Goal: Communication & Community: Answer question/provide support

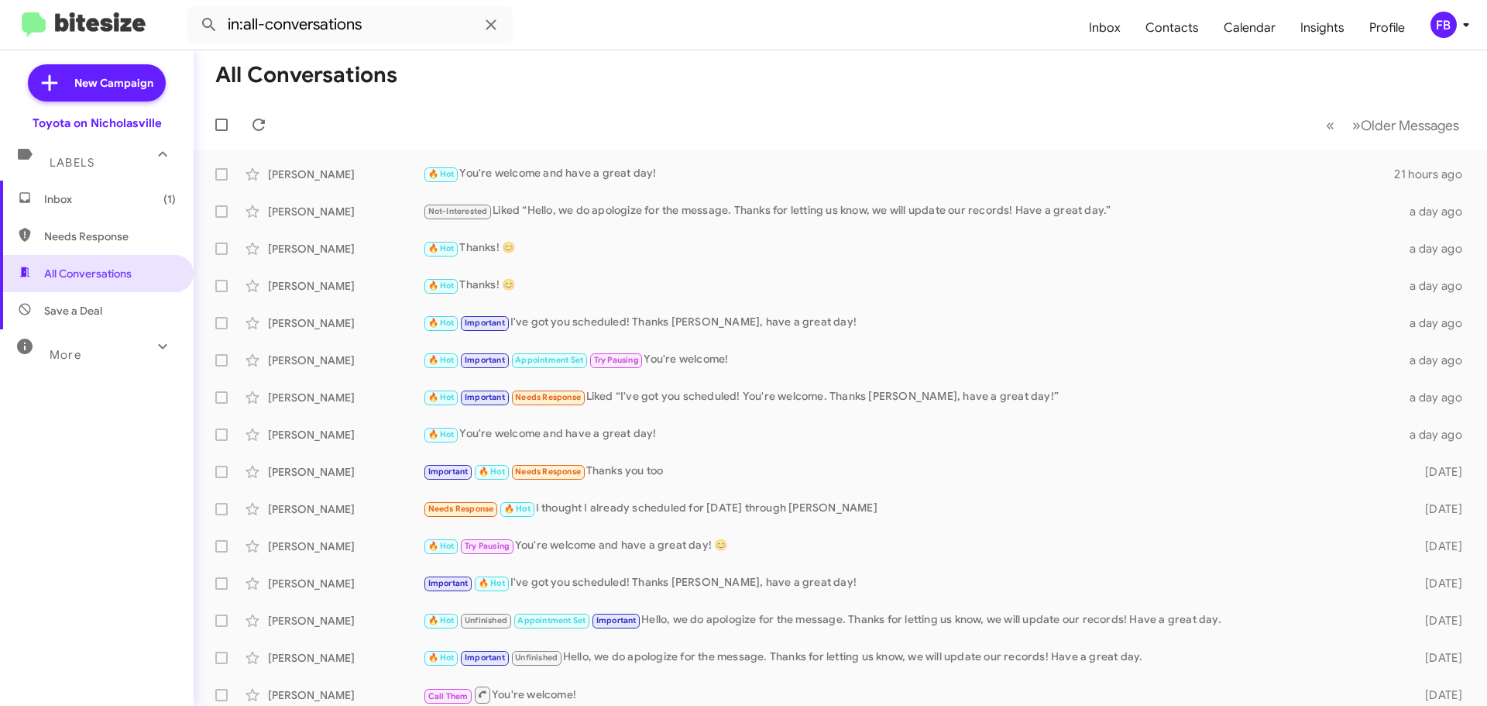
click at [117, 195] on span "Inbox (1)" at bounding box center [110, 198] width 132 height 15
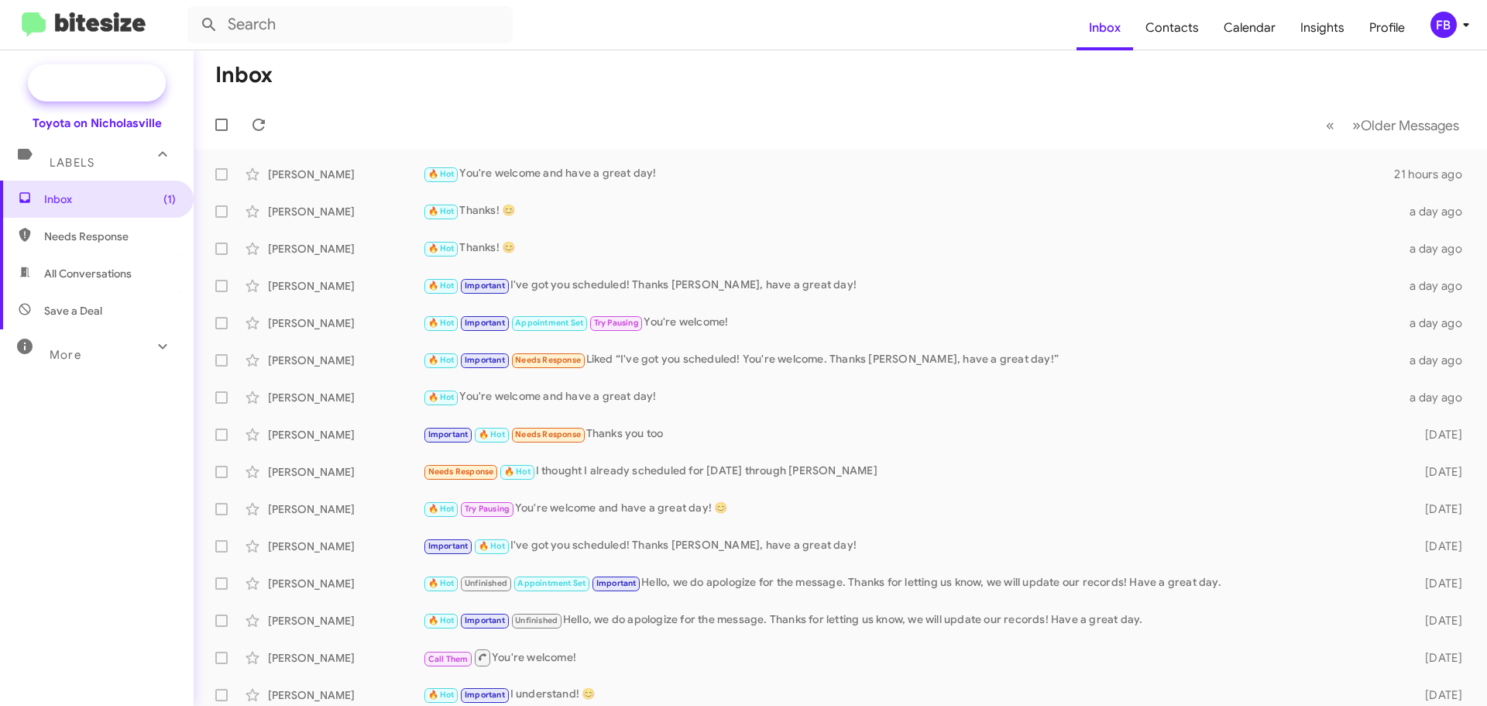
click at [112, 86] on span "New Campaign" at bounding box center [113, 82] width 79 height 15
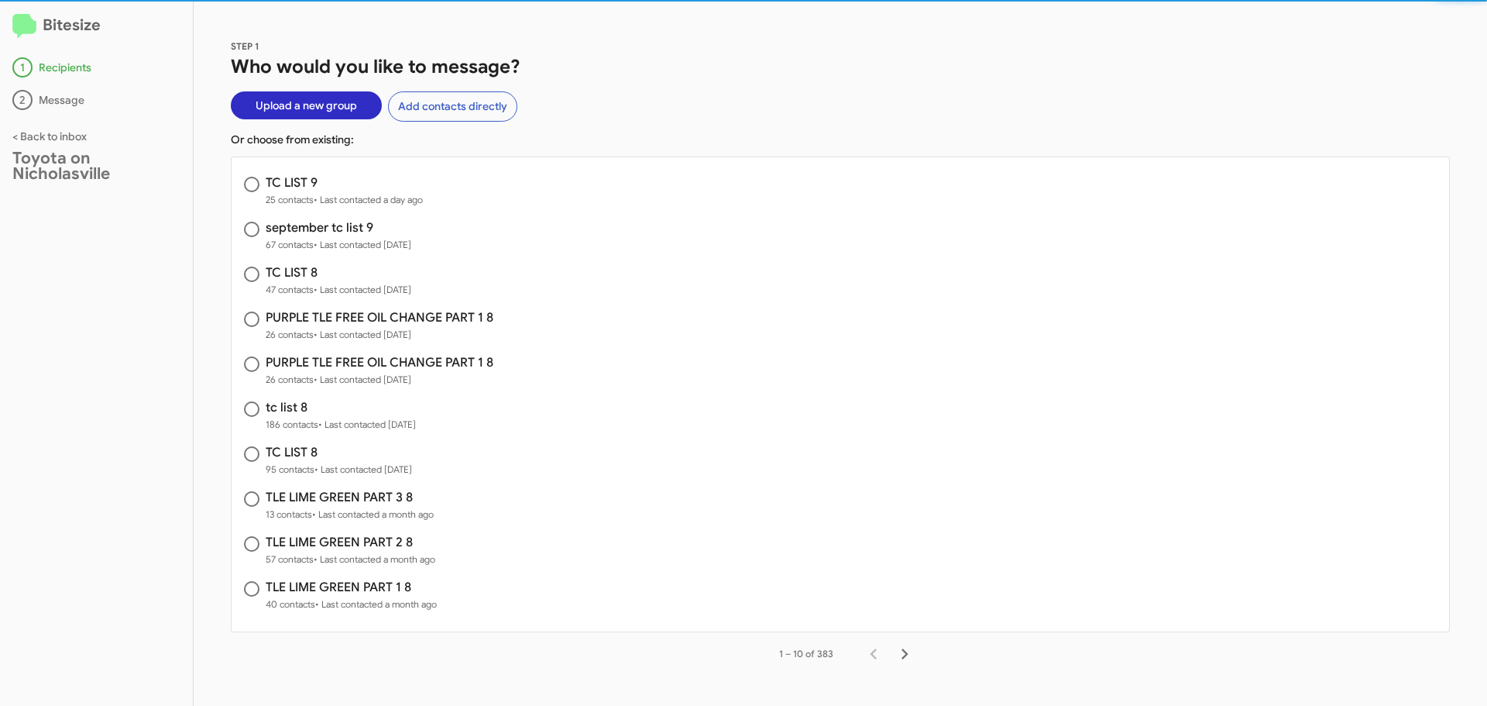
click at [306, 102] on span "Upload a new group" at bounding box center [306, 105] width 101 height 28
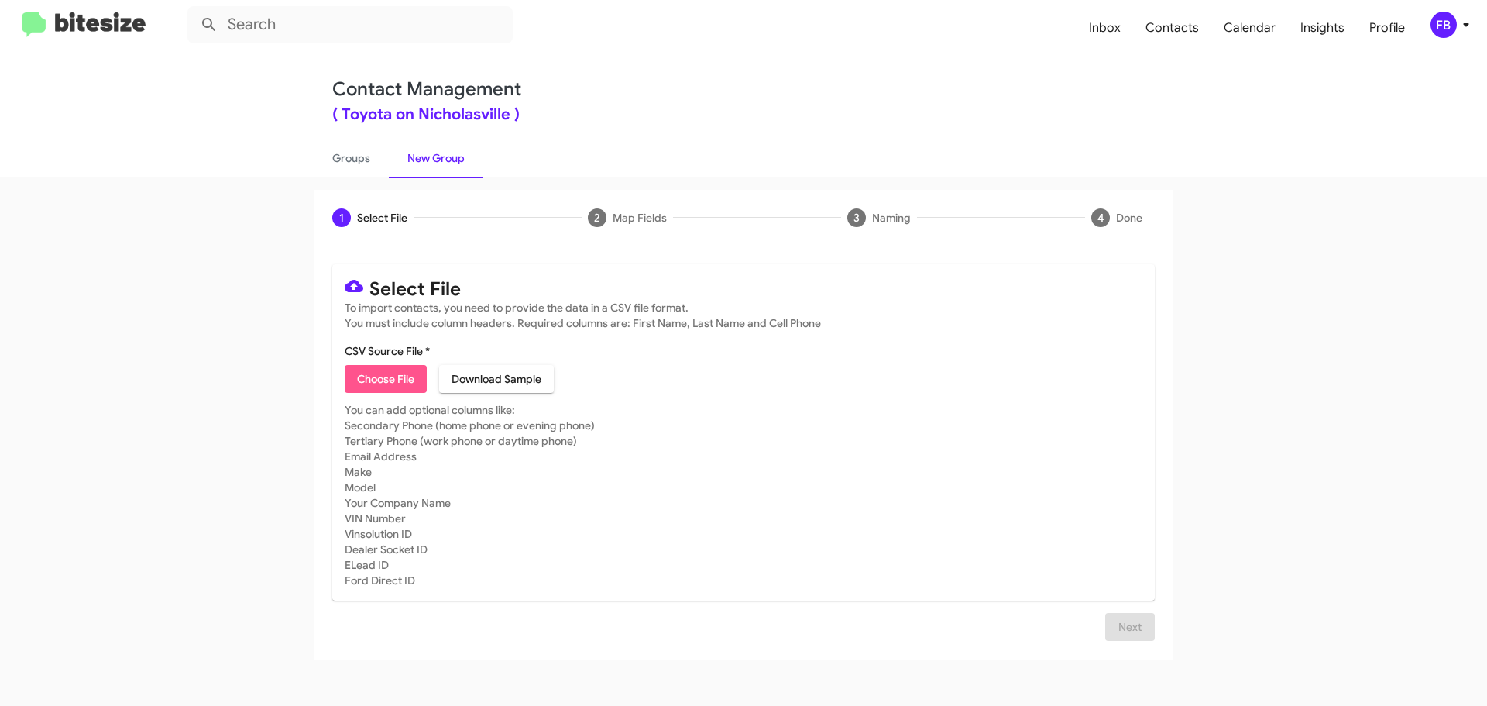
click at [384, 376] on span "Choose File" at bounding box center [385, 379] width 57 height 28
type input "TLE PURPLE LIST PART 1 9"
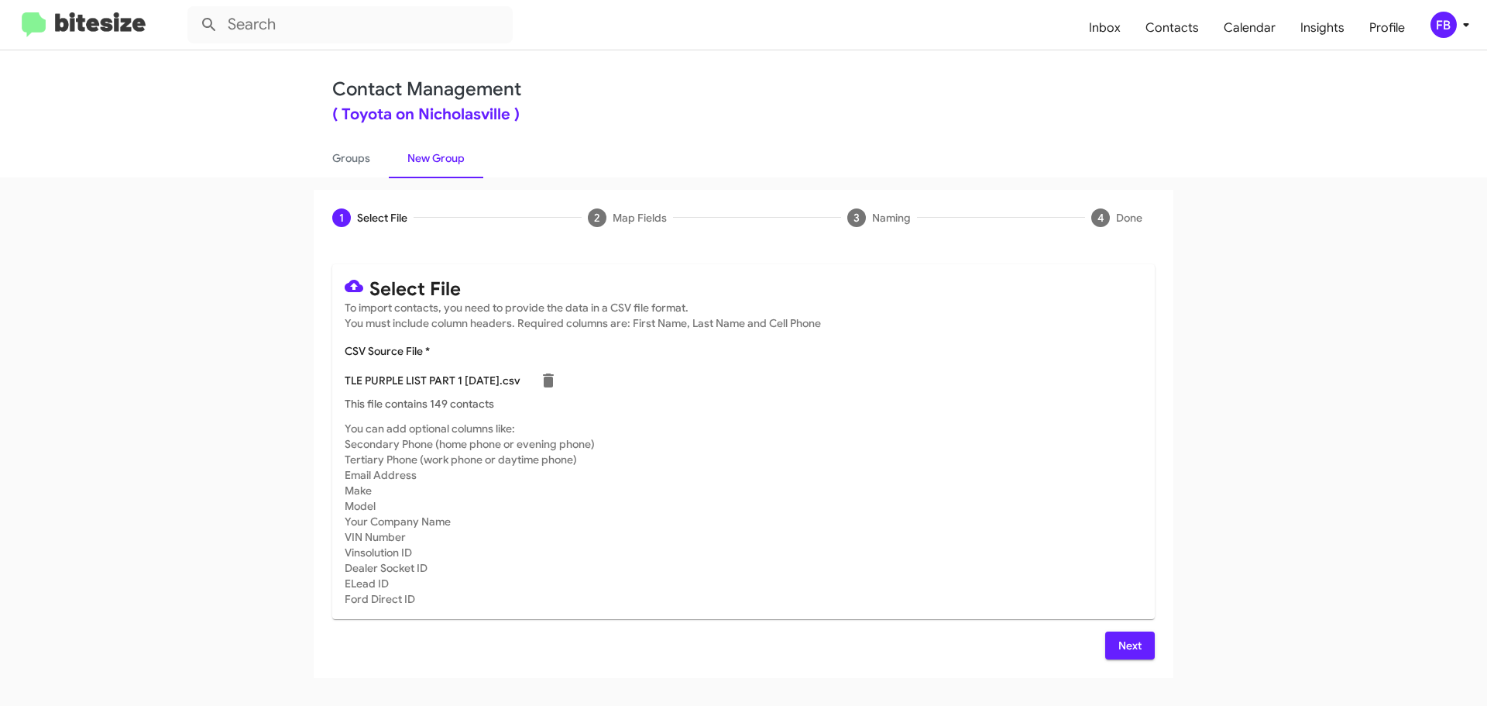
click at [1135, 645] on span "Next" at bounding box center [1130, 645] width 25 height 28
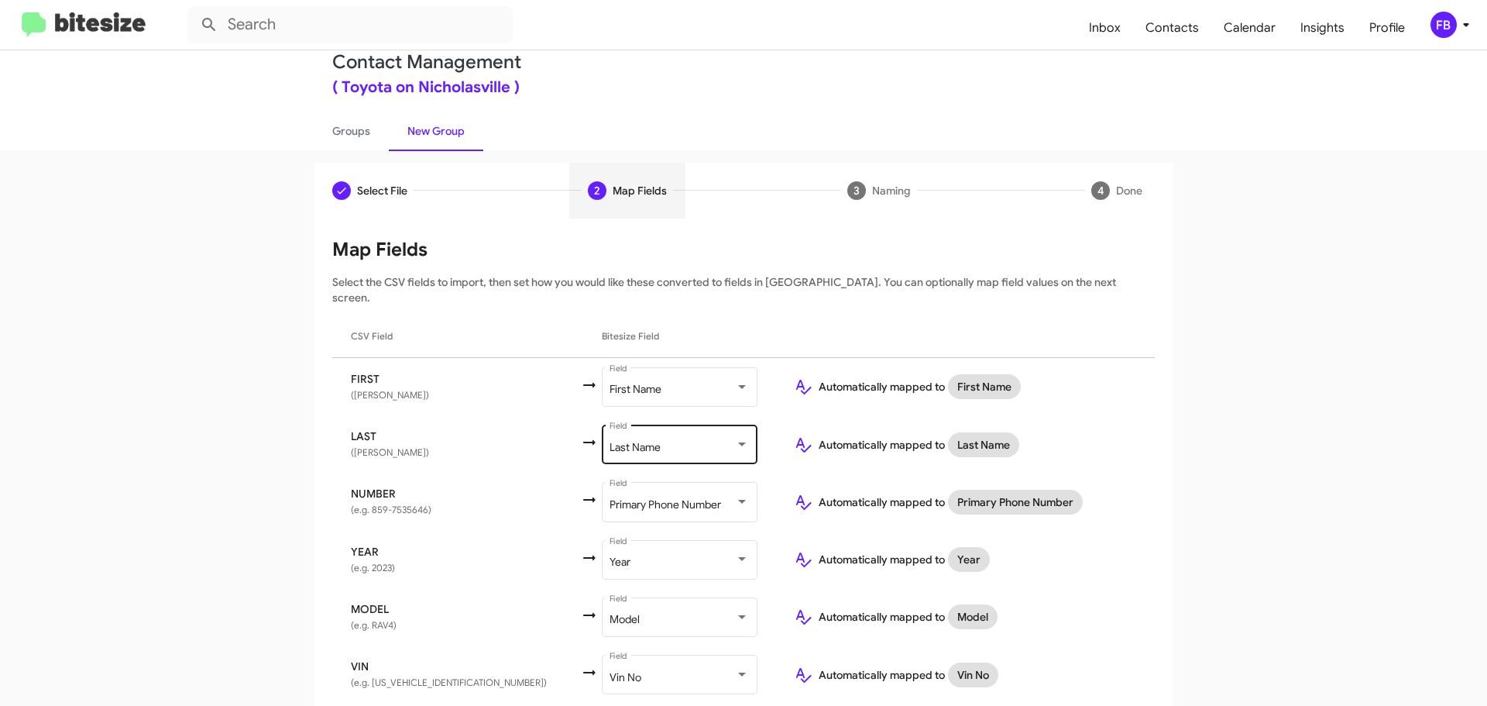
scroll to position [68, 0]
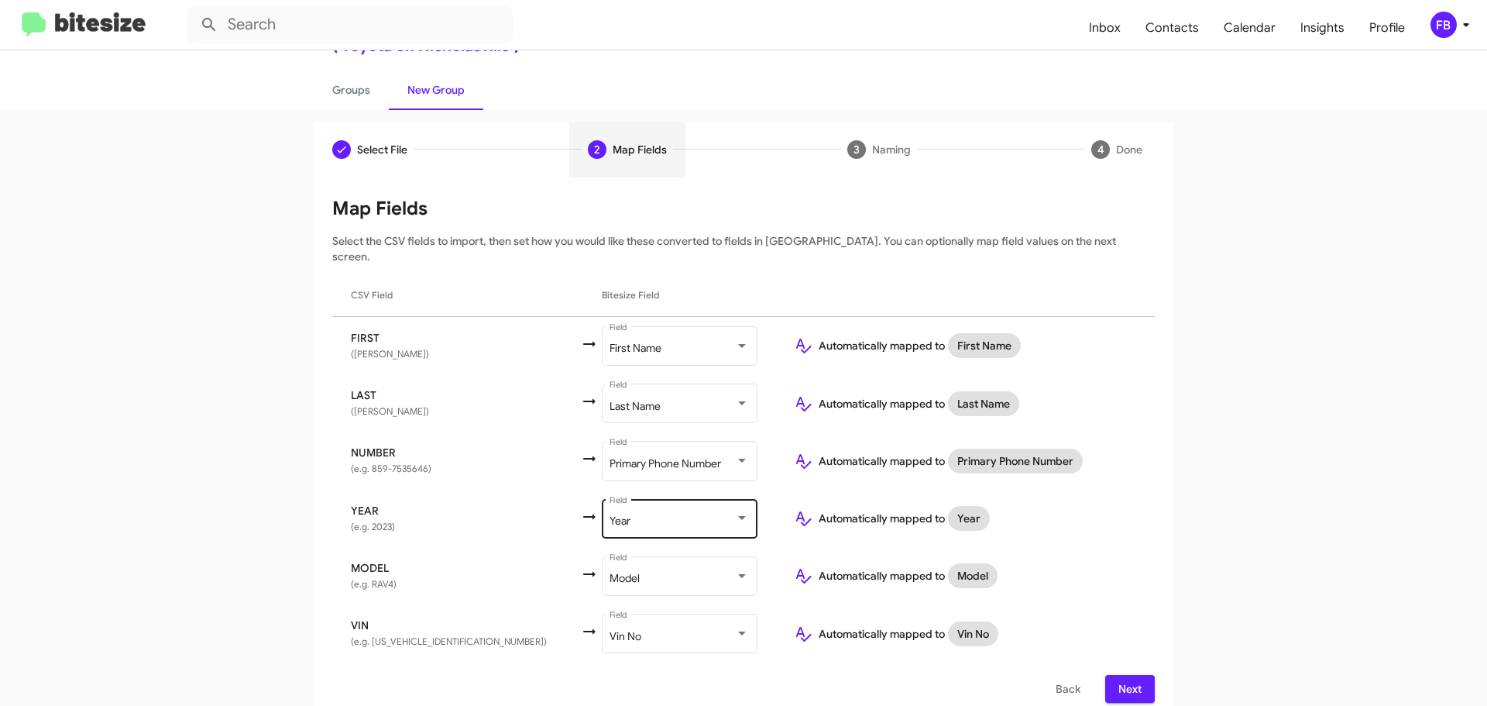
click at [611, 515] on div "Year" at bounding box center [672, 521] width 125 height 12
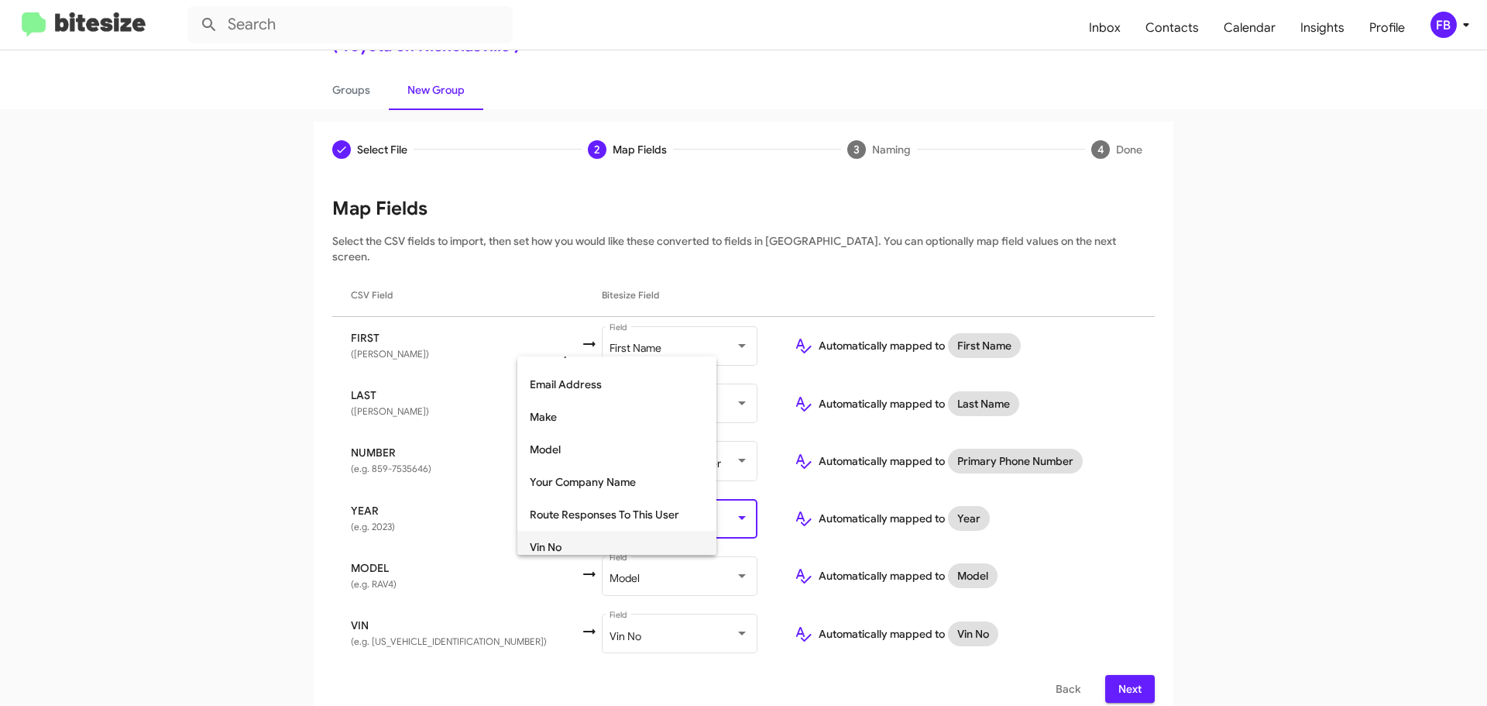
scroll to position [195, 0]
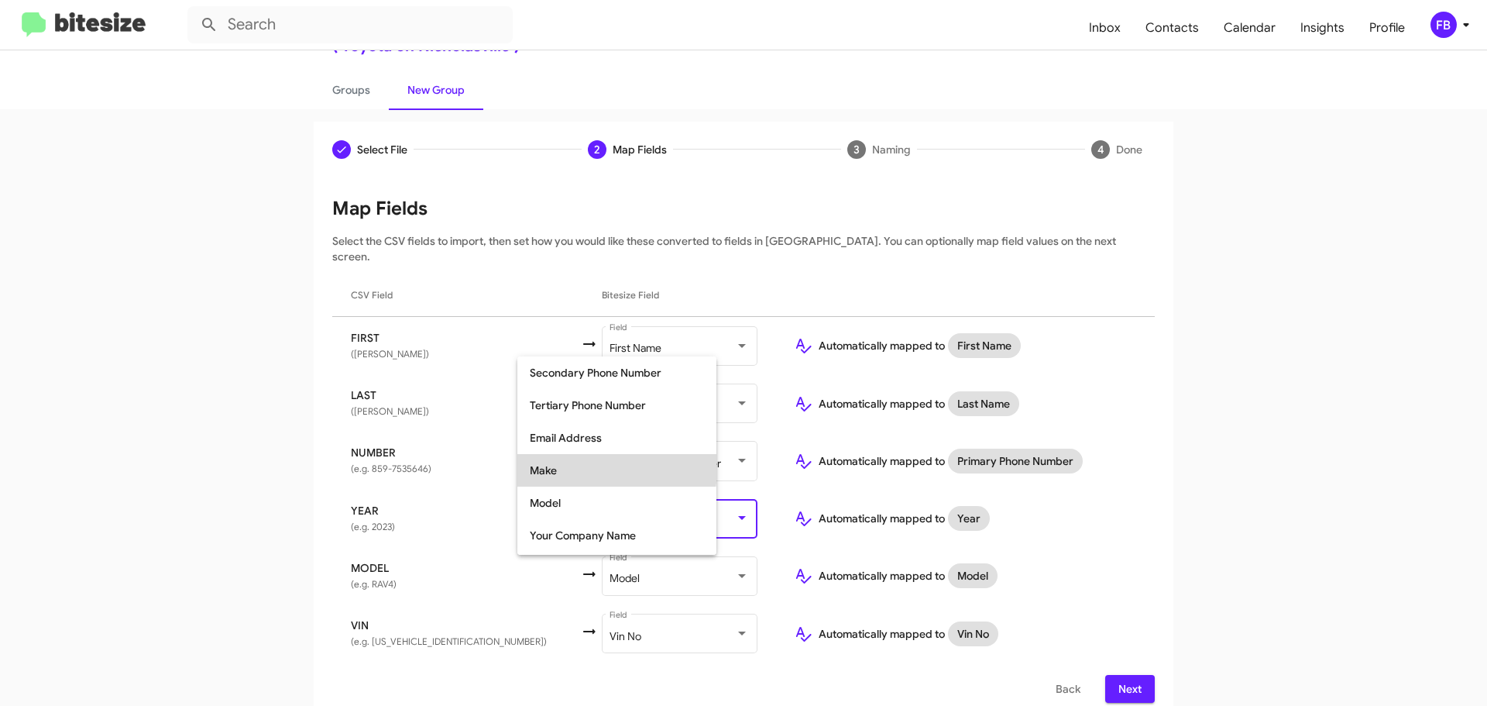
click at [586, 463] on span "Make" at bounding box center [617, 470] width 174 height 33
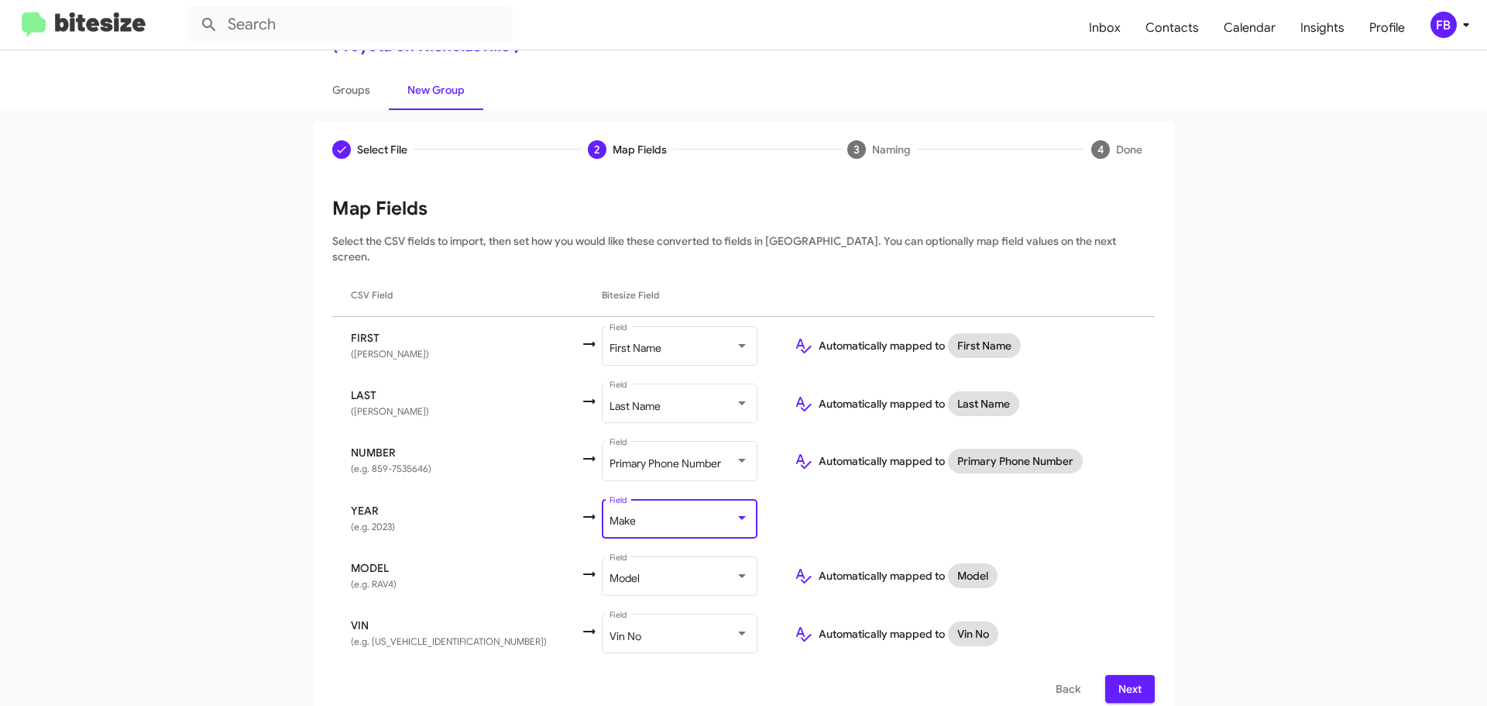
click at [1128, 675] on span "Next" at bounding box center [1130, 689] width 25 height 28
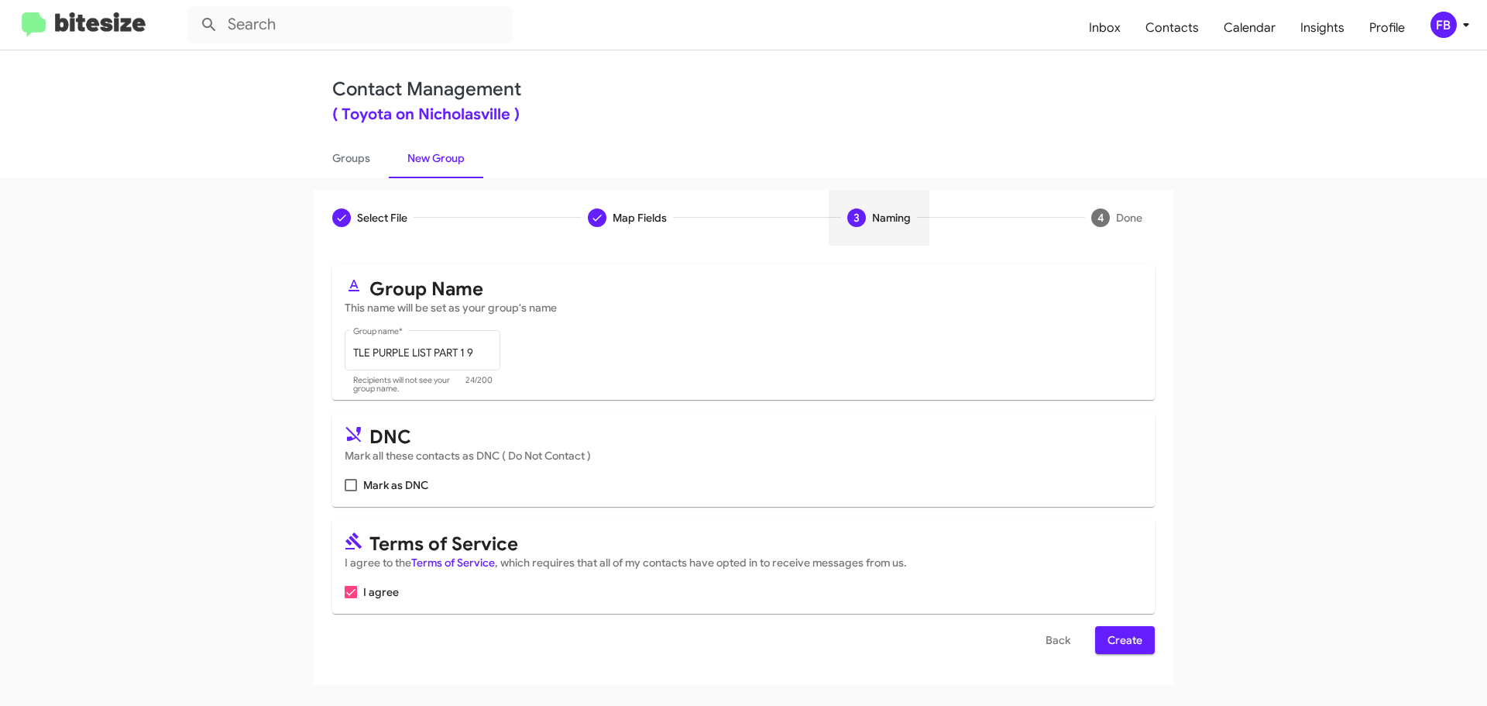
scroll to position [0, 0]
click at [1135, 644] on span "Create" at bounding box center [1124, 640] width 35 height 28
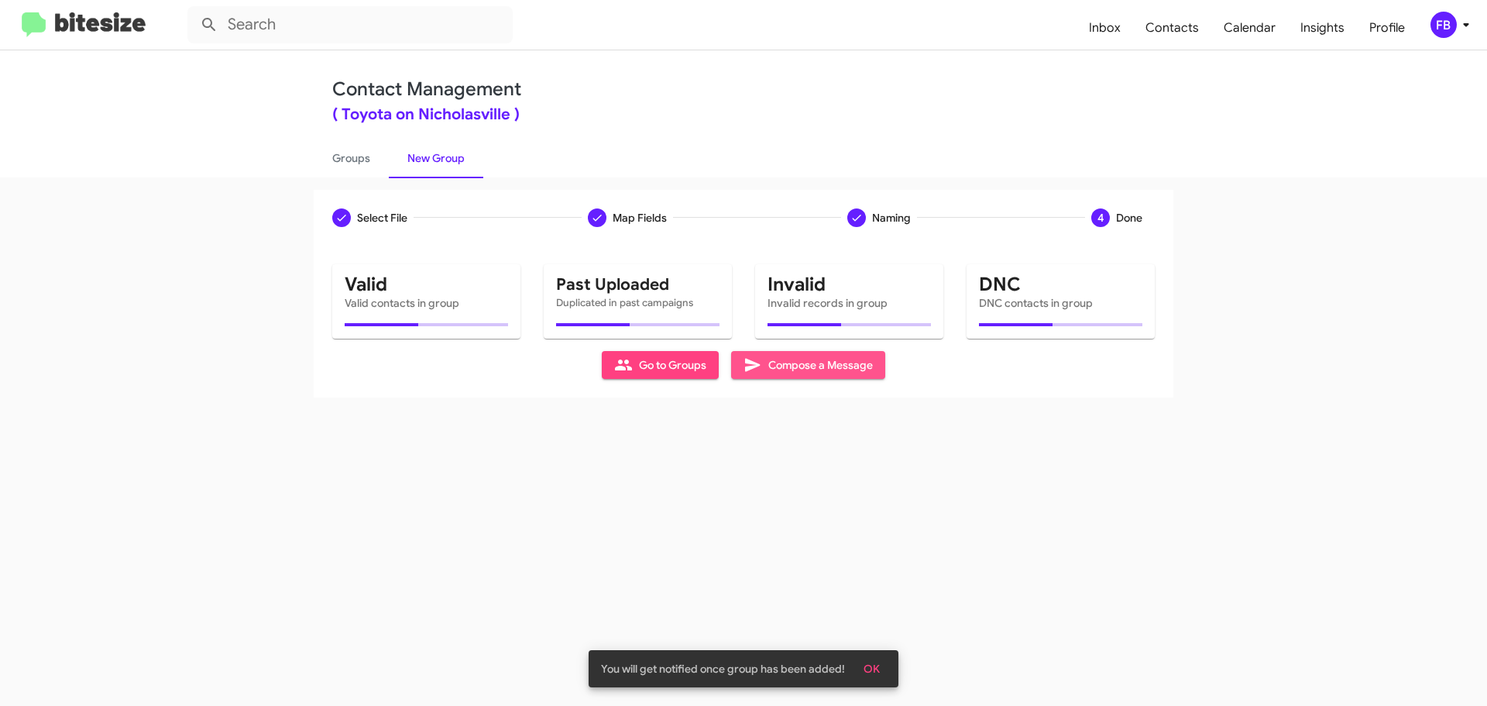
click at [806, 372] on span "Compose a Message" at bounding box center [807, 365] width 129 height 28
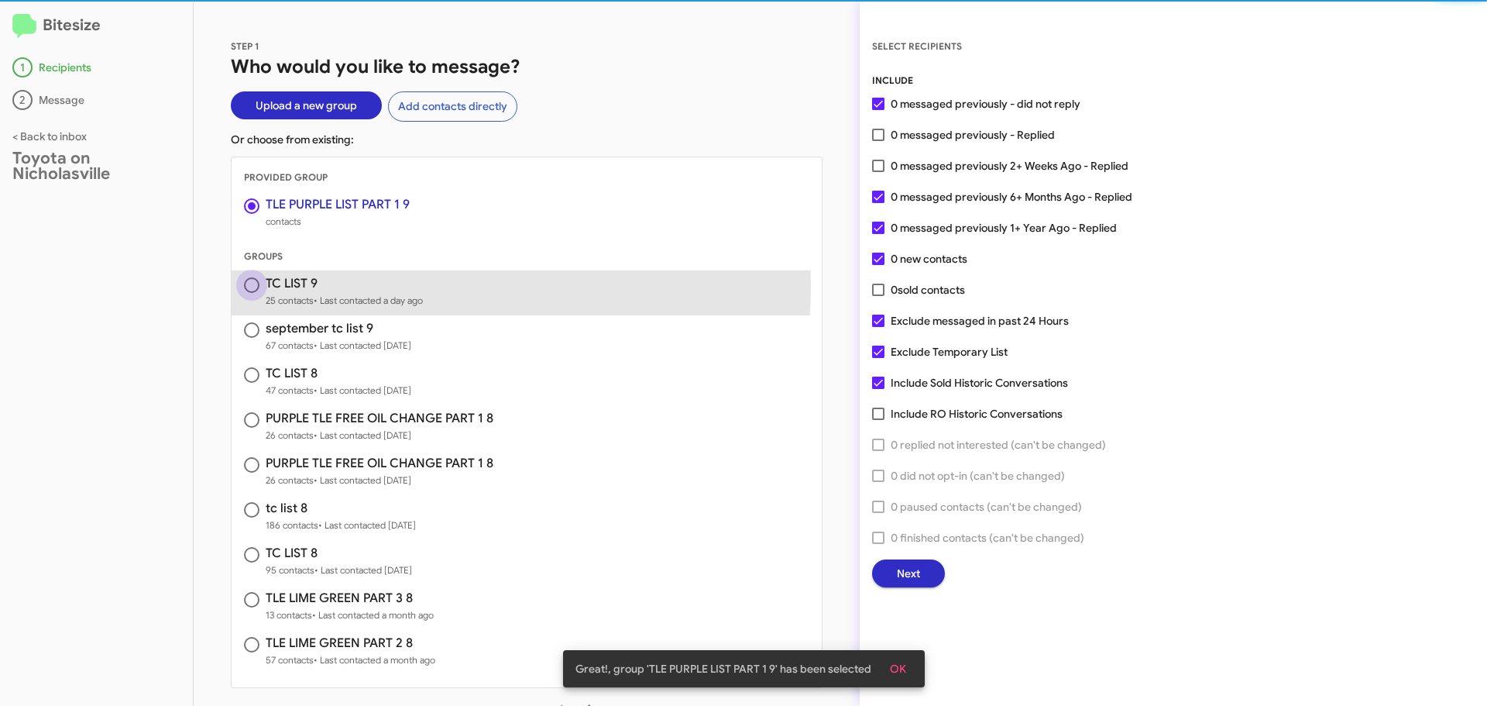
drag, startPoint x: 249, startPoint y: 283, endPoint x: 251, endPoint y: 224, distance: 59.7
click at [250, 283] on span at bounding box center [251, 284] width 15 height 15
click at [250, 283] on input "radio" at bounding box center [251, 284] width 15 height 15
radio input "false"
radio input "true"
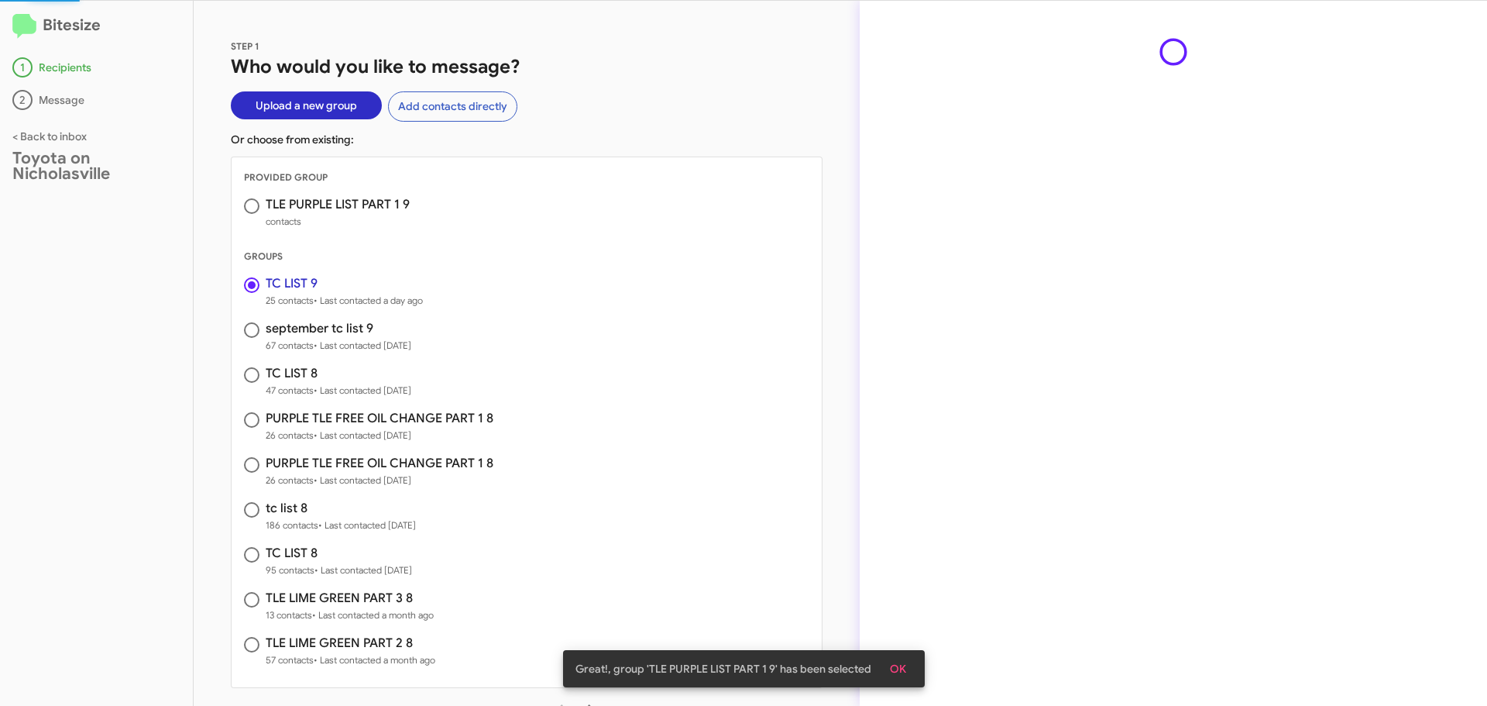
click at [250, 197] on span "TLE PURPLE LIST PART 1 9 contacts" at bounding box center [527, 213] width 590 height 45
radio input "true"
radio input "false"
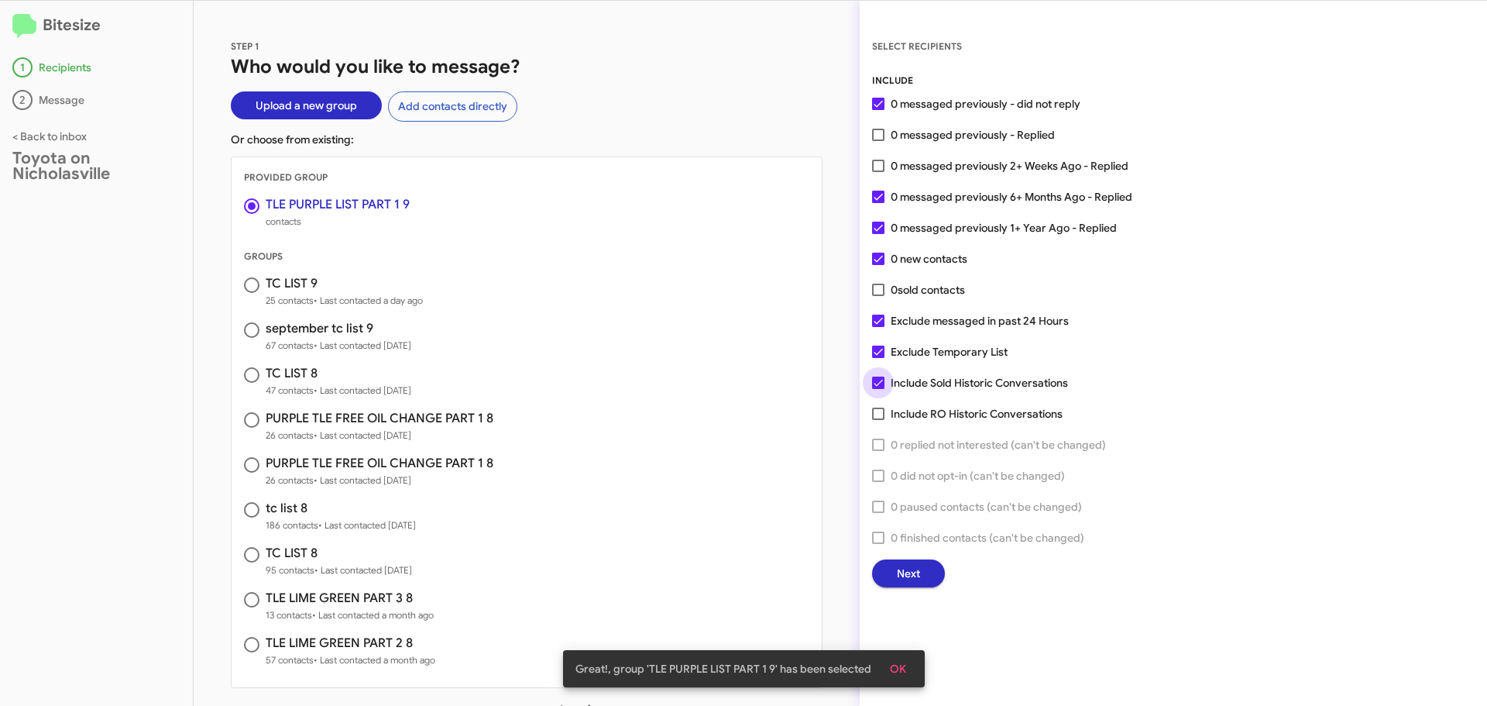
drag, startPoint x: 881, startPoint y: 384, endPoint x: 881, endPoint y: 349, distance: 35.6
click at [881, 383] on span at bounding box center [878, 382] width 12 height 12
click at [878, 389] on input "Include Sold Historic Conversations" at bounding box center [877, 389] width 1 height 1
checkbox input "false"
click at [879, 345] on span at bounding box center [878, 351] width 12 height 12
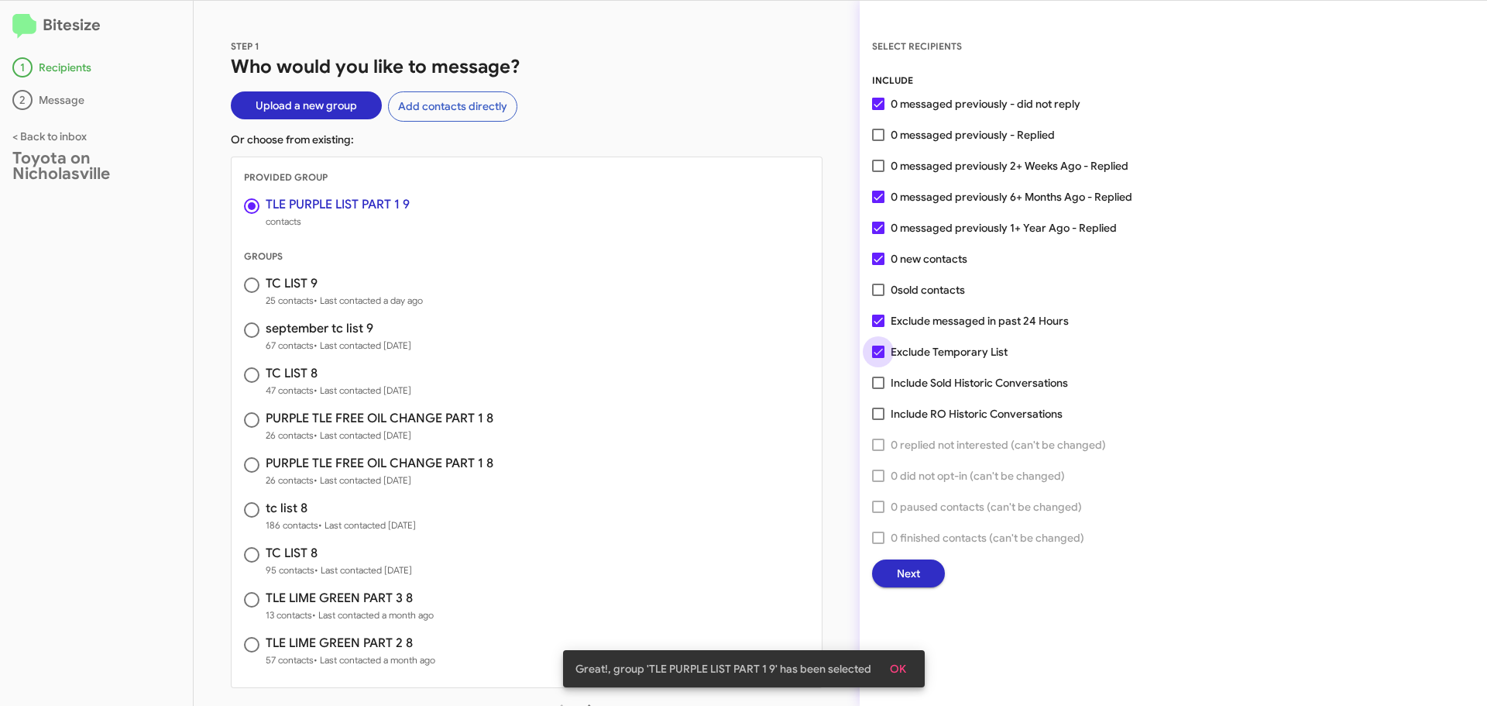
click at [878, 358] on input "Exclude Temporary List" at bounding box center [877, 358] width 1 height 1
checkbox input "false"
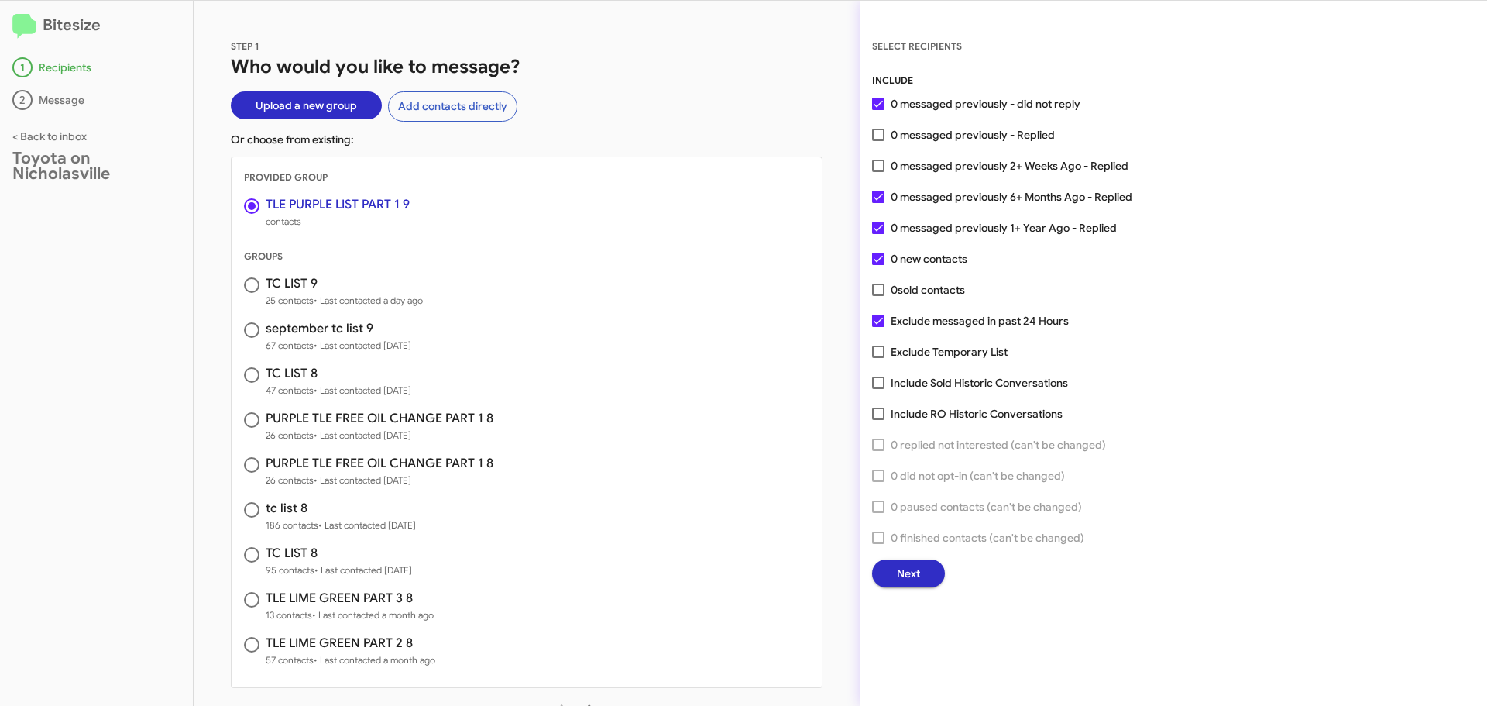
click at [242, 294] on span "TC LIST 9 25 contacts • Last contacted a day ago" at bounding box center [527, 292] width 590 height 45
radio input "false"
radio input "true"
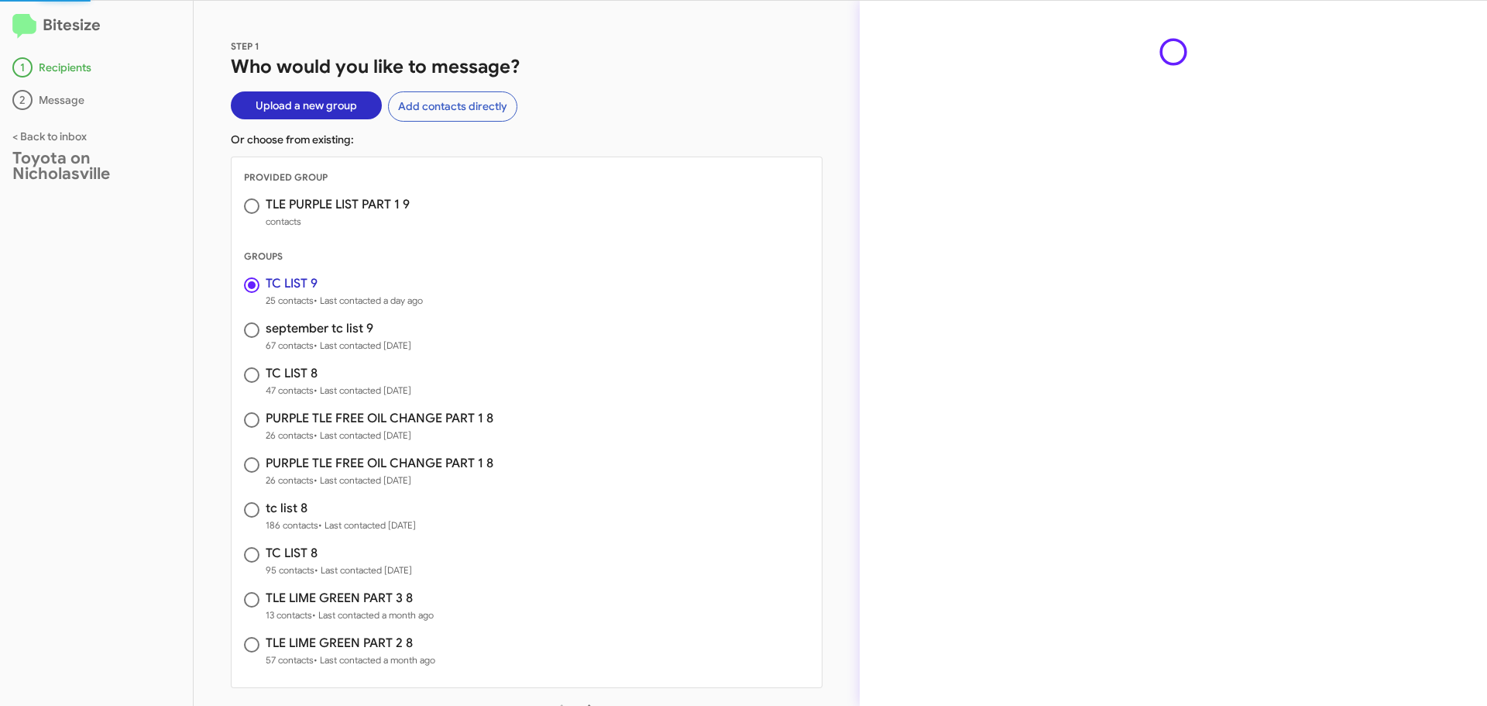
click at [253, 191] on span "TLE PURPLE LIST PART 1 9 contacts" at bounding box center [527, 213] width 590 height 45
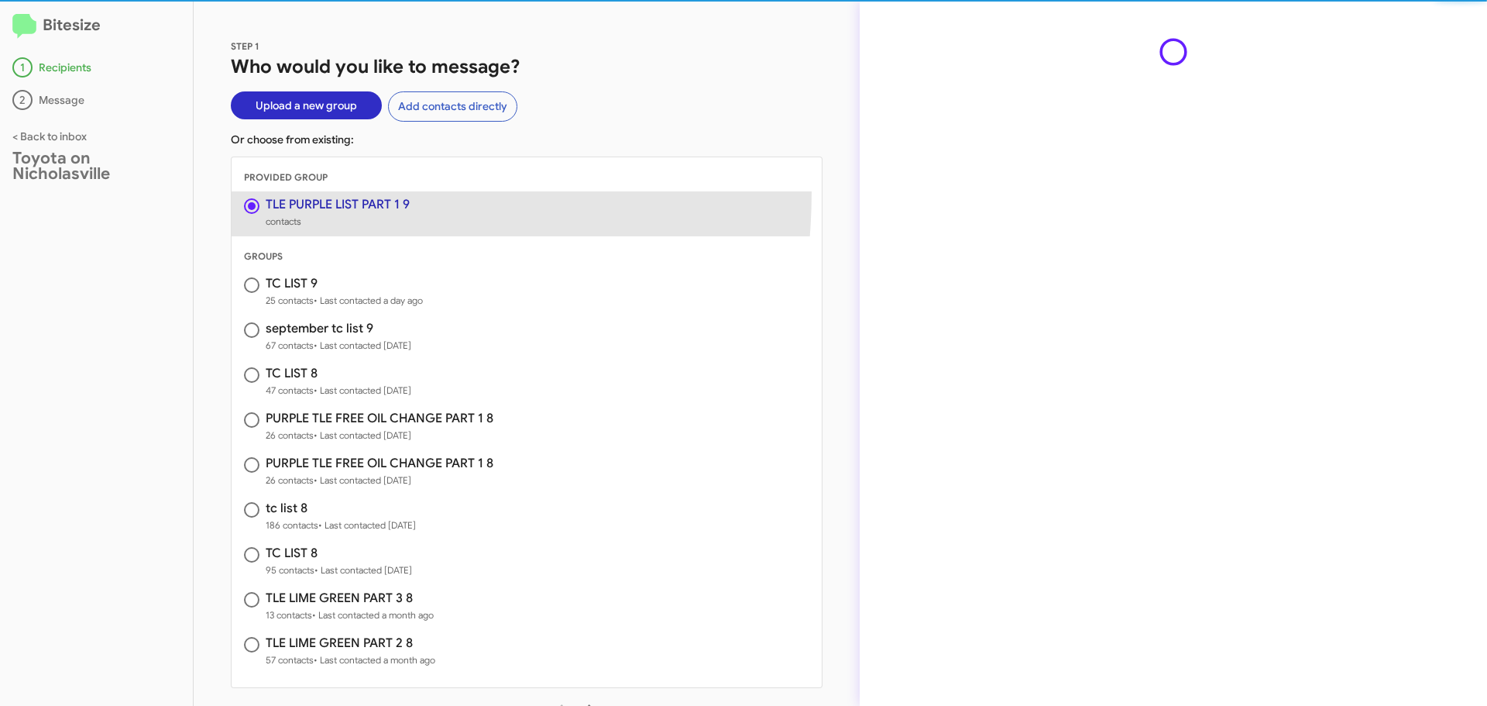
radio input "true"
radio input "false"
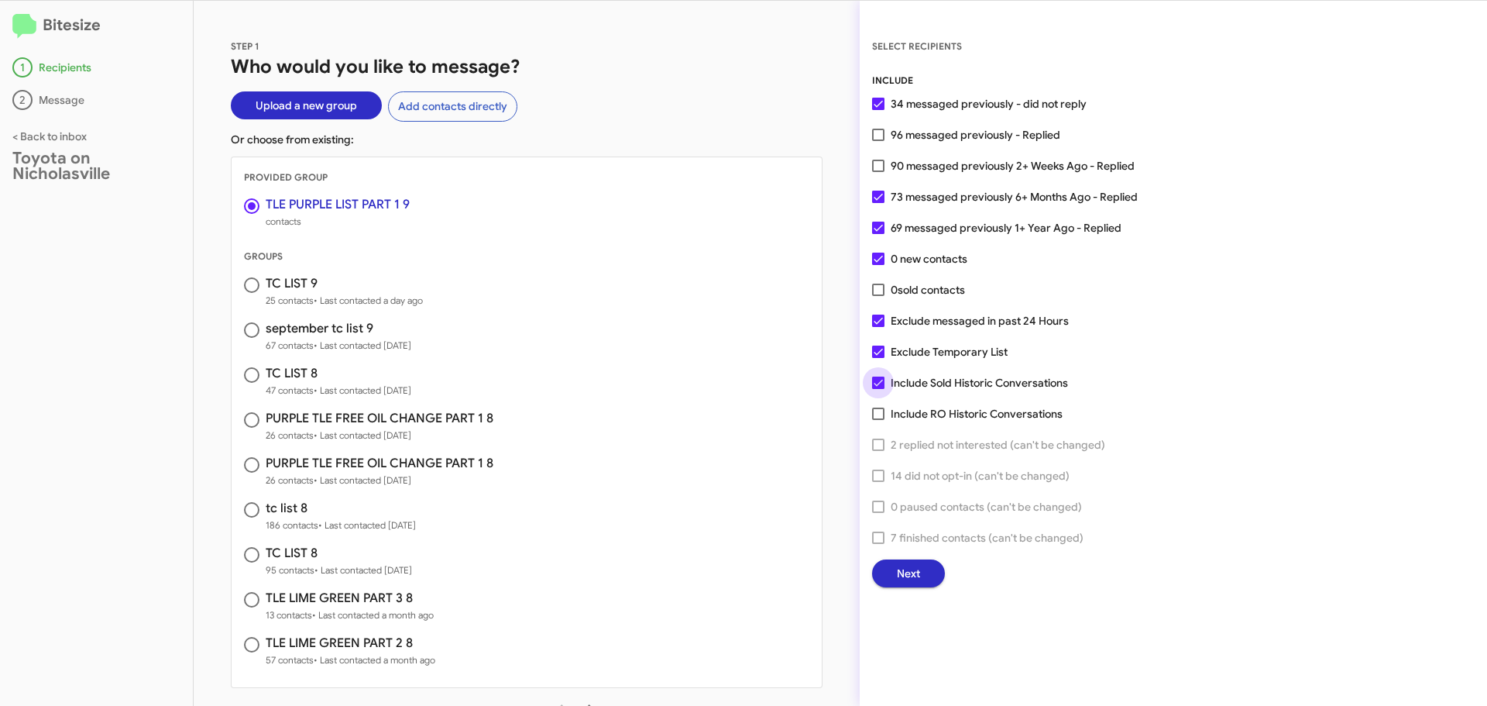
click at [881, 383] on span at bounding box center [878, 382] width 12 height 12
click at [878, 389] on input "Include Sold Historic Conversations" at bounding box center [877, 389] width 1 height 1
checkbox input "false"
click at [874, 346] on span at bounding box center [878, 351] width 12 height 12
click at [877, 358] on input "Exclude Temporary List" at bounding box center [877, 358] width 1 height 1
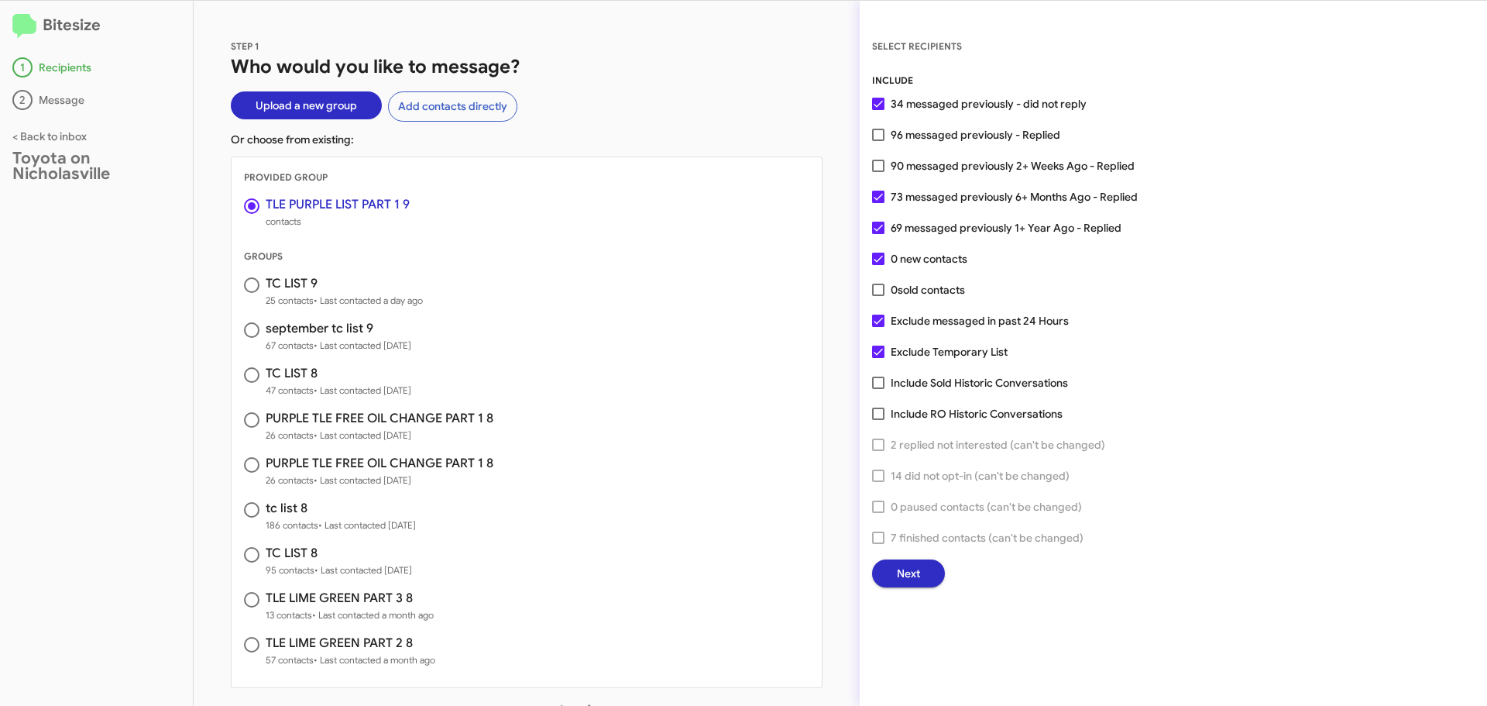
checkbox input "false"
click at [899, 572] on span "Next" at bounding box center [908, 573] width 23 height 28
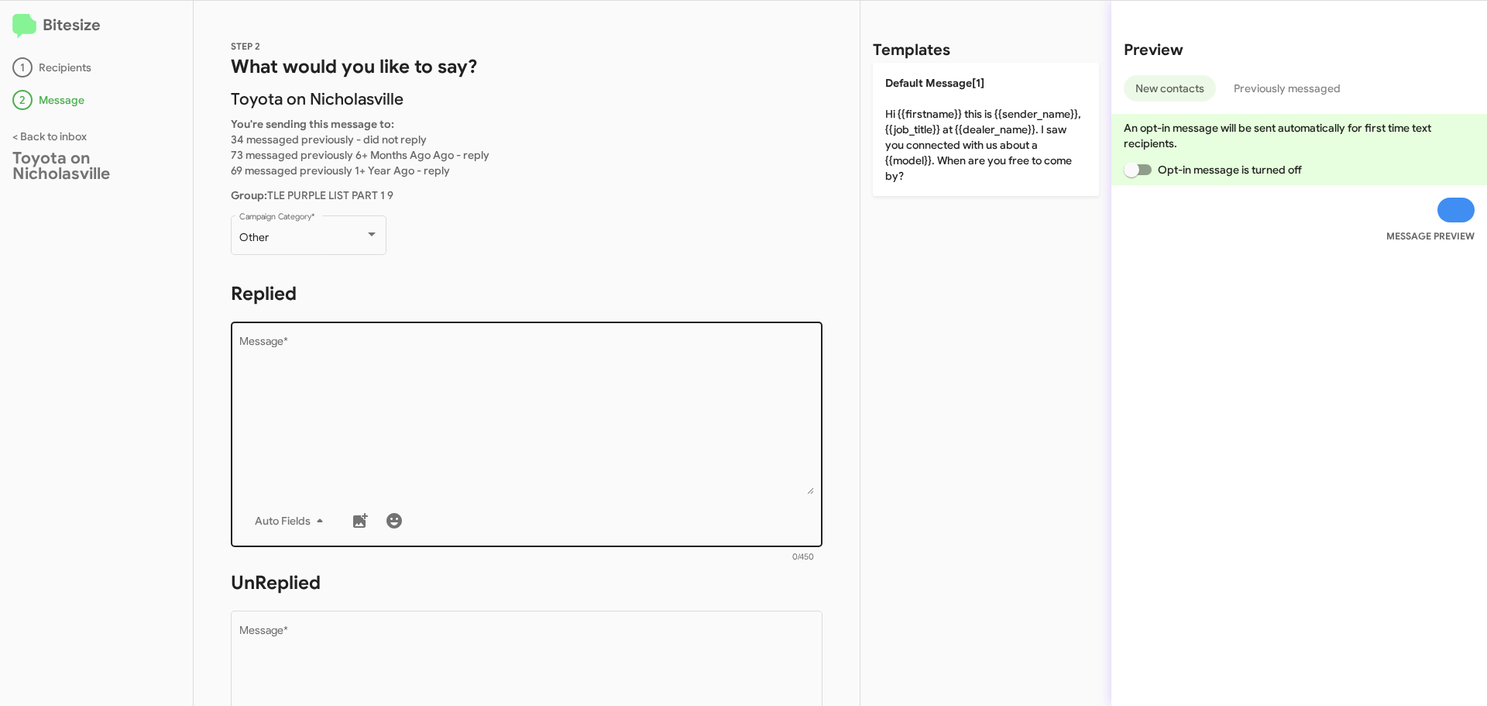
click at [397, 372] on textarea "Message *" at bounding box center [526, 415] width 575 height 158
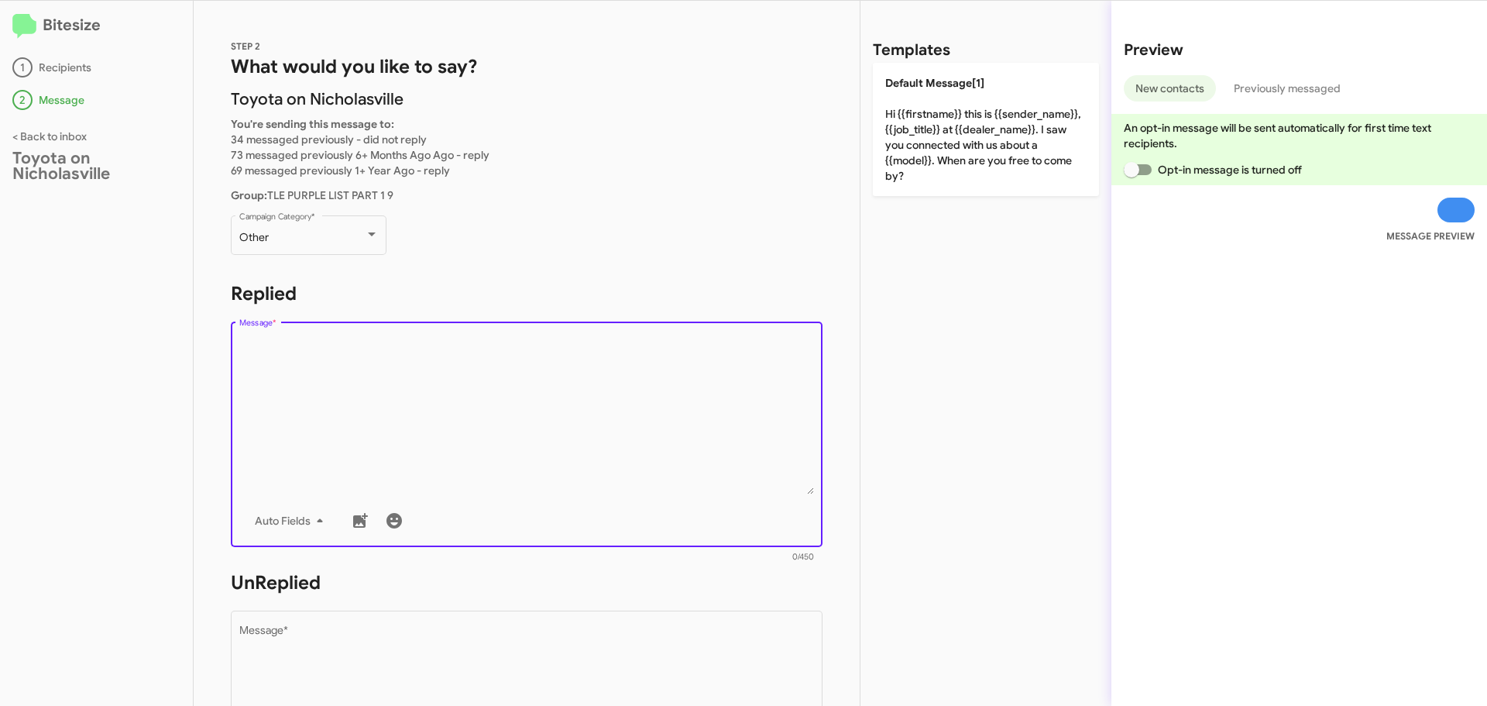
paste textarea "Hello {{firstname}}! This is Faith with Toyota on Nicholasville. I would like t…"
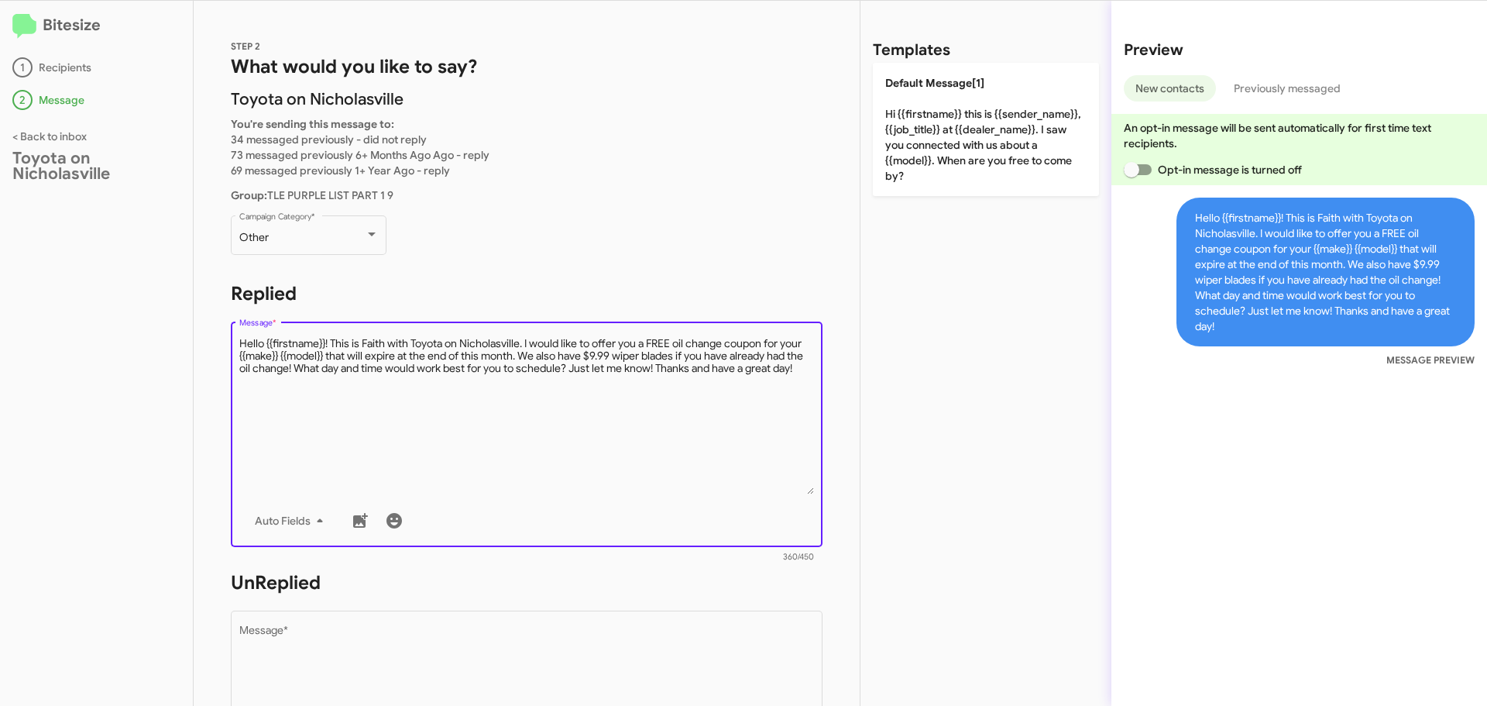
click at [396, 421] on textarea "Message *" at bounding box center [526, 415] width 575 height 158
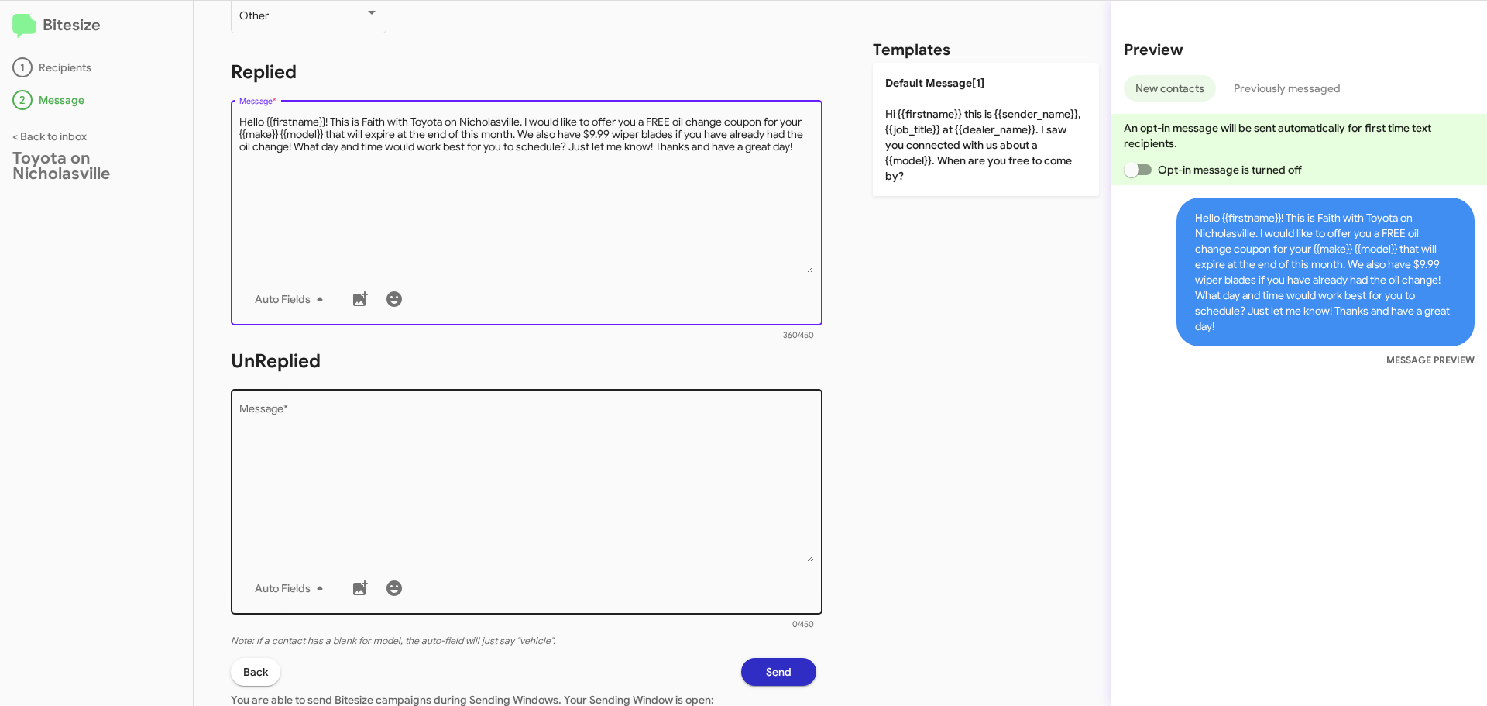
scroll to position [258, 0]
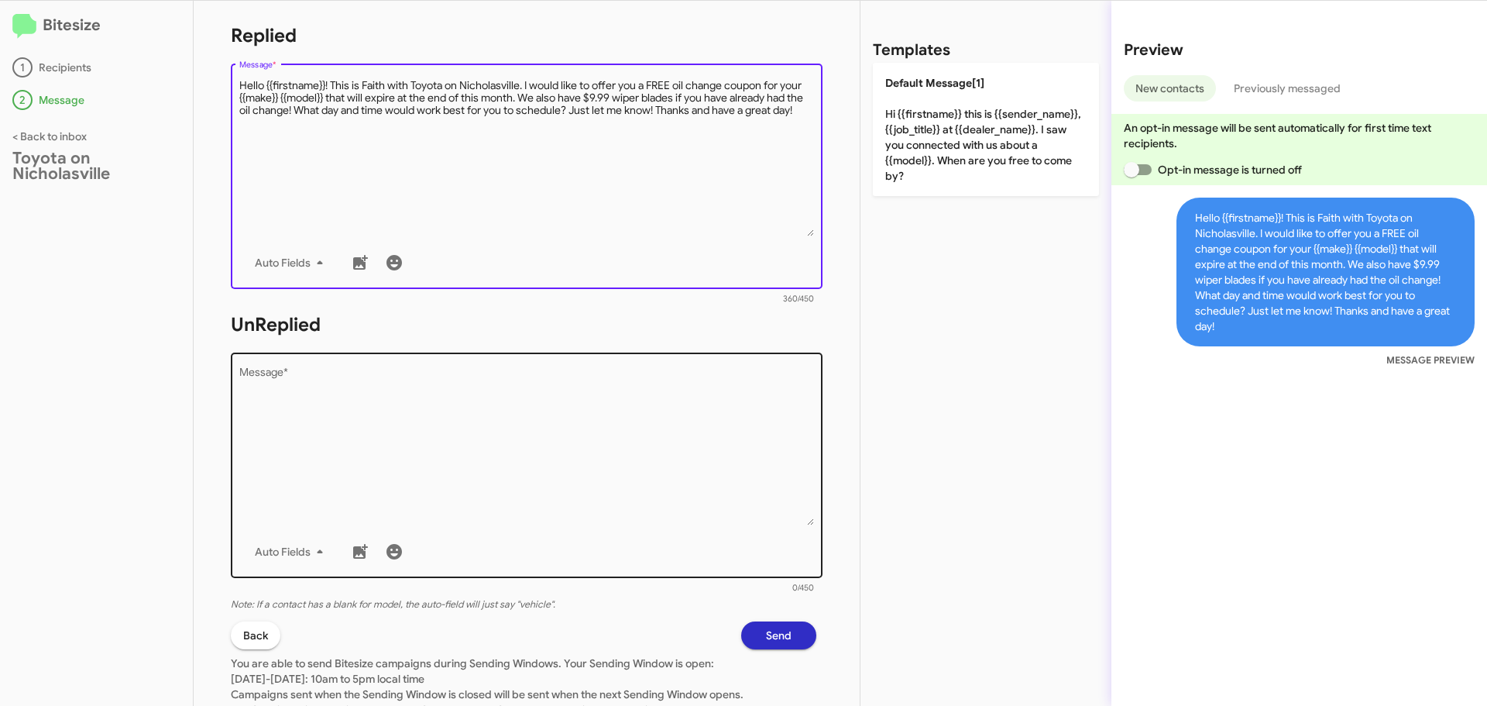
type textarea "Hello {{firstname}}! This is Faith with Toyota on Nicholasville. I would like t…"
click at [376, 426] on textarea "Message *" at bounding box center [526, 446] width 575 height 158
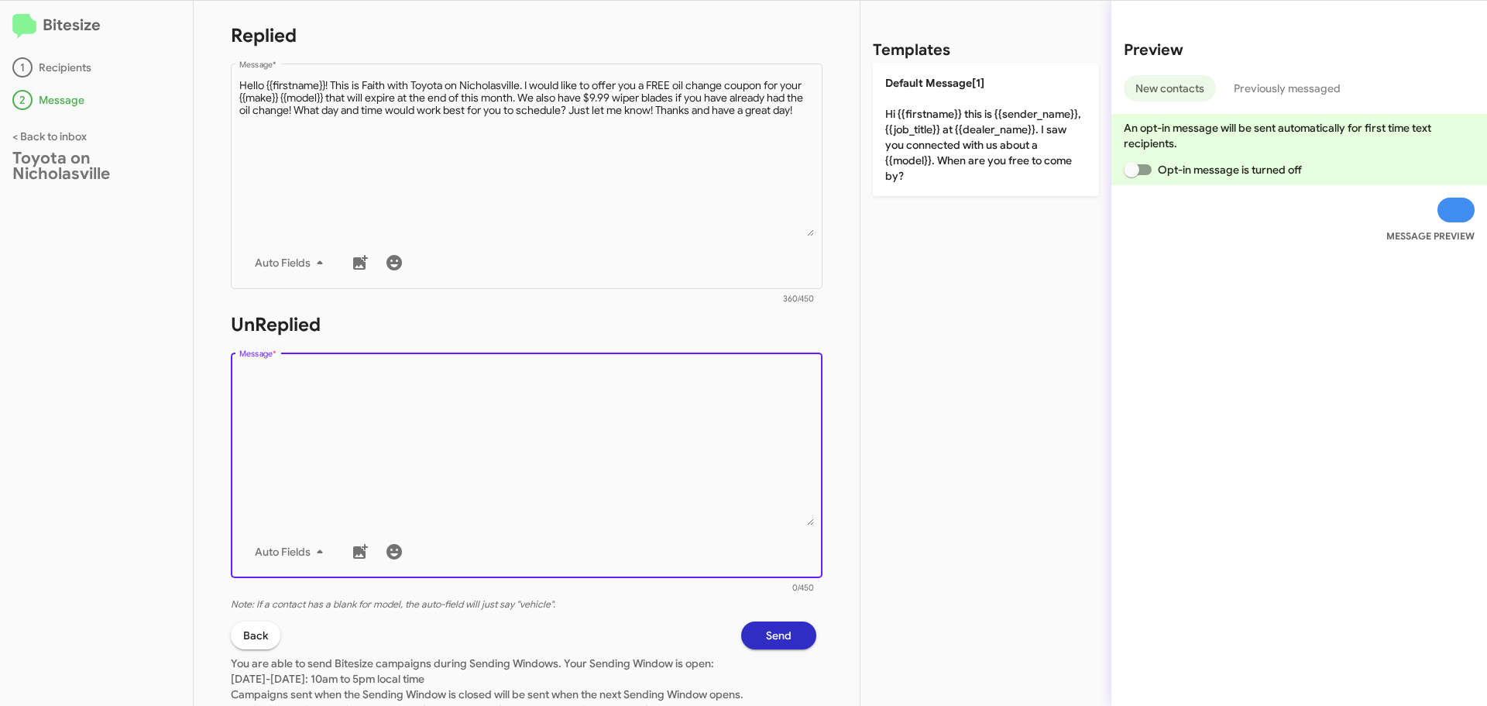
paste textarea "Hello {{firstname}}! This is Faith with Toyota on Nicholasville. I would like t…"
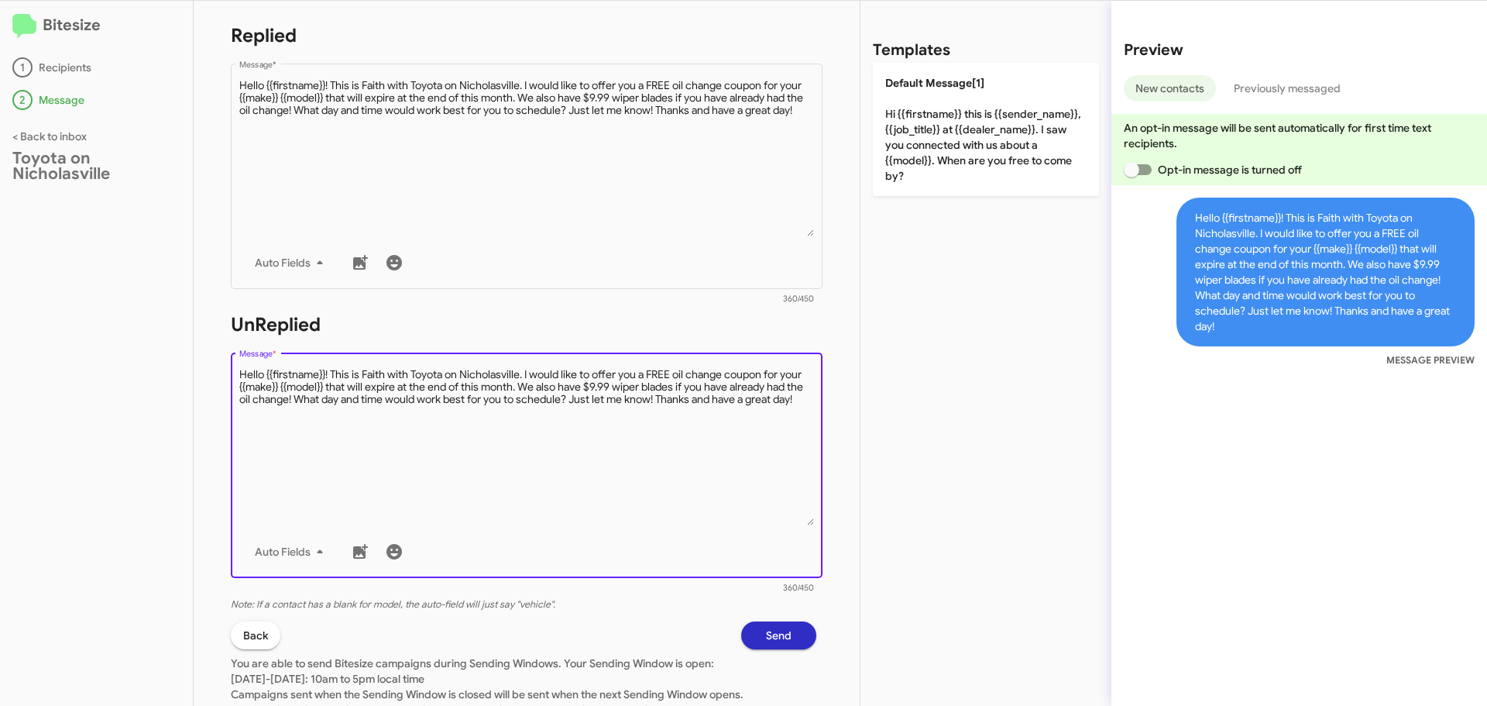
type textarea "Hello {{firstname}}! This is Faith with Toyota on Nicholasville. I would like t…"
click at [776, 637] on span "Send" at bounding box center [779, 635] width 26 height 28
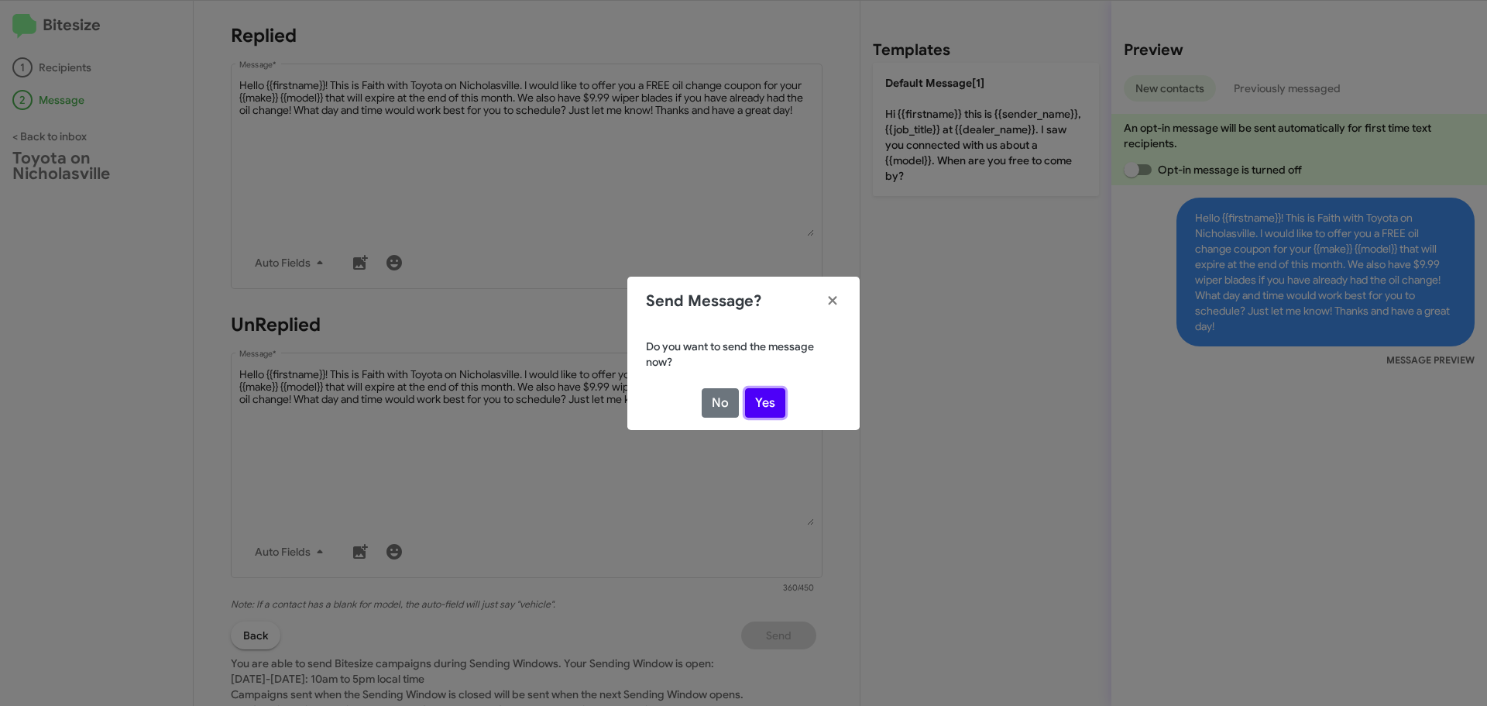
click at [759, 403] on button "Yes" at bounding box center [765, 402] width 40 height 29
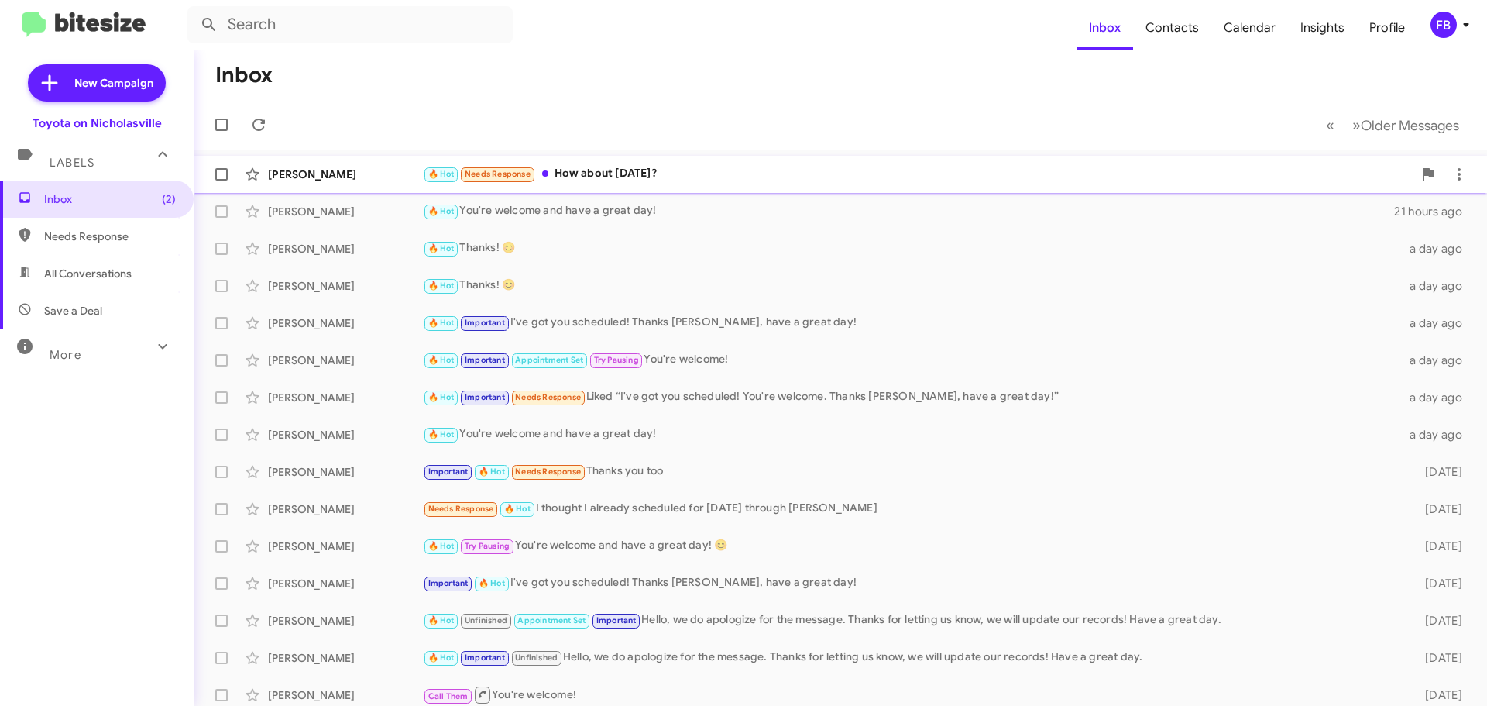
click at [631, 170] on div "🔥 Hot Needs Response How about [DATE]?" at bounding box center [918, 174] width 990 height 18
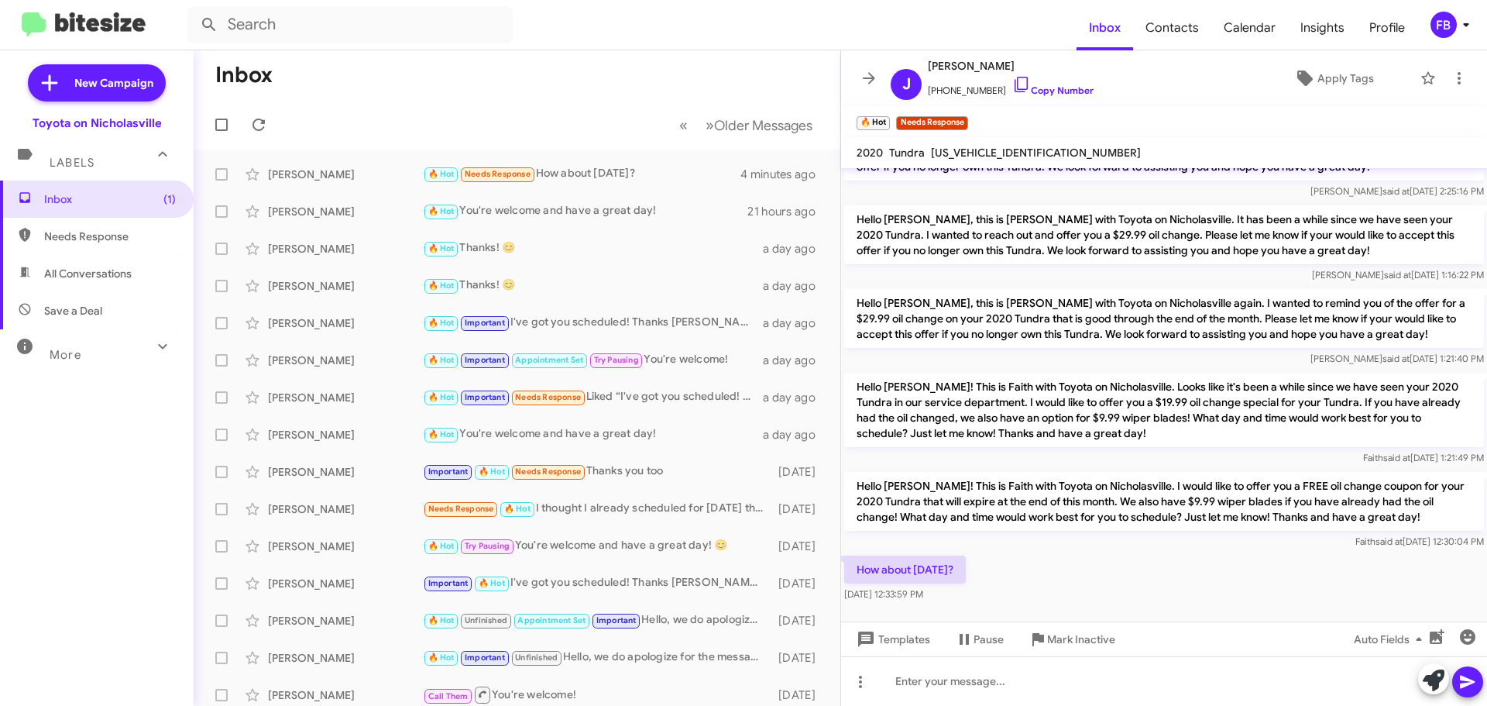
scroll to position [144, 0]
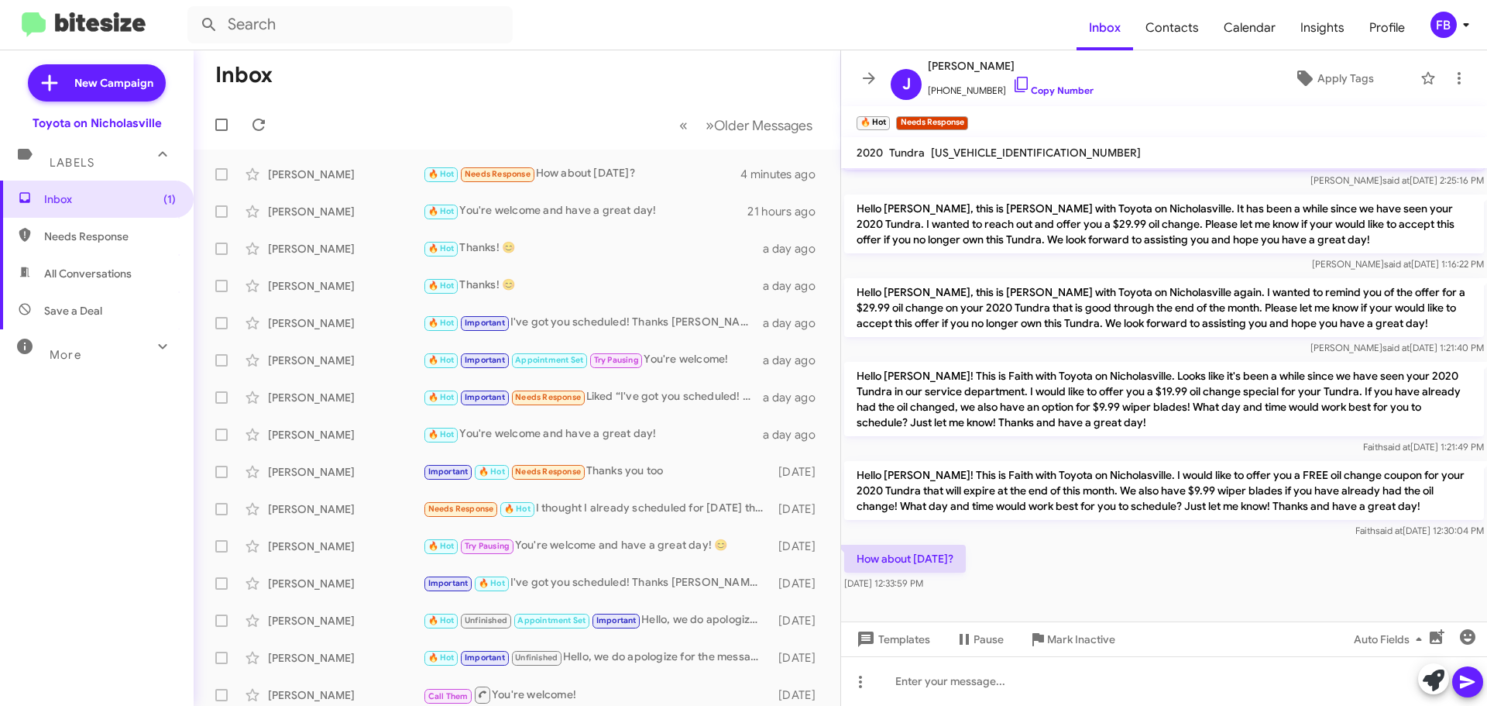
click at [1000, 150] on span "[US_VEHICLE_IDENTIFICATION_NUMBER]" at bounding box center [1036, 153] width 210 height 14
copy span "[US_VEHICLE_IDENTIFICATION_NUMBER]"
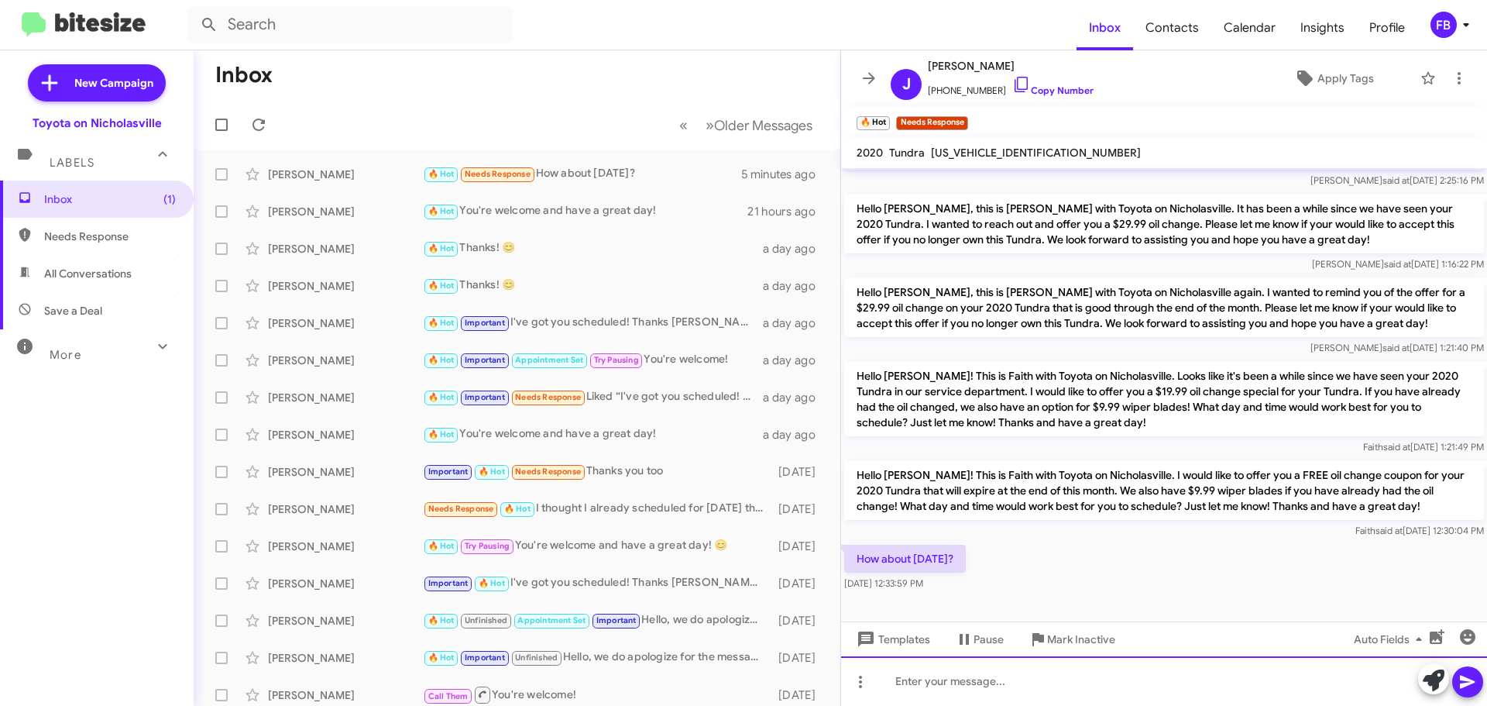
drag, startPoint x: 902, startPoint y: 682, endPoint x: 894, endPoint y: 678, distance: 9.7
click at [900, 682] on div at bounding box center [1164, 681] width 646 height 50
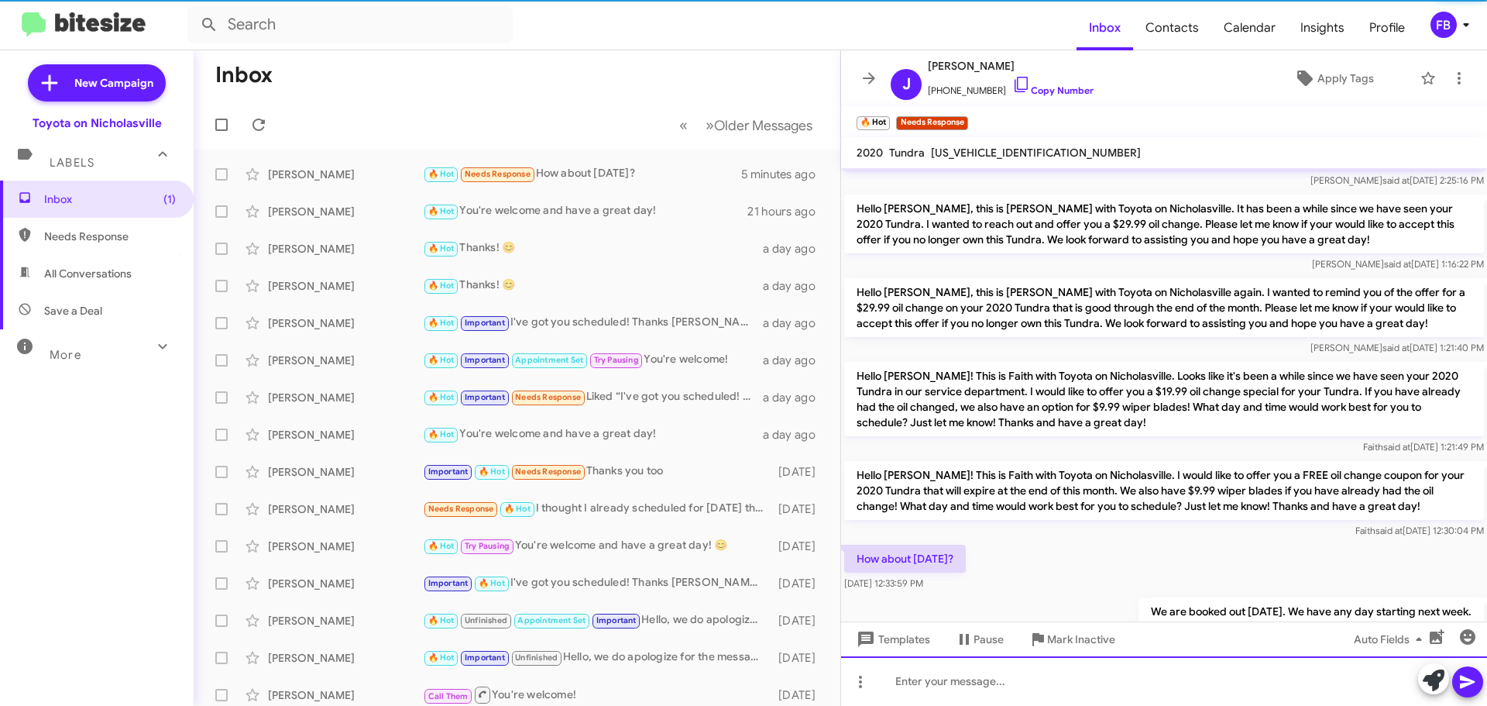
scroll to position [0, 0]
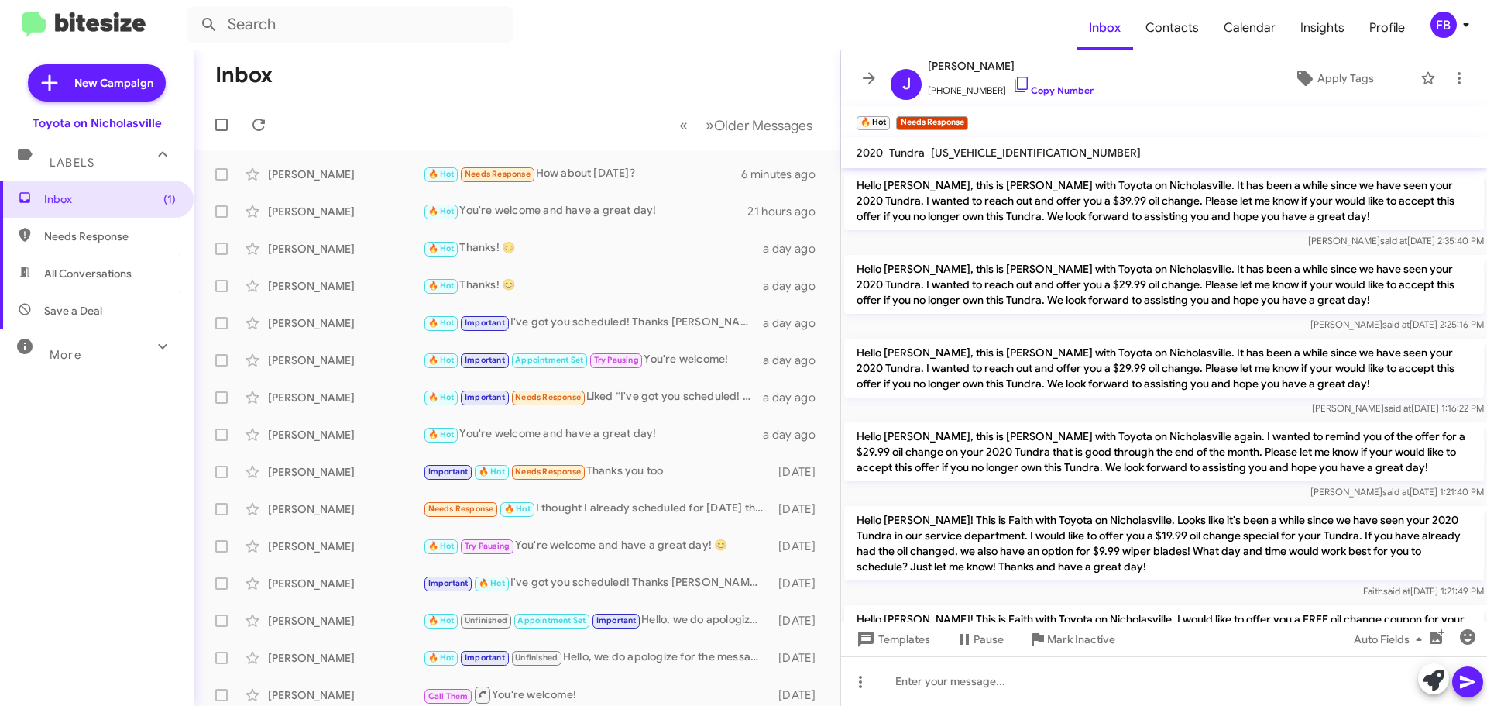
click at [73, 278] on span "All Conversations" at bounding box center [88, 273] width 88 height 15
type input "in:all-conversations"
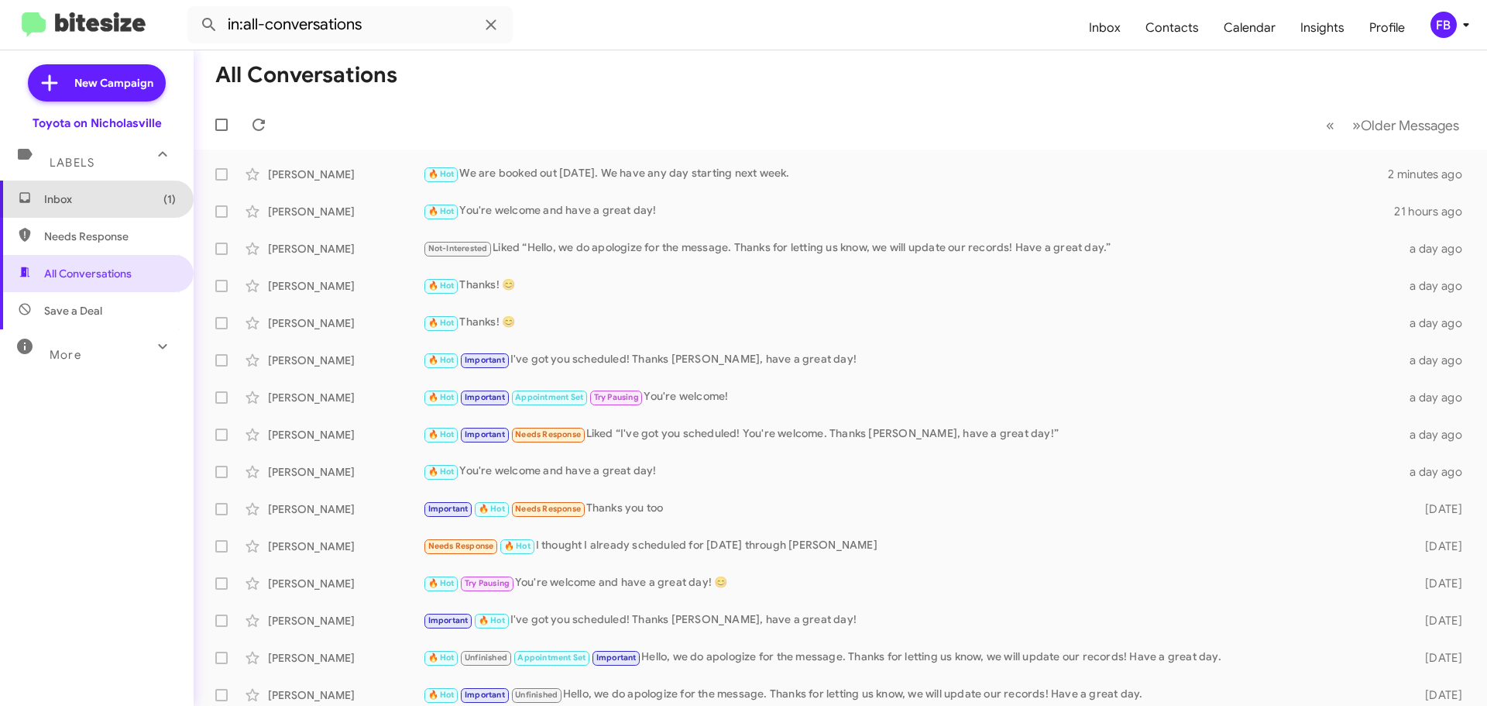
click at [132, 205] on span "Inbox (1)" at bounding box center [110, 198] width 132 height 15
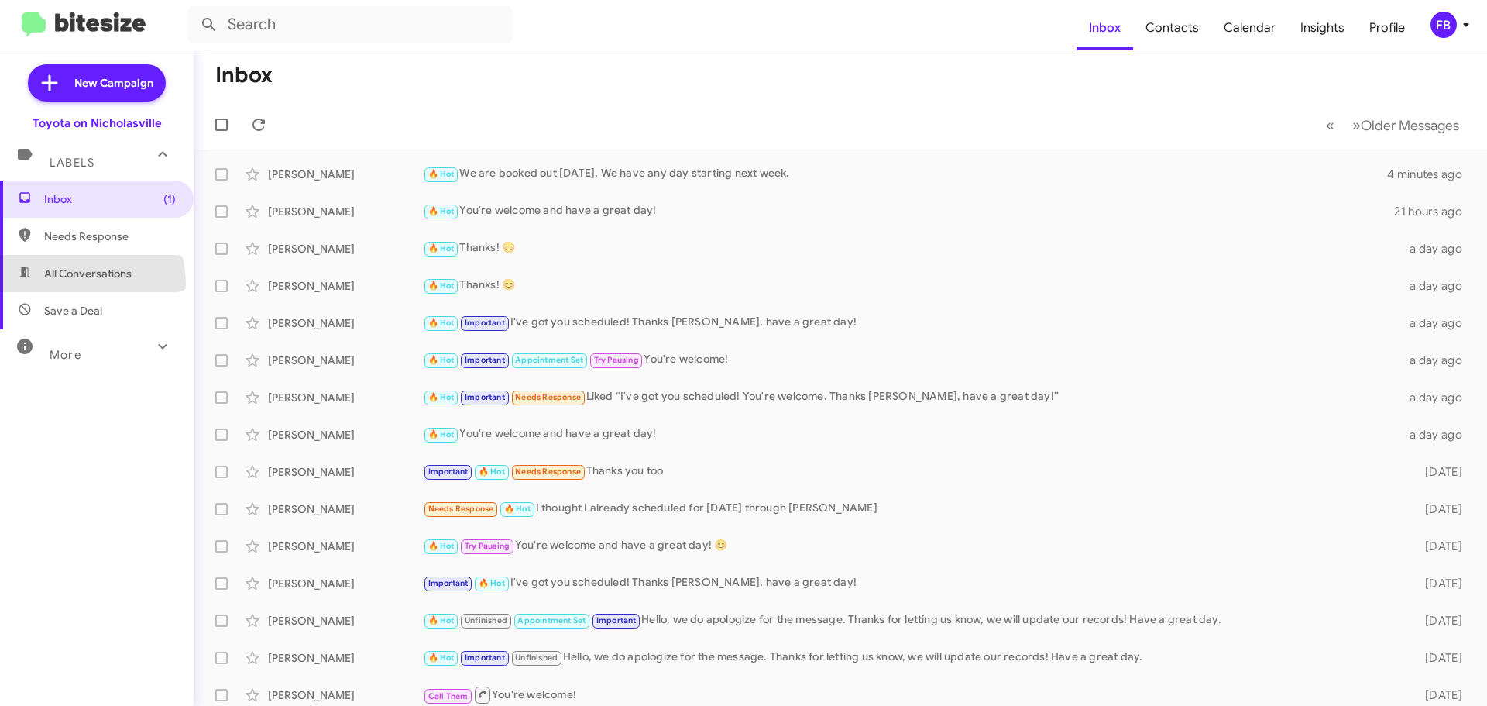
click at [77, 283] on span "All Conversations" at bounding box center [97, 273] width 194 height 37
type input "in:all-conversations"
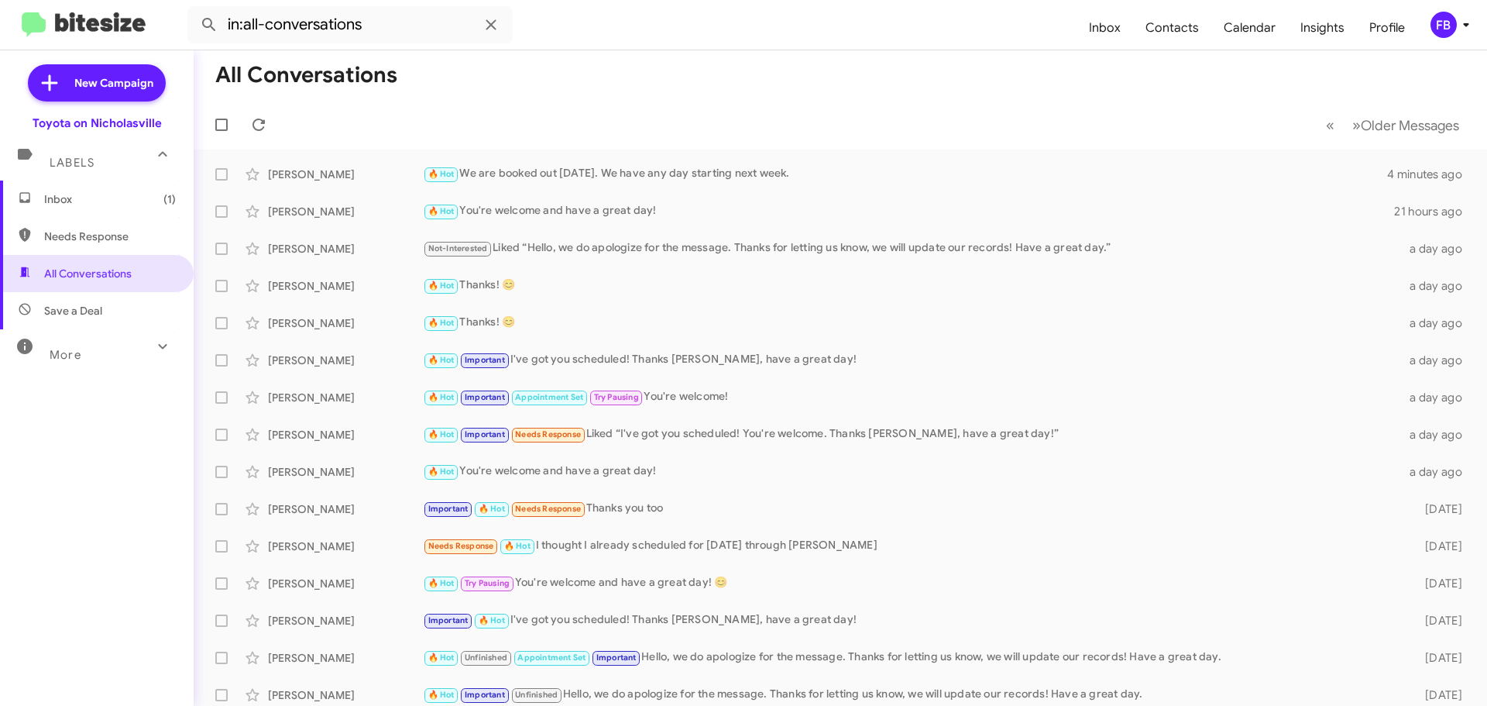
click at [117, 208] on span "Inbox (1)" at bounding box center [97, 198] width 194 height 37
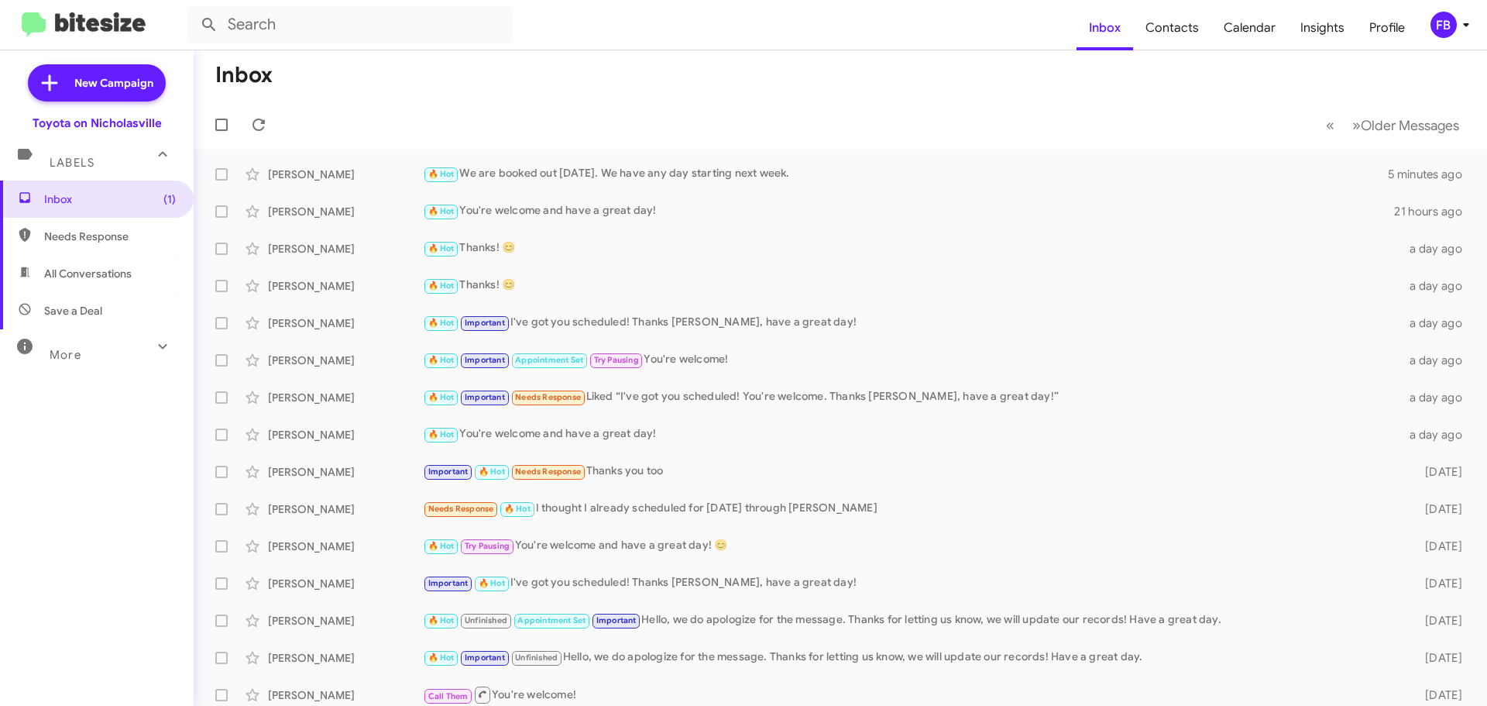
click at [105, 263] on span "All Conversations" at bounding box center [97, 273] width 194 height 37
type input "in:all-conversations"
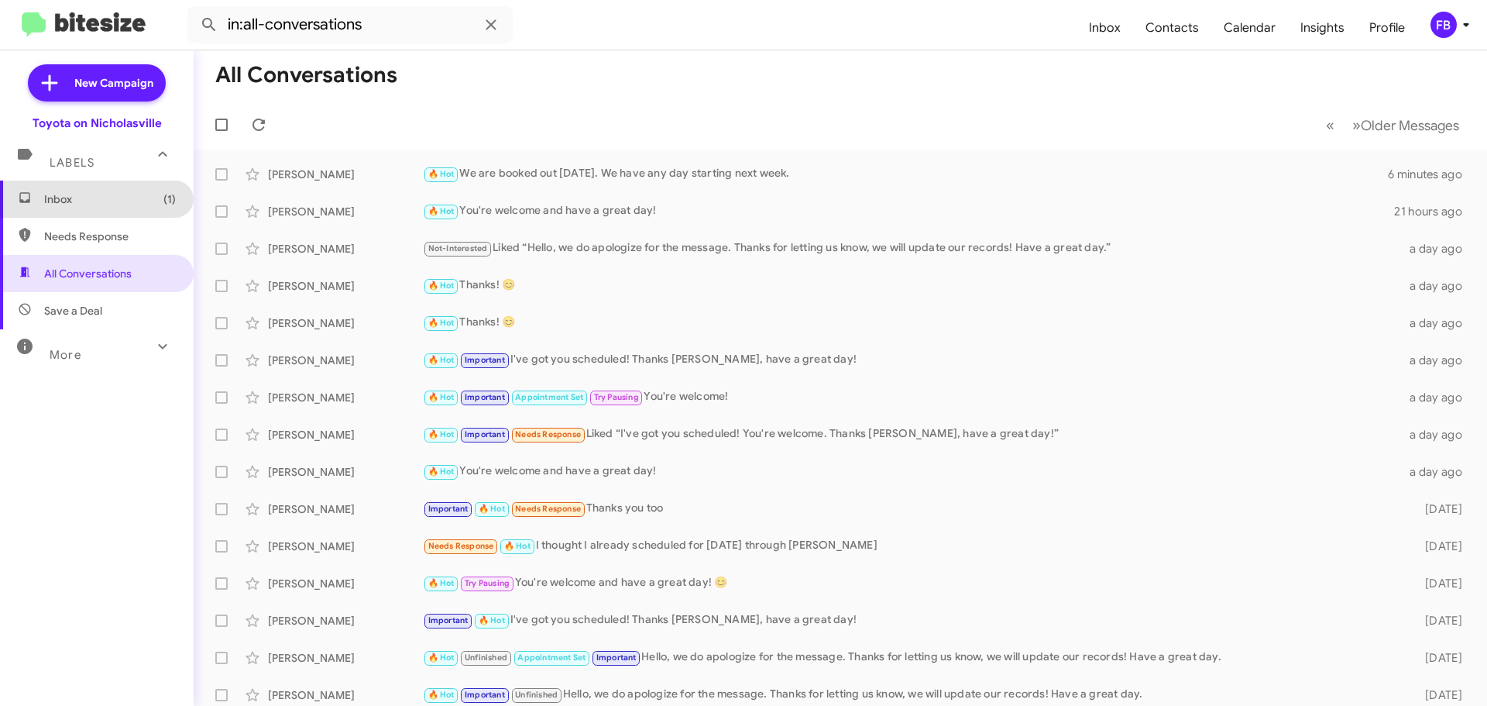
click at [121, 192] on span "Inbox (1)" at bounding box center [110, 198] width 132 height 15
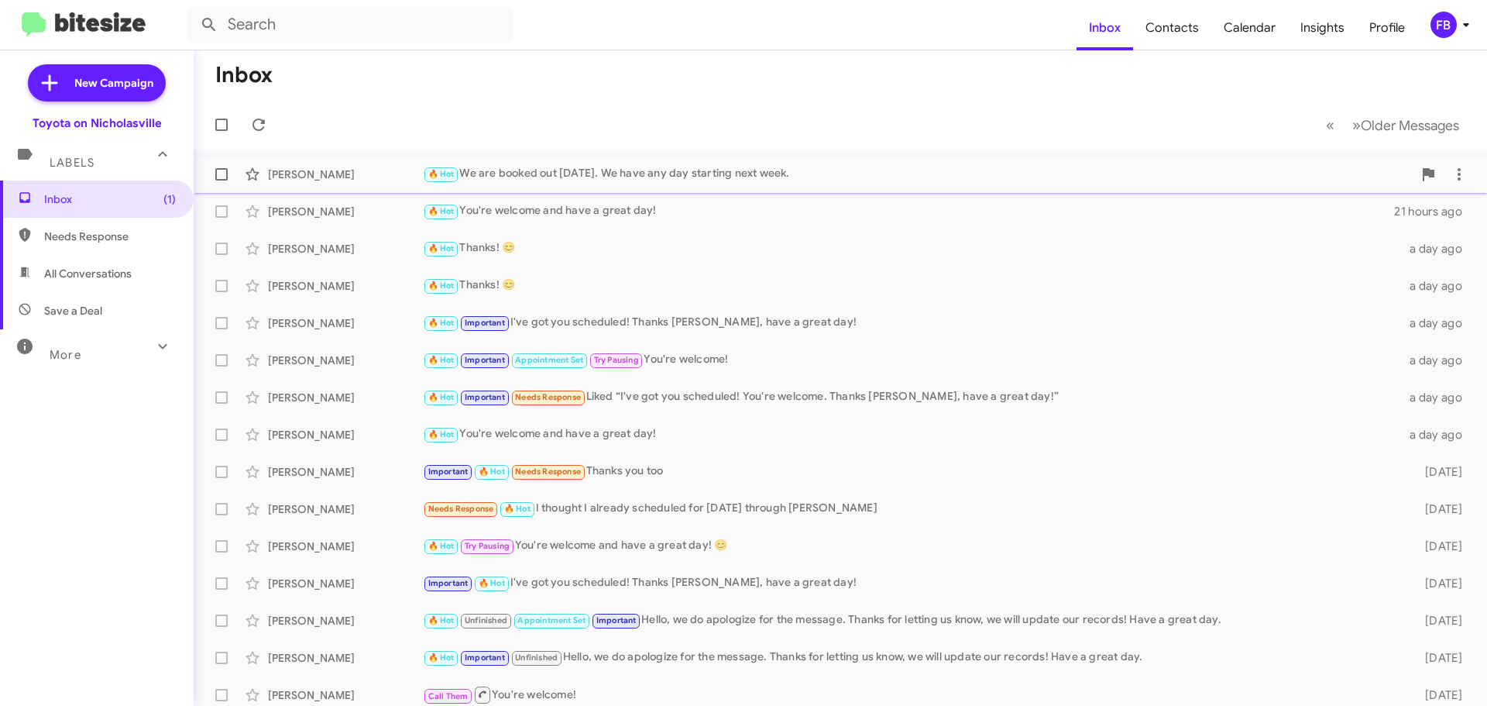
click at [558, 174] on div "🔥 Hot We are booked out [DATE]. We have any day starting next week." at bounding box center [918, 174] width 990 height 18
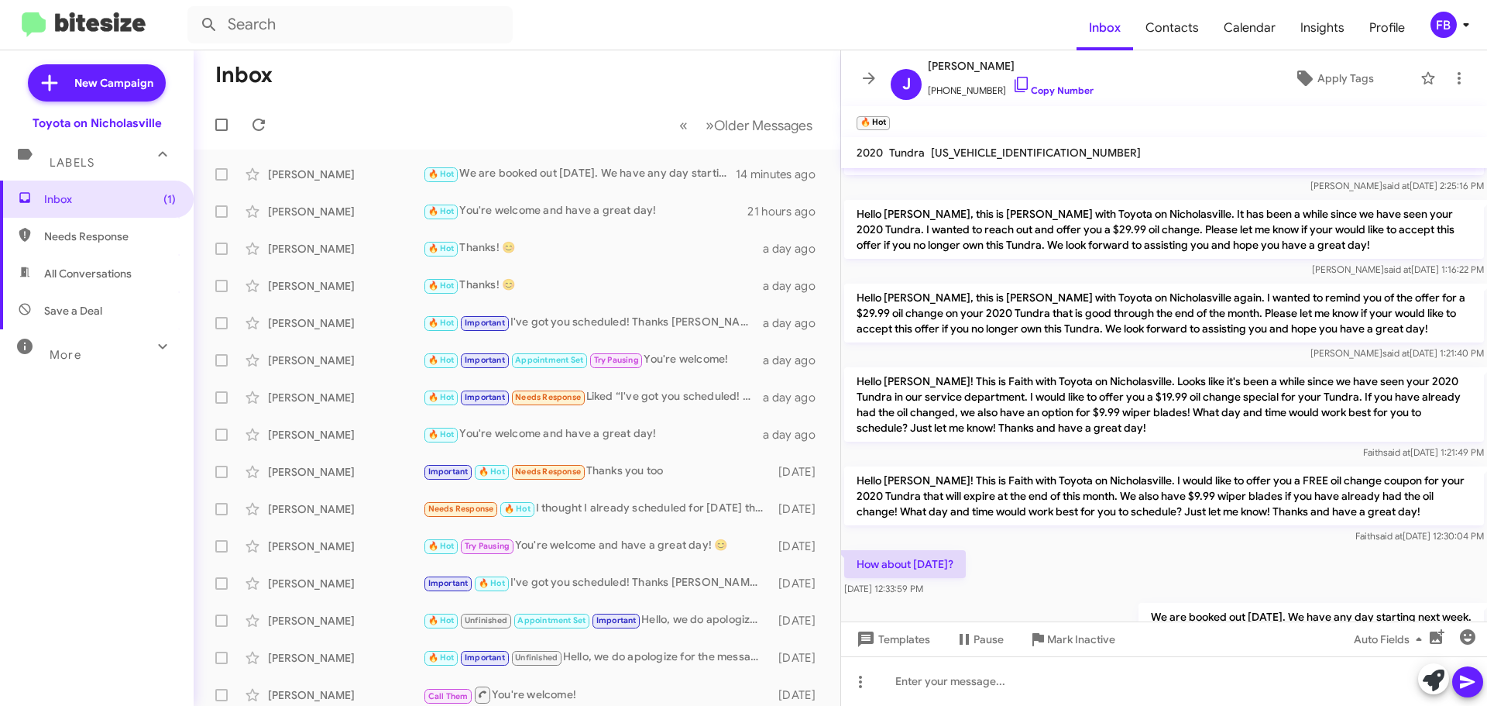
scroll to position [201, 0]
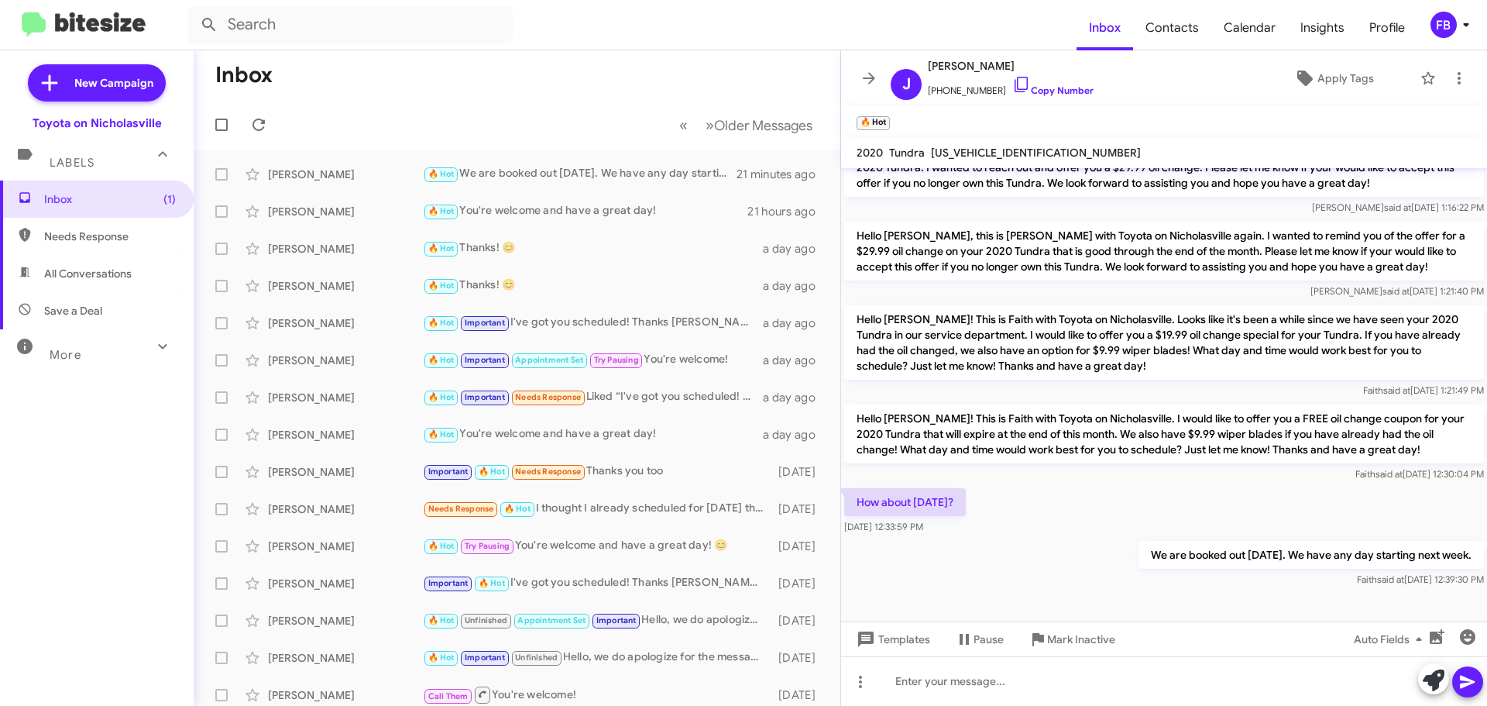
click at [89, 268] on span "All Conversations" at bounding box center [88, 273] width 88 height 15
type input "in:all-conversations"
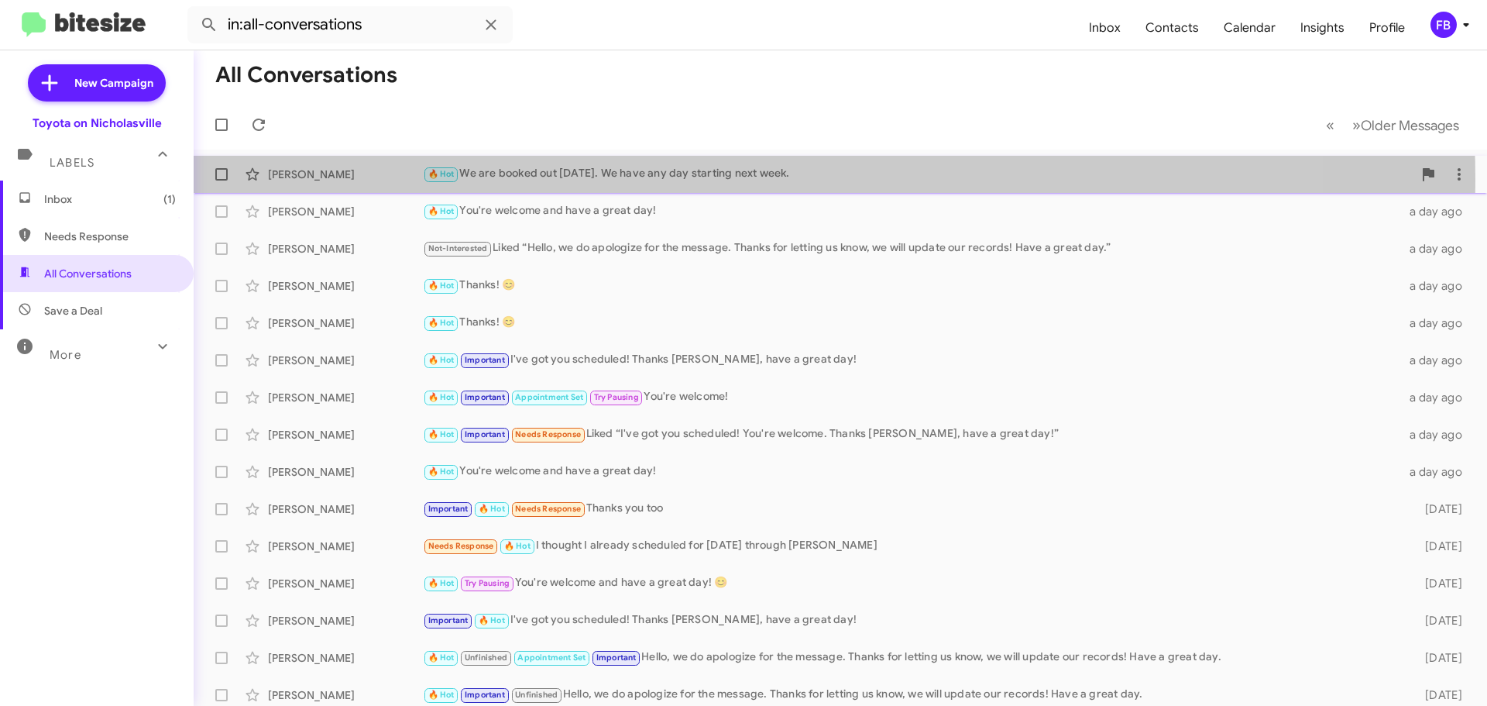
click at [710, 179] on div "🔥 Hot We are booked out [DATE]. We have any day starting next week." at bounding box center [918, 174] width 990 height 18
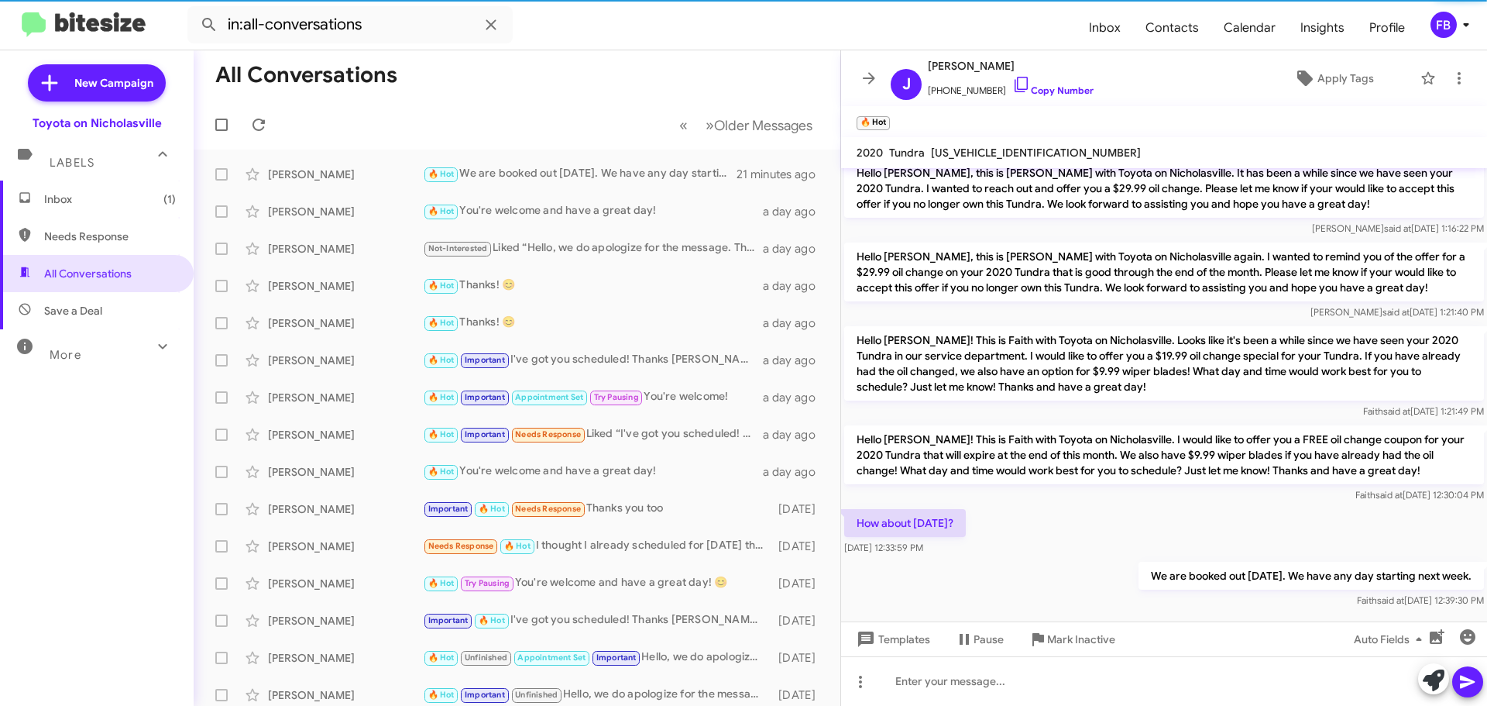
scroll to position [201, 0]
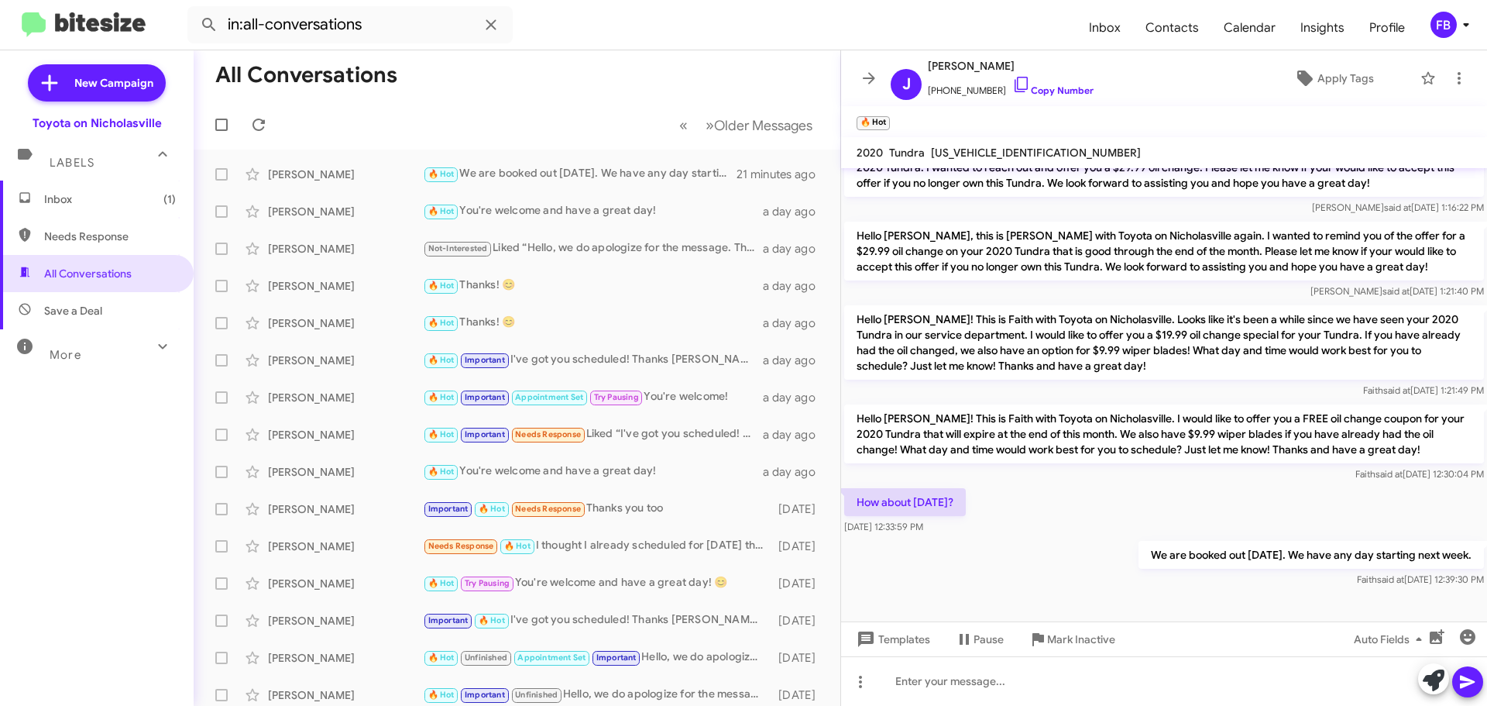
click at [108, 194] on span "Inbox (1)" at bounding box center [110, 198] width 132 height 15
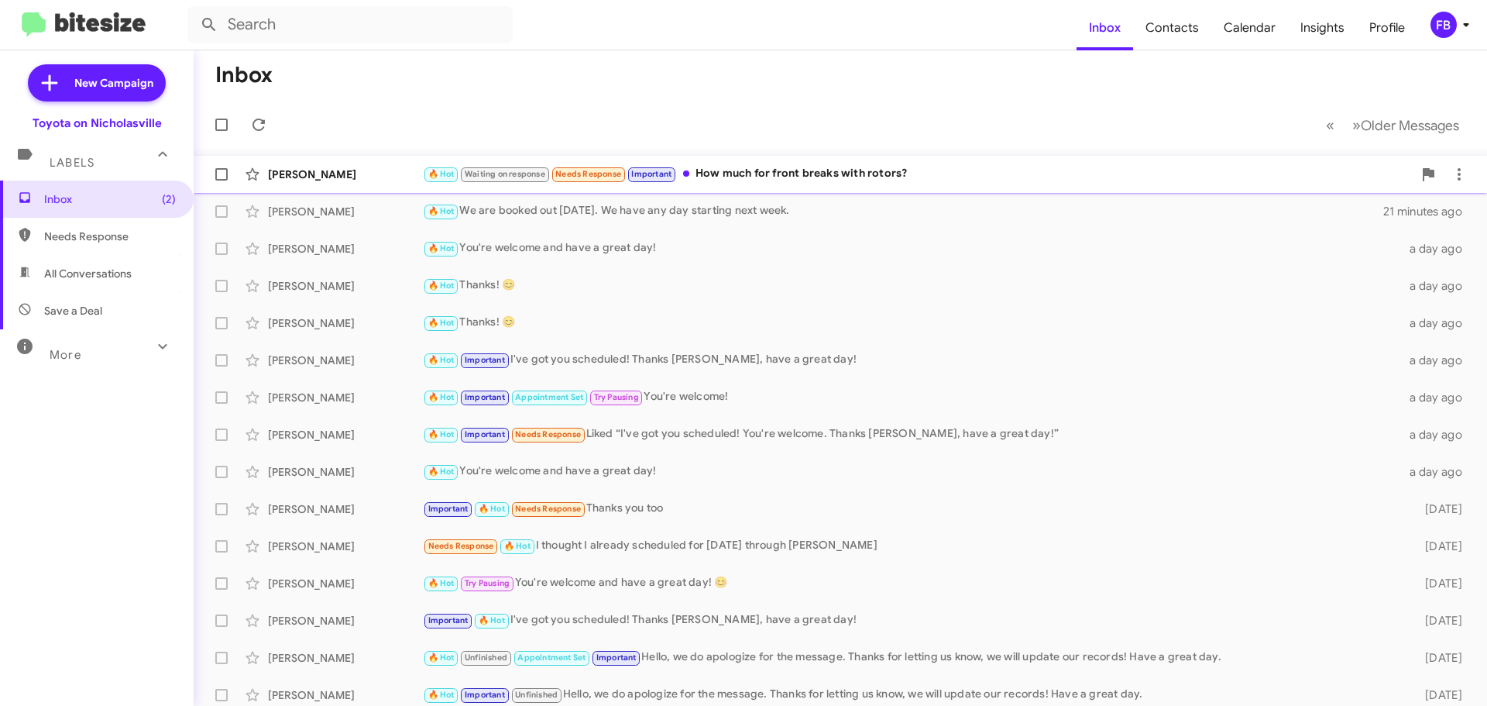
click at [872, 177] on div "🔥 Hot Waiting on response Needs Response Important How much for front breaks wi…" at bounding box center [918, 174] width 990 height 18
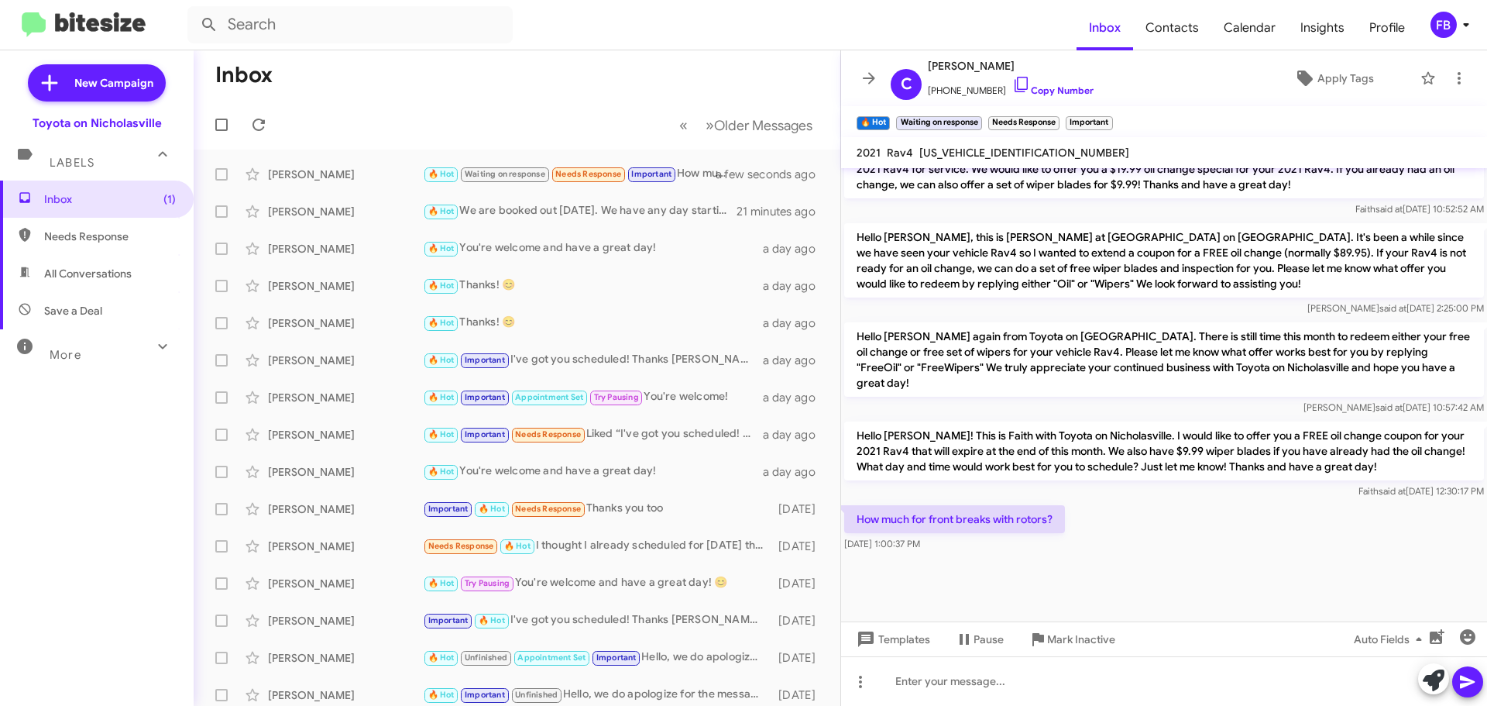
scroll to position [1704, 0]
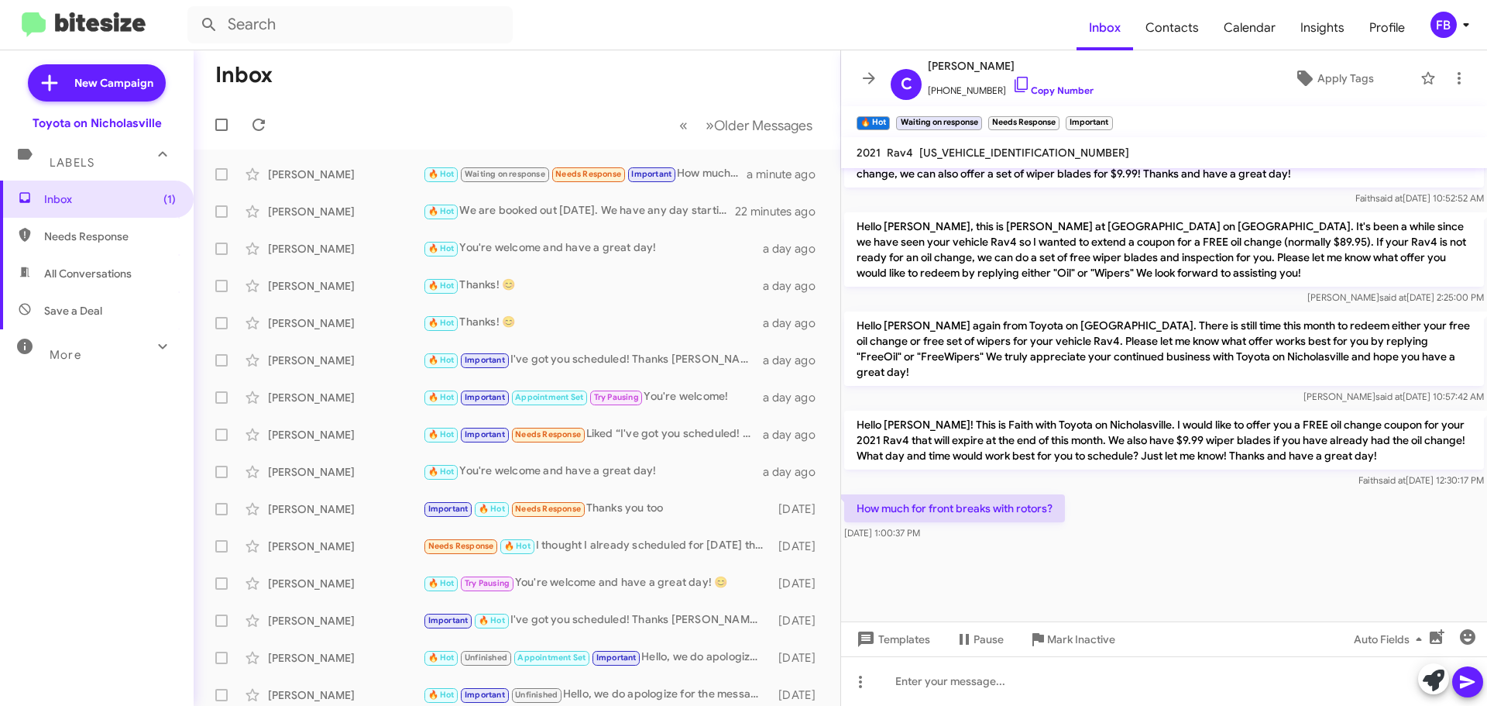
click at [1004, 149] on span "[US_VEHICLE_IDENTIFICATION_NUMBER]" at bounding box center [1024, 153] width 210 height 14
copy span "[US_VEHICLE_IDENTIFICATION_NUMBER]"
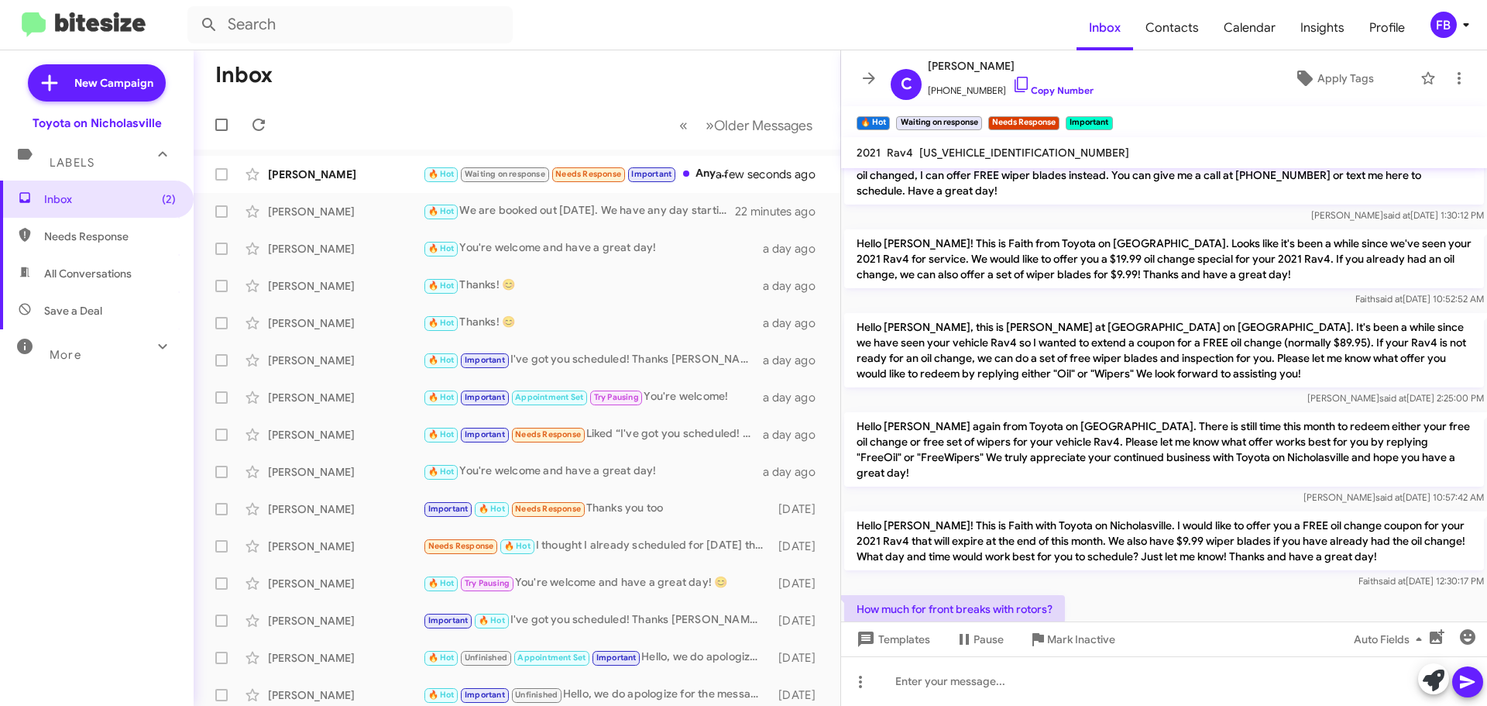
scroll to position [1657, 0]
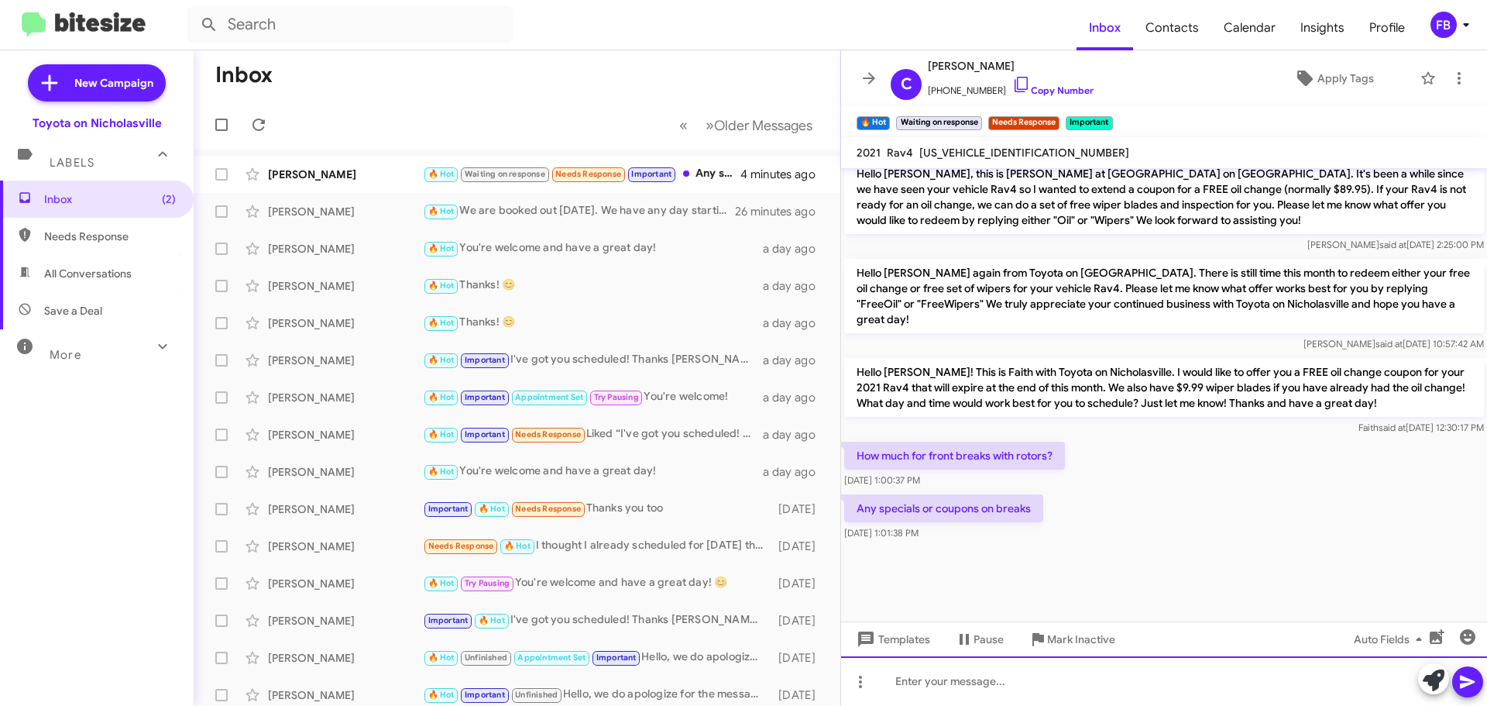
click at [956, 681] on div at bounding box center [1164, 681] width 646 height 50
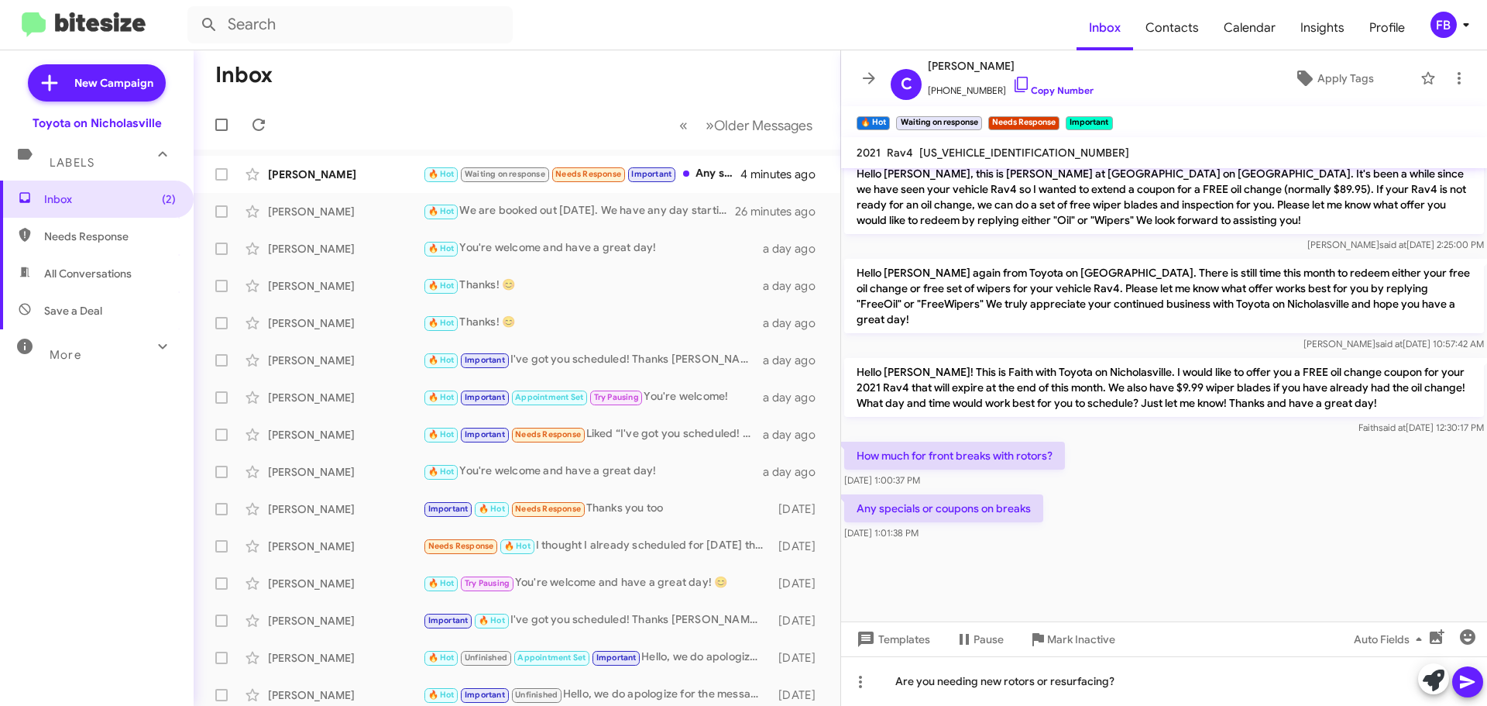
click at [1469, 684] on icon at bounding box center [1467, 681] width 15 height 13
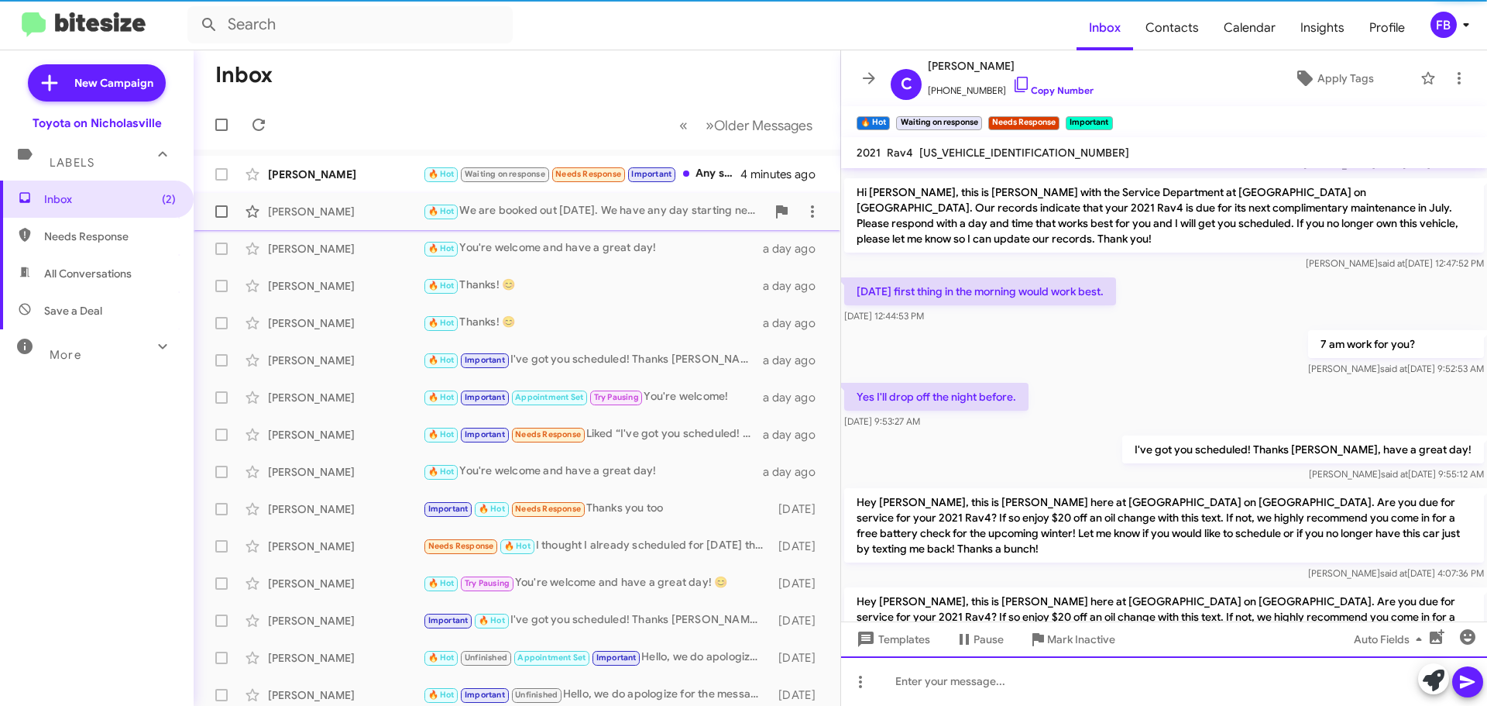
scroll to position [0, 0]
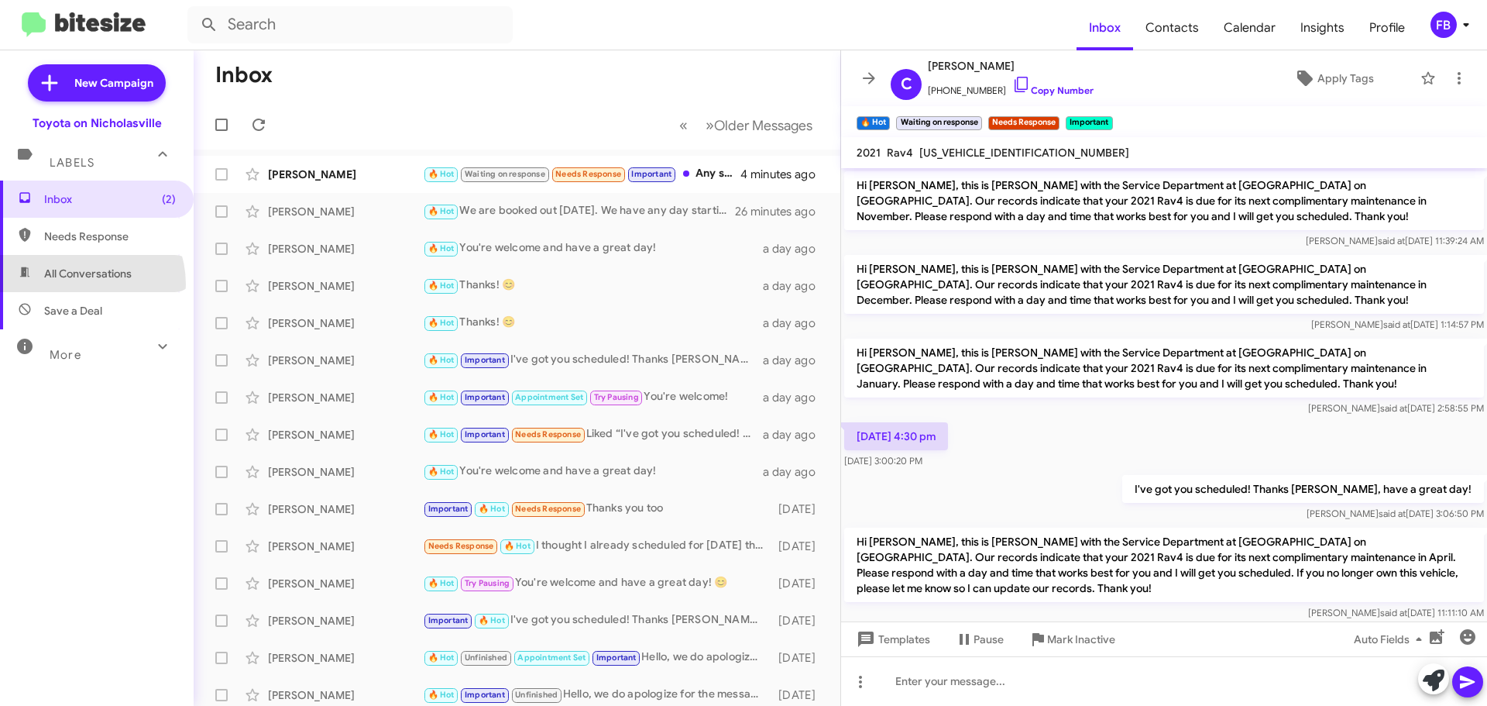
click at [77, 284] on span "All Conversations" at bounding box center [97, 273] width 194 height 37
type input "in:all-conversations"
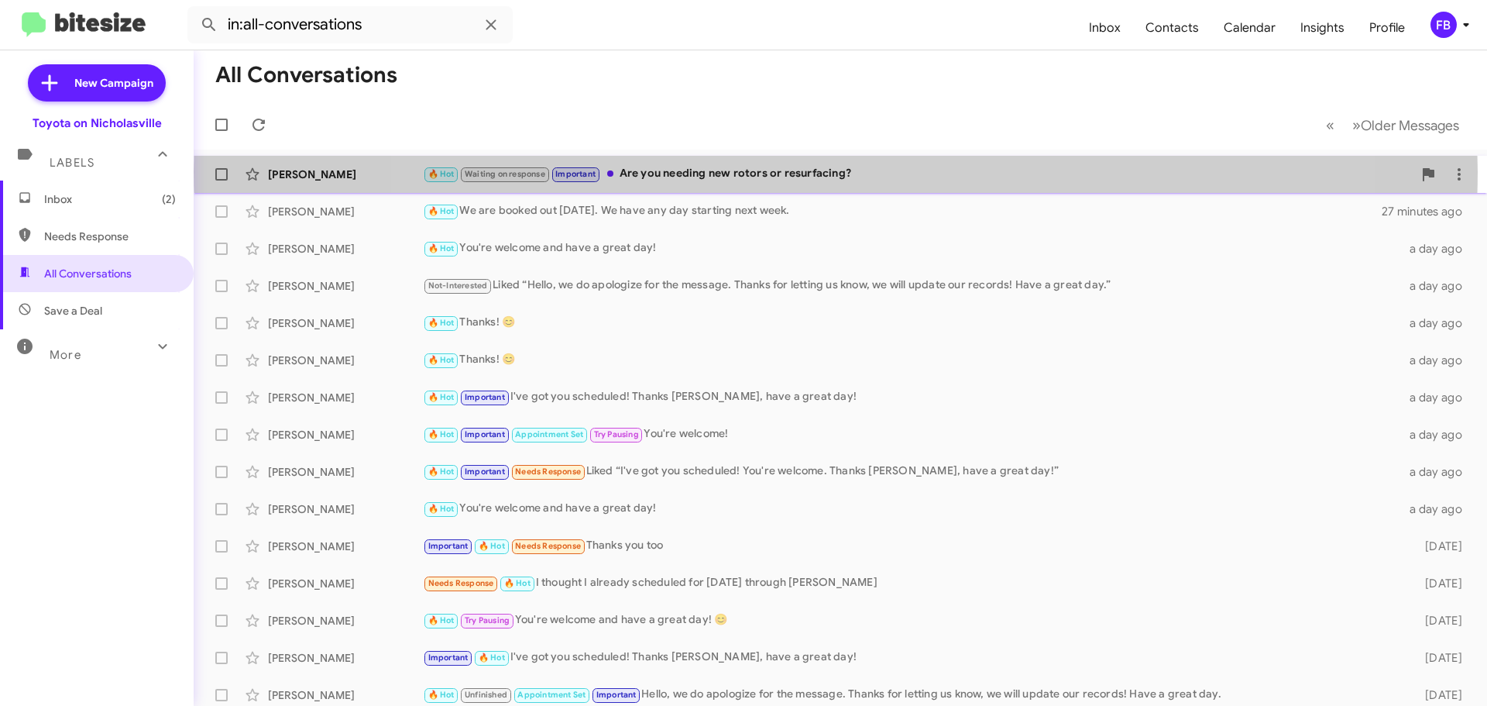
click at [836, 172] on div "🔥 Hot Waiting on response Important Are you needing new rotors or resurfacing?" at bounding box center [918, 174] width 990 height 18
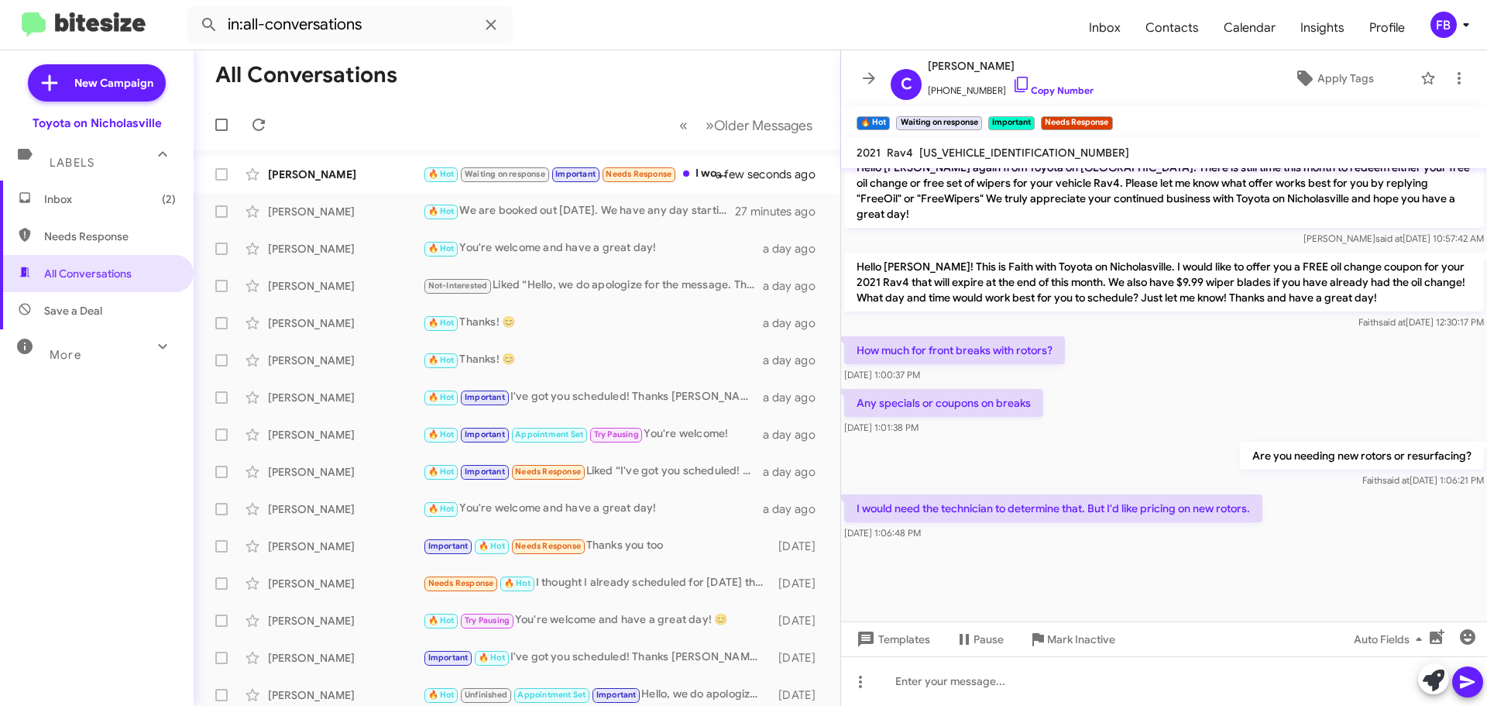
scroll to position [1564, 0]
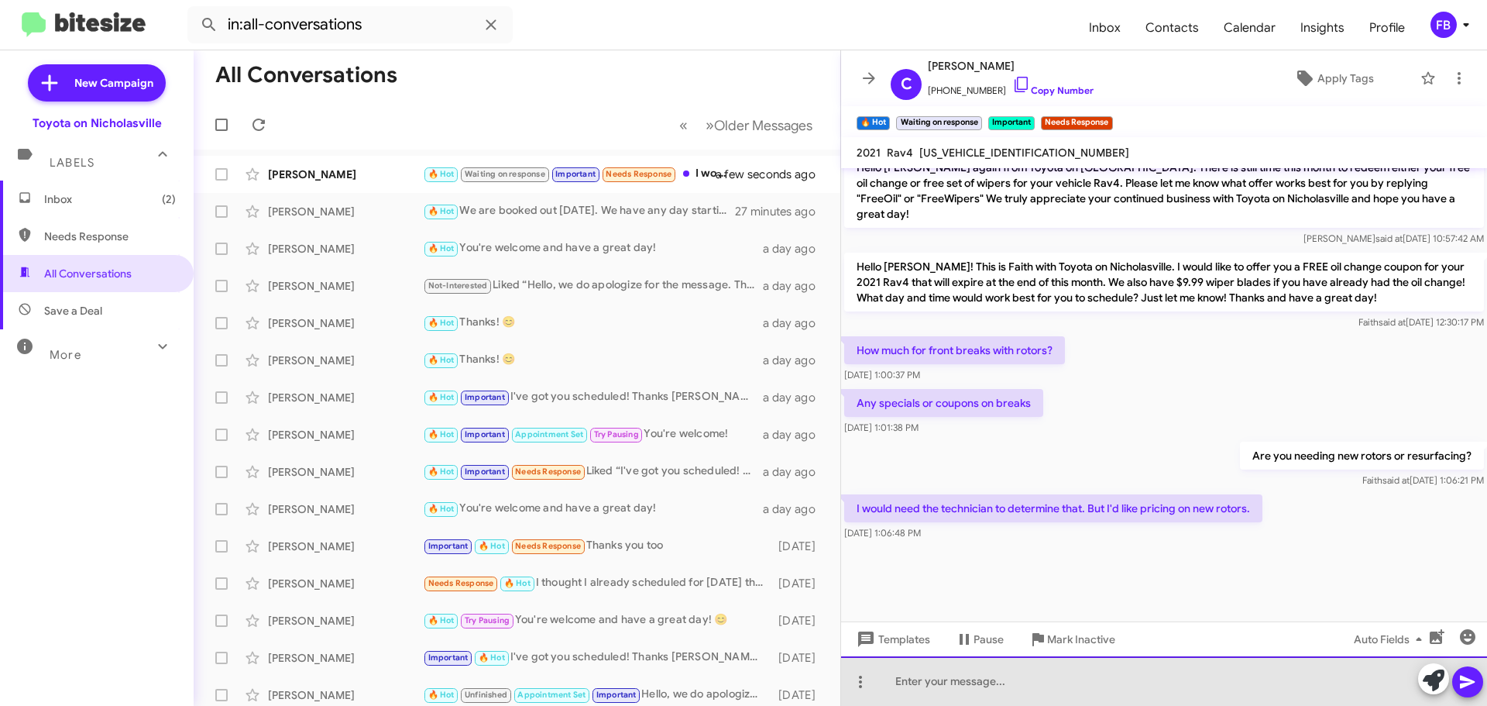
click at [994, 685] on div at bounding box center [1164, 681] width 646 height 50
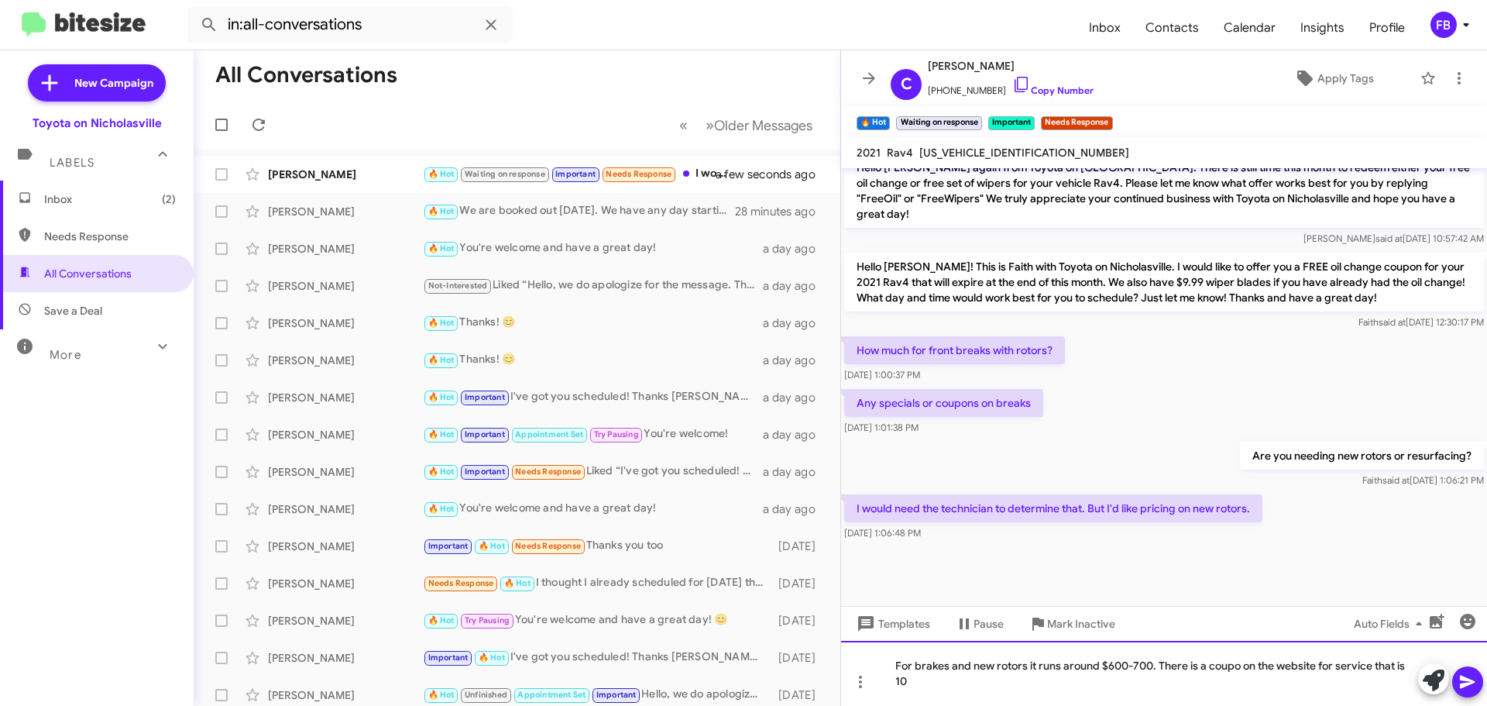
scroll to position [1580, 0]
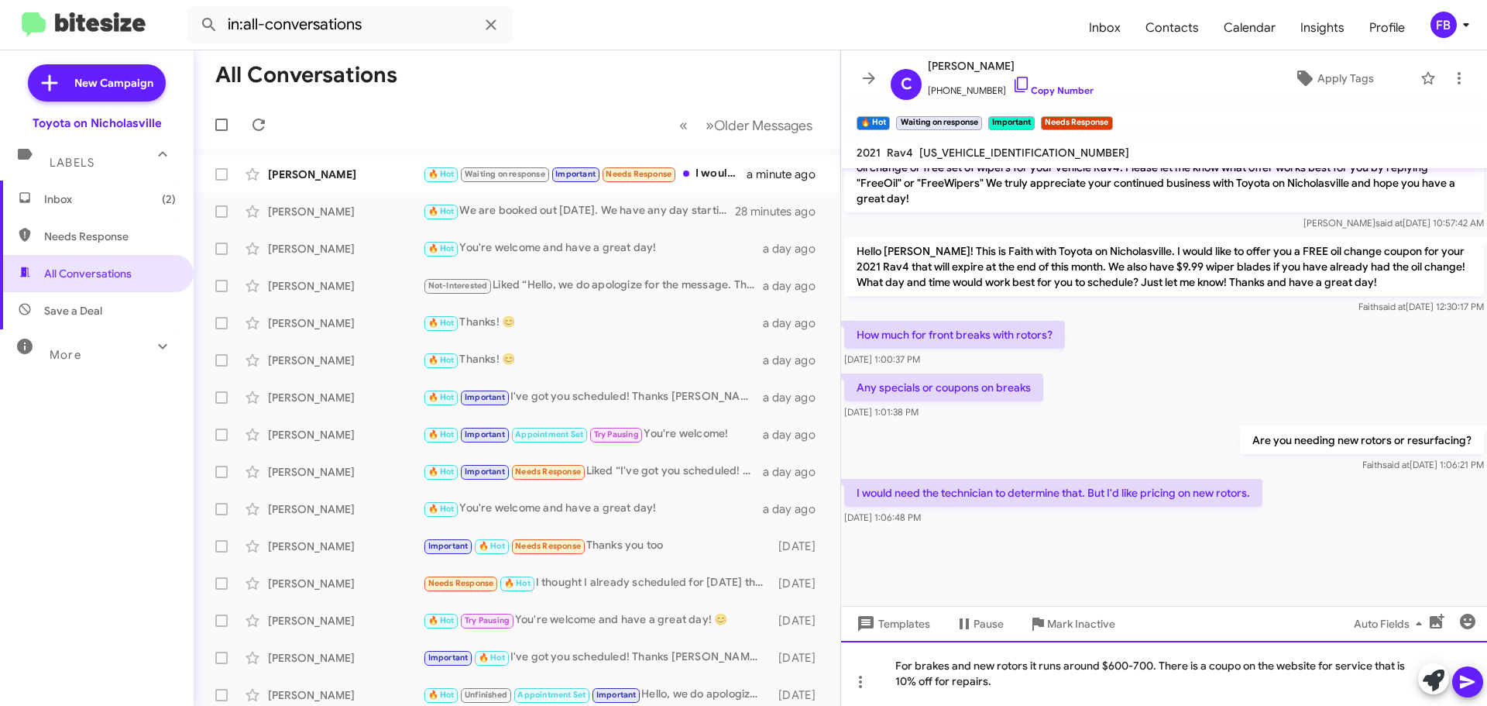
click at [1239, 668] on div "For brakes and new rotors it runs around $600-700. There is a coupo on the webs…" at bounding box center [1164, 672] width 646 height 65
click at [1003, 686] on div "For brakes and new rotors it runs around $600-700. There is a coupon on the web…" at bounding box center [1164, 672] width 646 height 65
click at [1219, 679] on div "For brakes and new rotors it runs around $600-700. There is a coupon on the web…" at bounding box center [1164, 672] width 646 height 65
drag, startPoint x: 995, startPoint y: 679, endPoint x: 1033, endPoint y: 689, distance: 39.3
click at [996, 680] on div "For brakes and new rotors it runs around $600-700. There is a coupon on the web…" at bounding box center [1164, 672] width 646 height 65
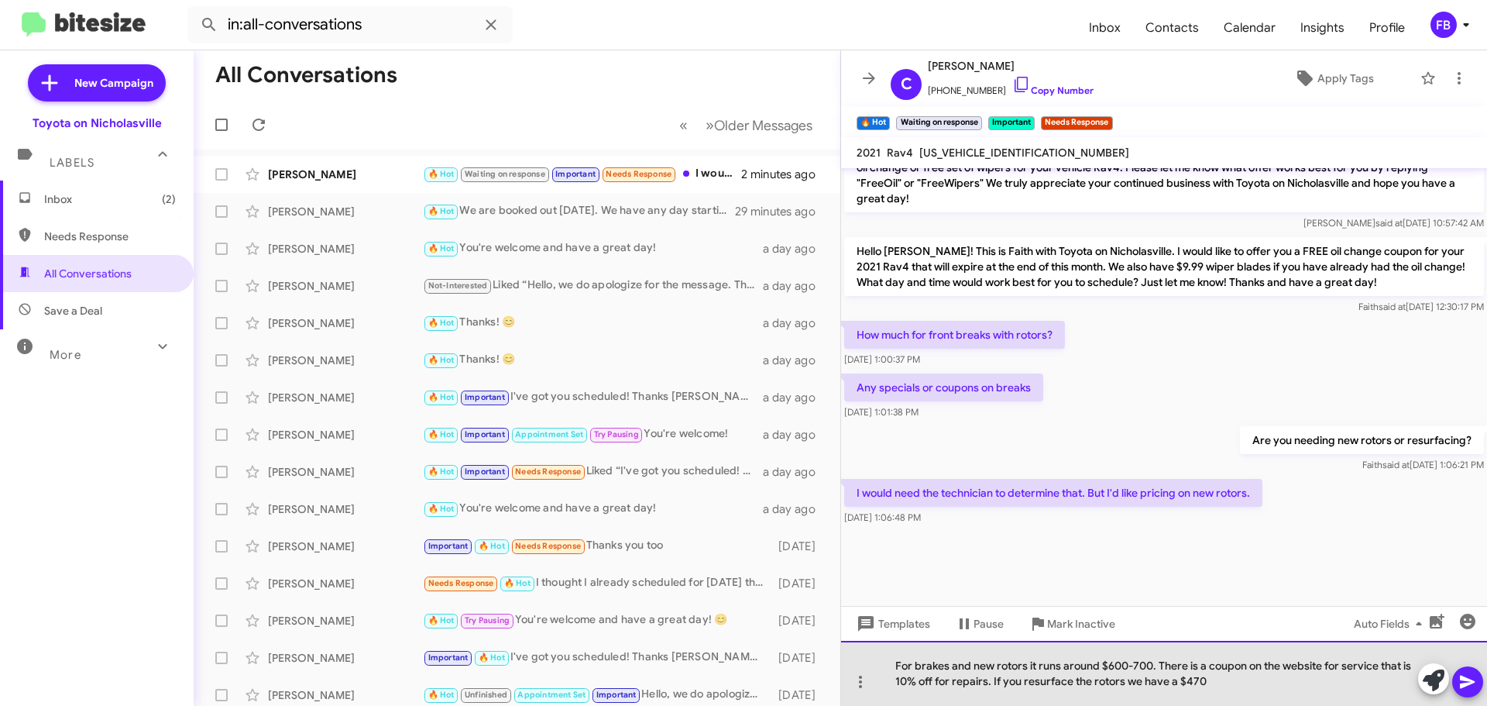
click at [1217, 682] on div "For brakes and new rotors it runs around $600-700. There is a coupon on the web…" at bounding box center [1164, 672] width 646 height 65
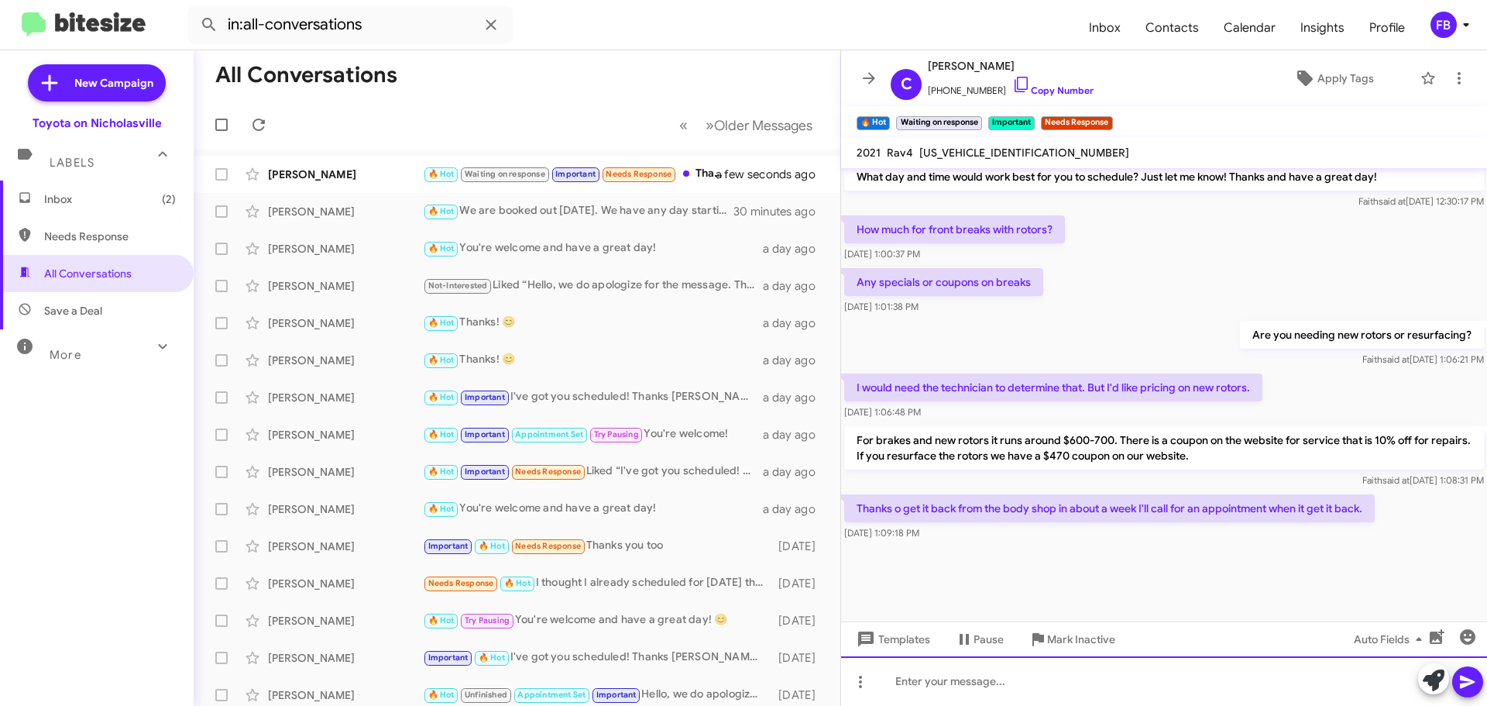
click at [1011, 671] on div at bounding box center [1164, 681] width 646 height 50
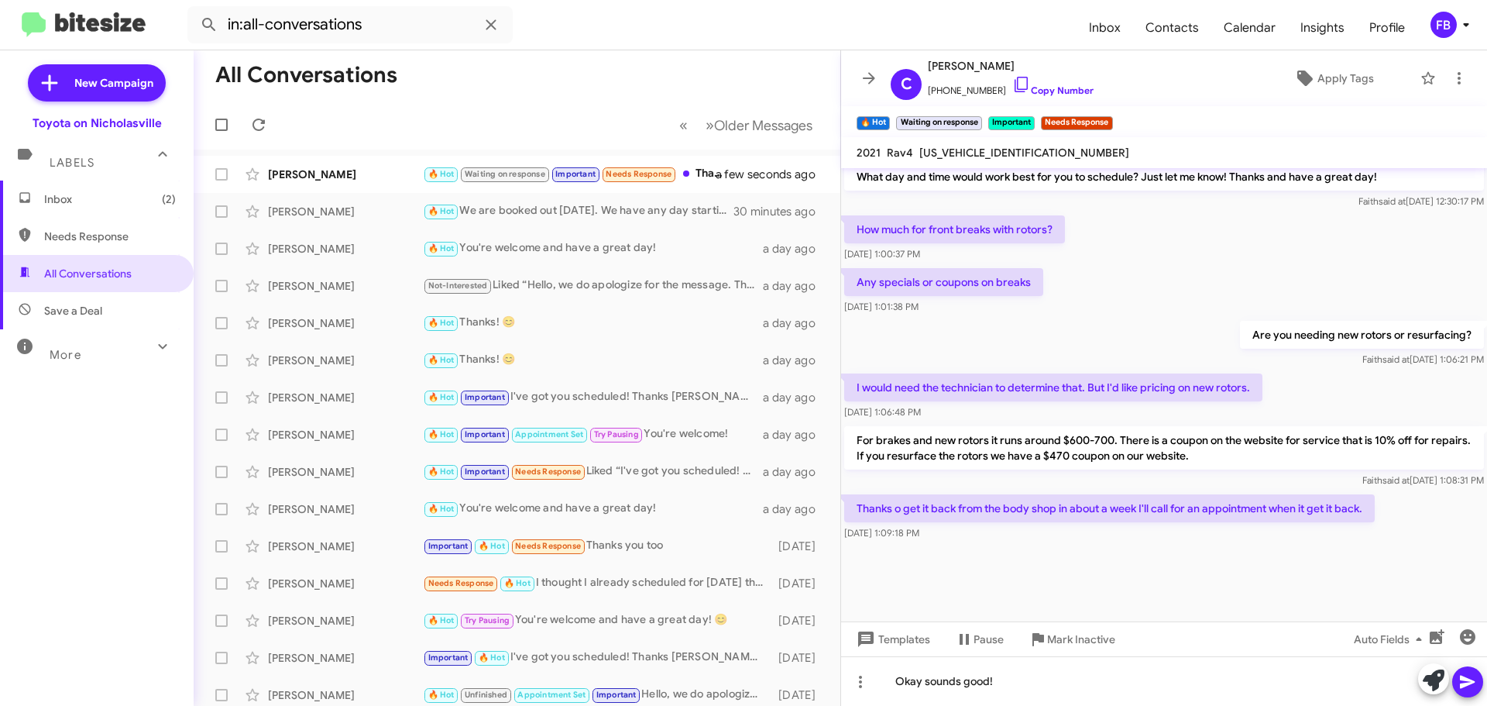
click at [1465, 682] on icon at bounding box center [1467, 681] width 19 height 19
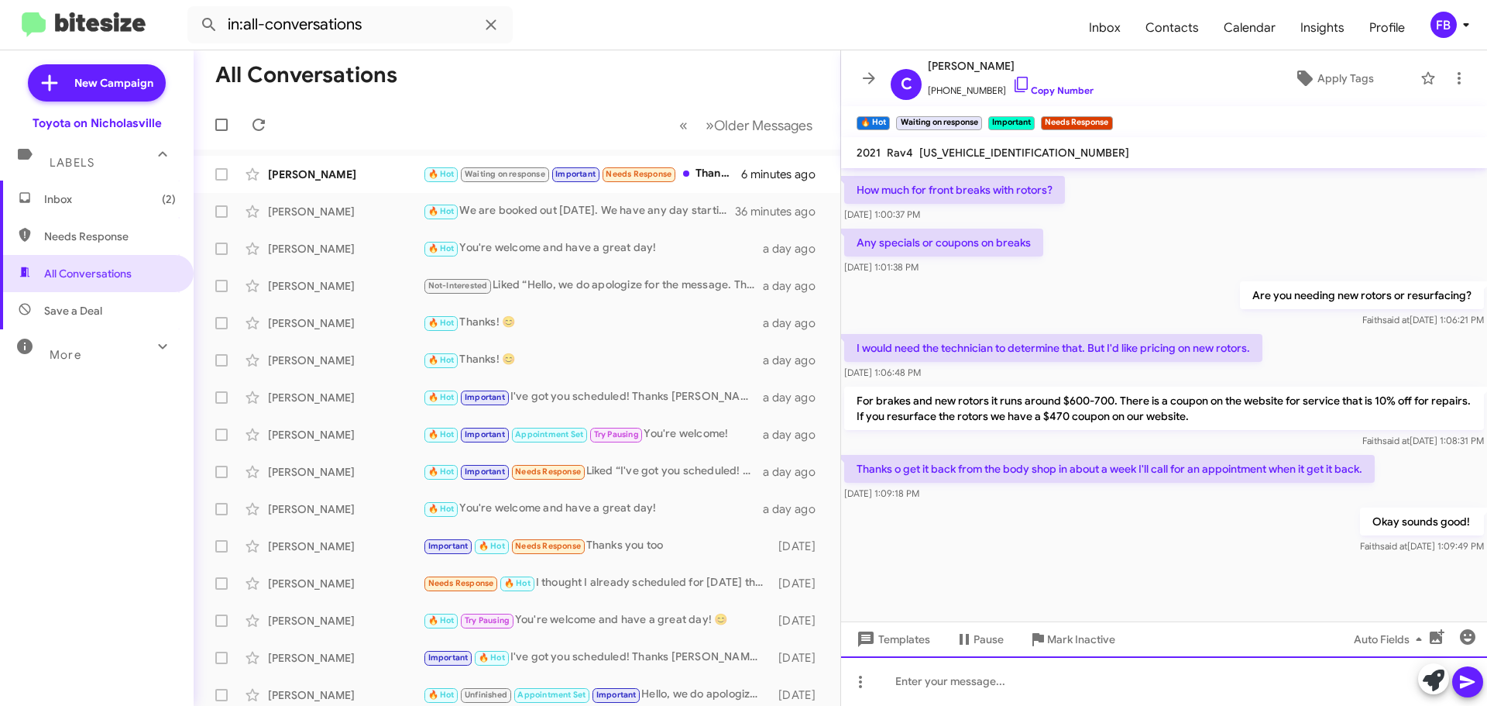
scroll to position [3006, 0]
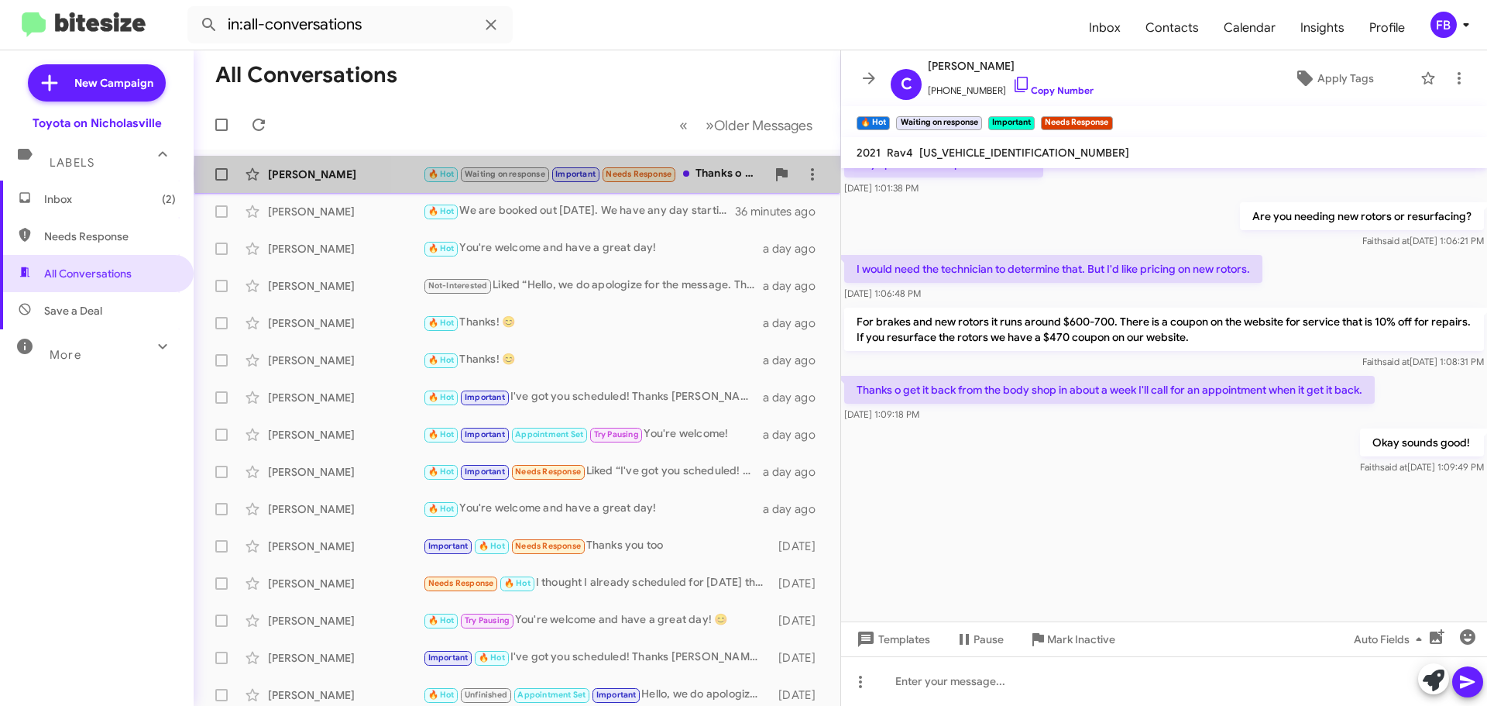
click at [736, 173] on div "🔥 Hot Waiting on response Important Needs Response Thanks o get it back from th…" at bounding box center [594, 174] width 343 height 18
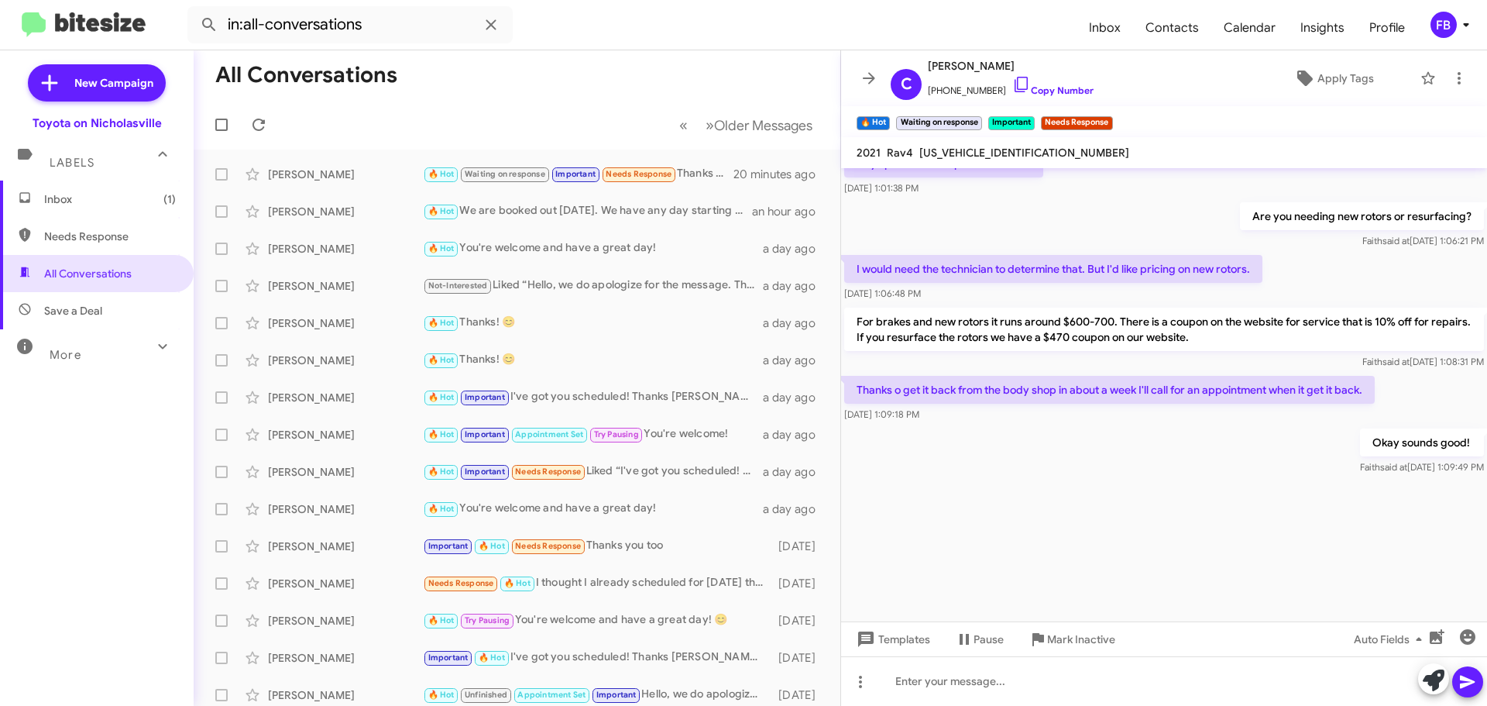
click at [118, 189] on span "Inbox (1)" at bounding box center [97, 198] width 194 height 37
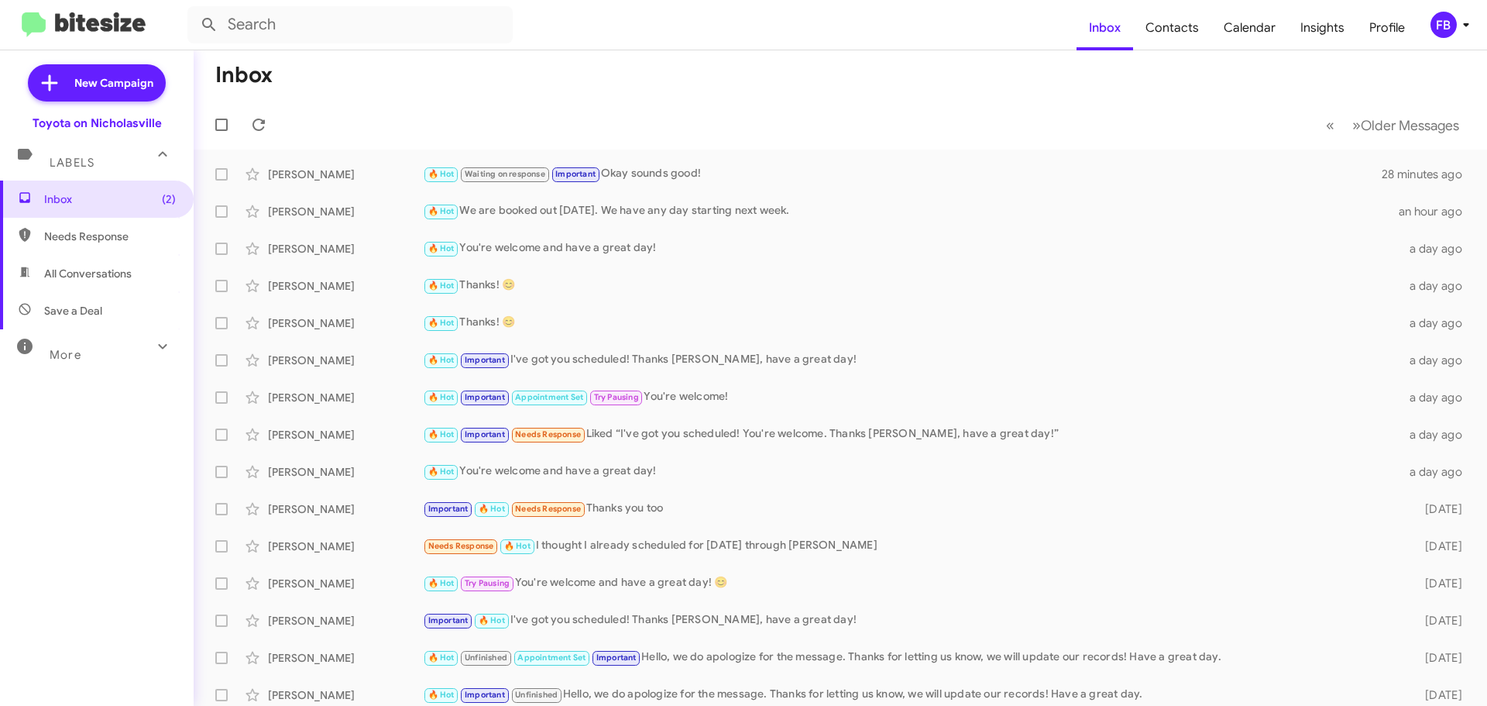
drag, startPoint x: 122, startPoint y: 268, endPoint x: 144, endPoint y: 265, distance: 21.9
click at [122, 269] on span "All Conversations" at bounding box center [88, 273] width 88 height 15
type input "in:all-conversations"
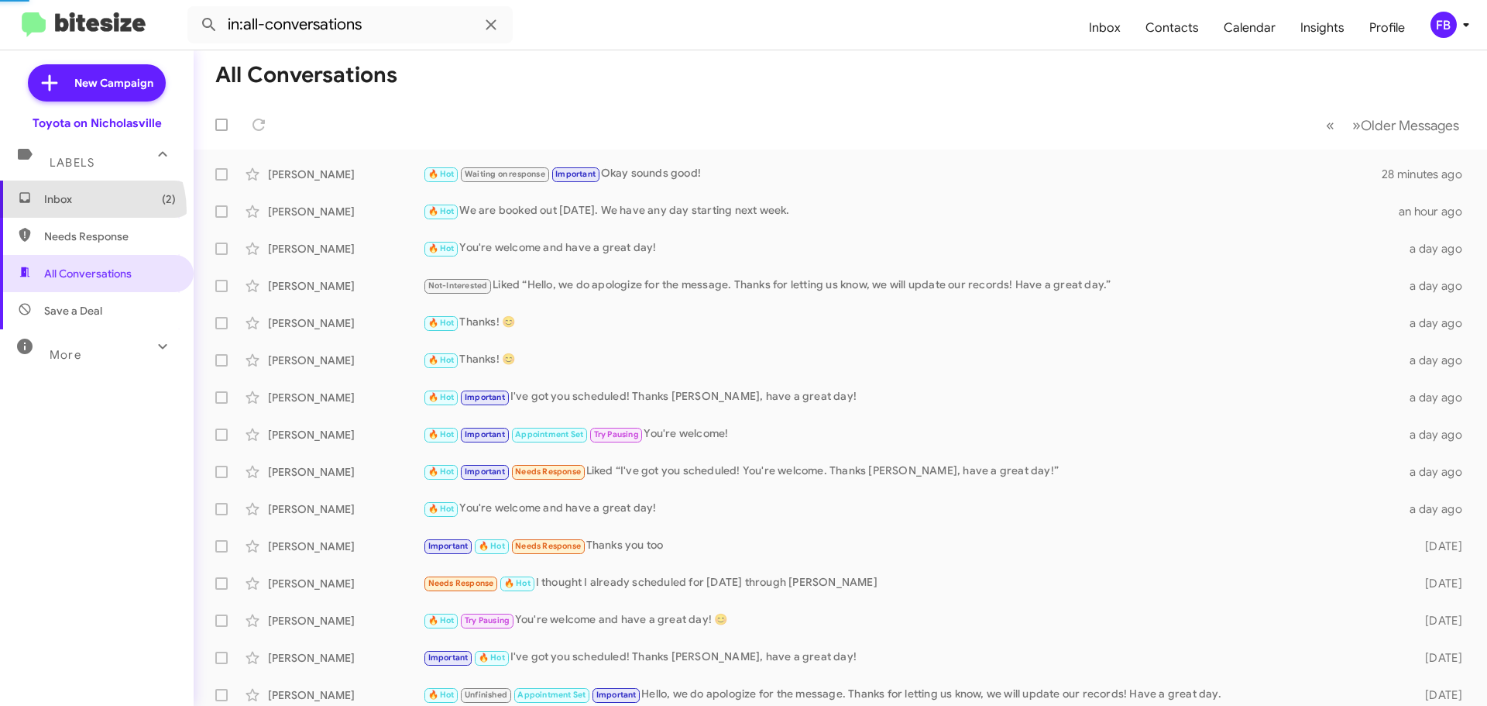
drag, startPoint x: 81, startPoint y: 211, endPoint x: 106, endPoint y: 208, distance: 24.9
click at [82, 210] on span "Inbox (2)" at bounding box center [97, 198] width 194 height 37
